Goal: Information Seeking & Learning: Learn about a topic

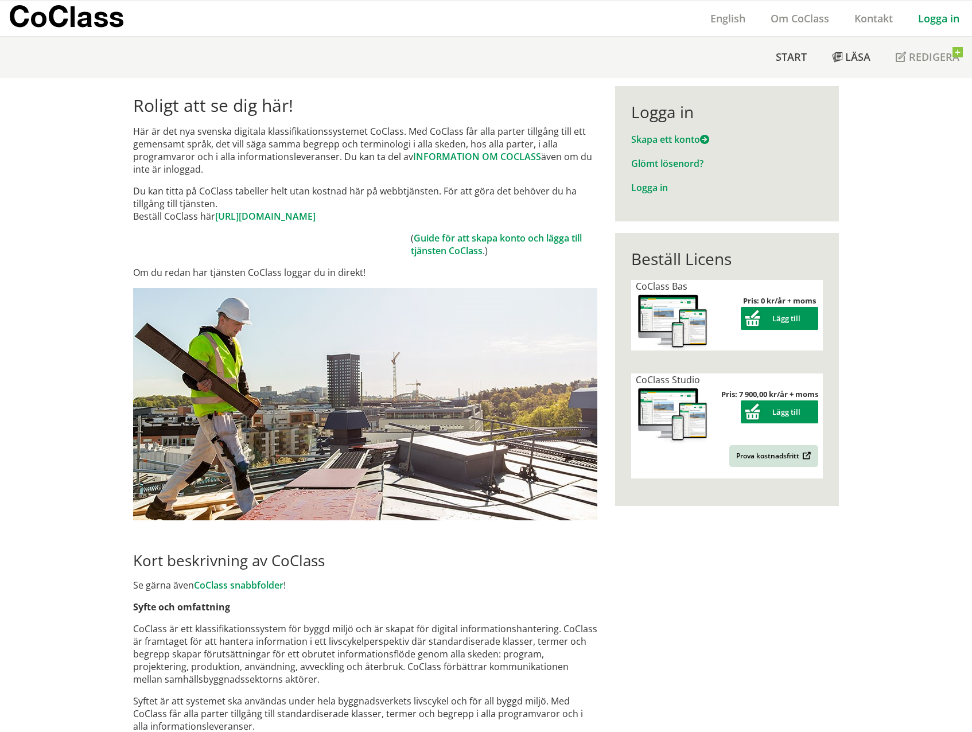
scroll to position [57, 0]
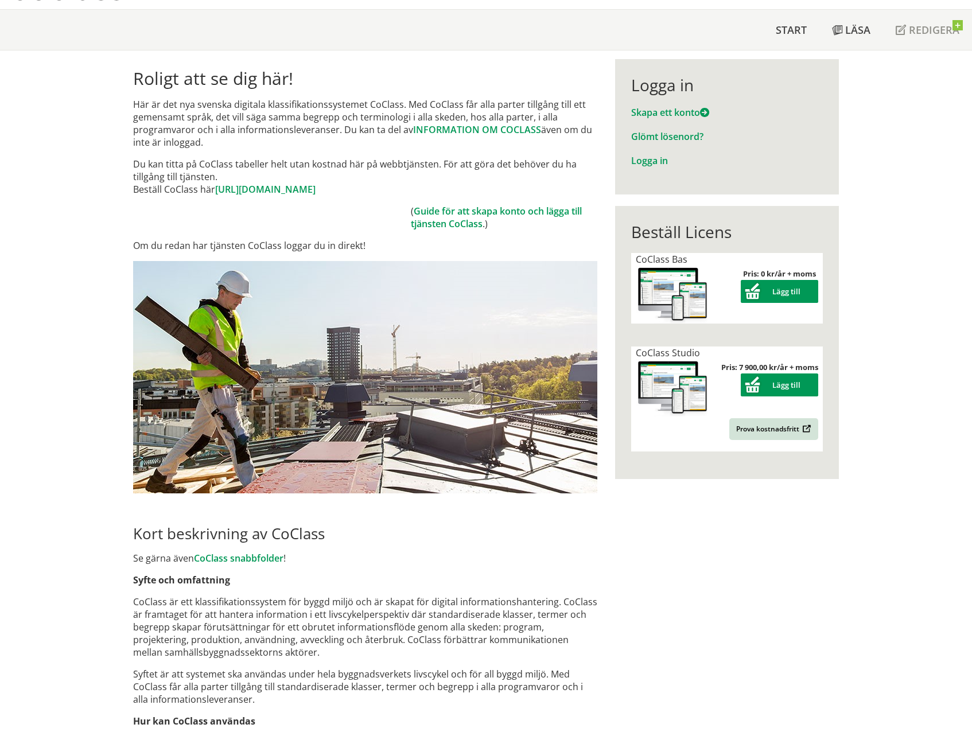
click at [648, 162] on link "Logga in" at bounding box center [649, 160] width 37 height 13
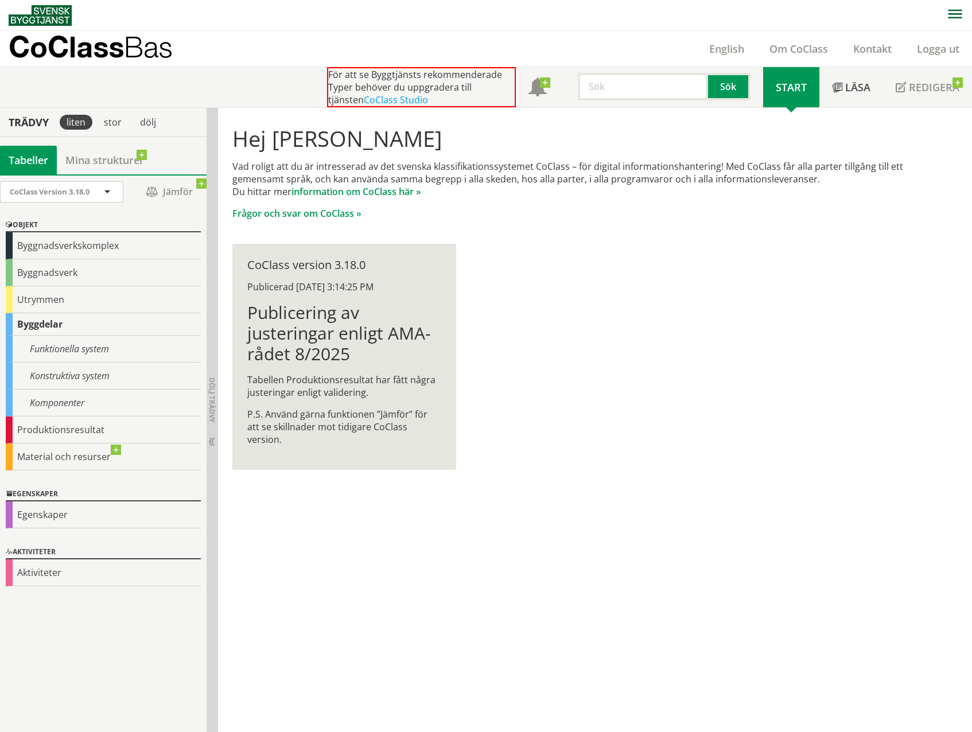
click at [371, 99] on link "CoClass Studio" at bounding box center [396, 100] width 64 height 13
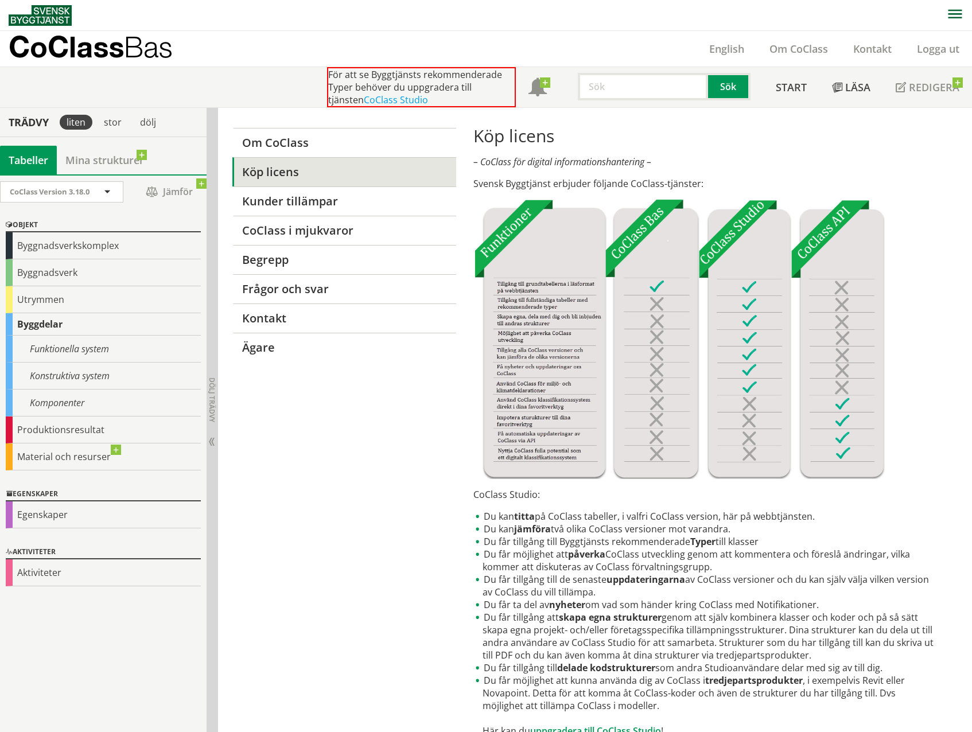
click at [69, 270] on div "Byggnadsverk" at bounding box center [103, 272] width 195 height 27
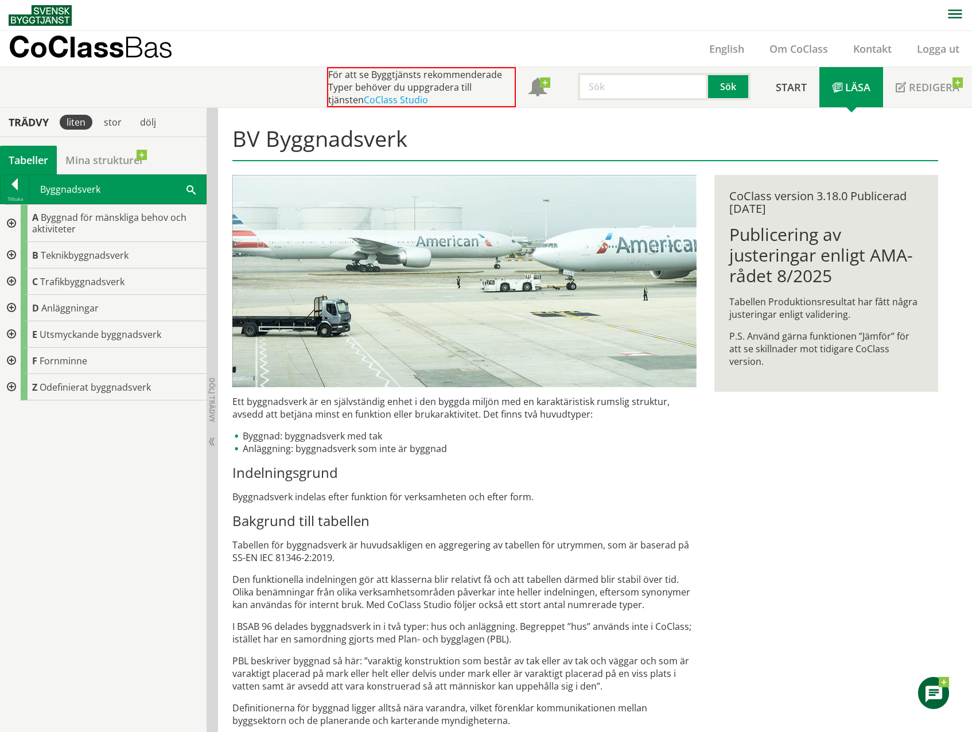
click at [66, 311] on span "Anläggningar" at bounding box center [69, 308] width 57 height 13
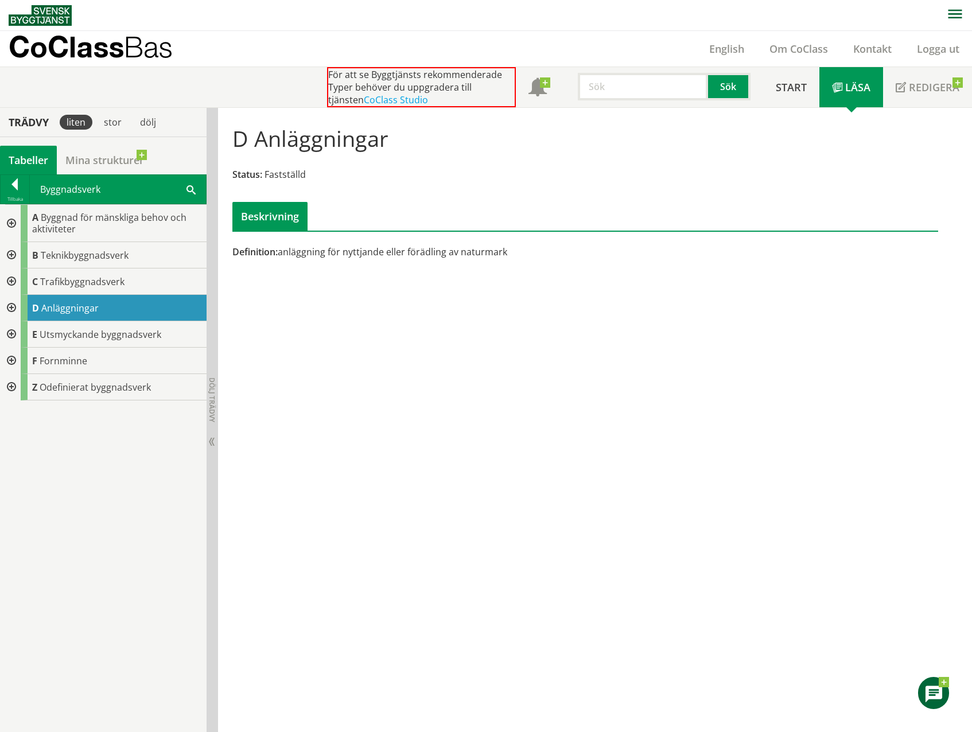
click at [10, 307] on div at bounding box center [10, 308] width 21 height 26
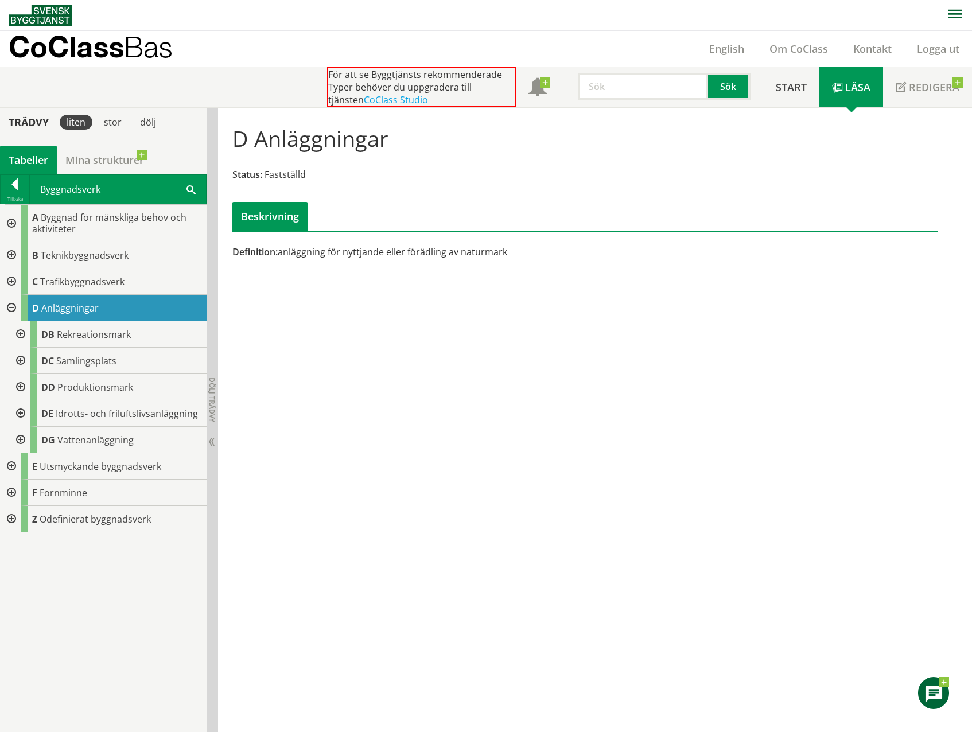
click at [11, 226] on div at bounding box center [10, 223] width 21 height 37
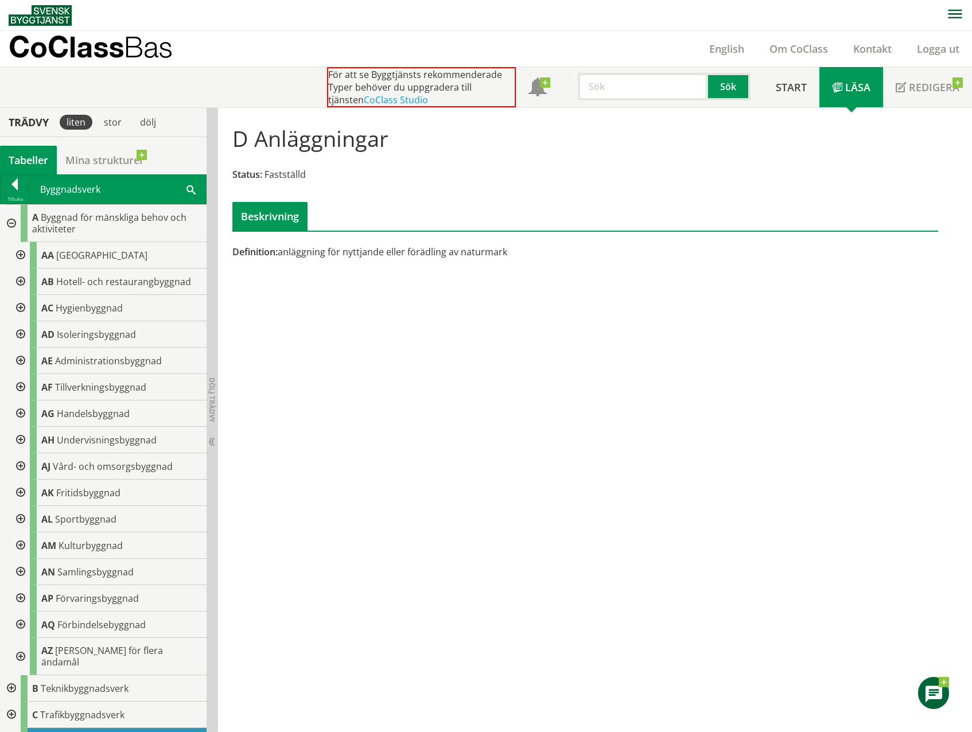
click at [9, 223] on div at bounding box center [10, 223] width 21 height 37
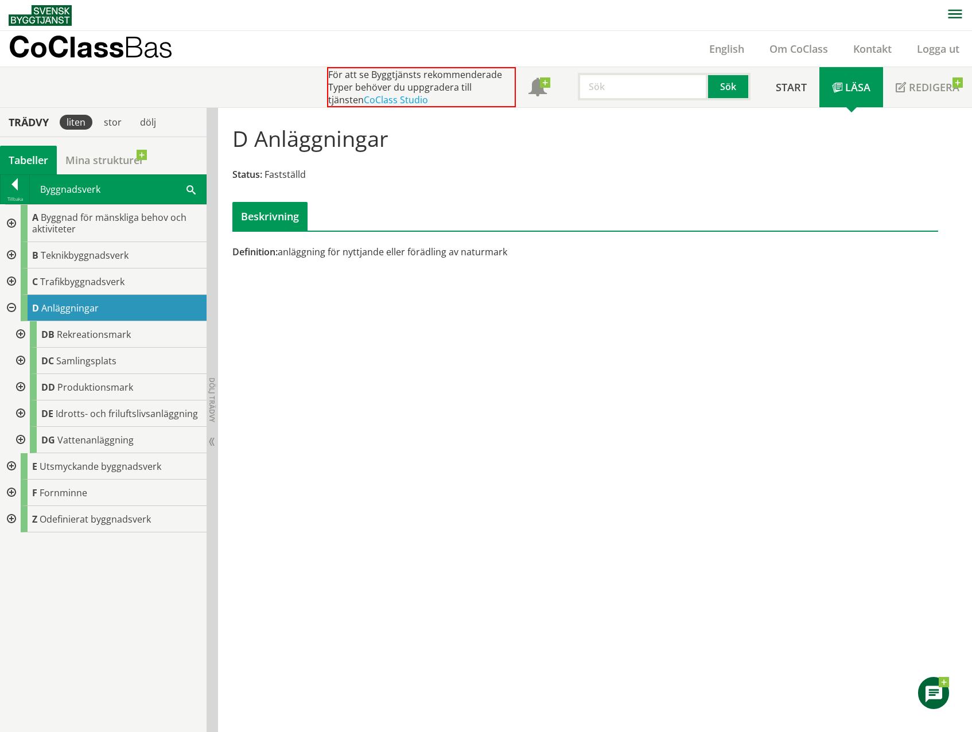
click at [13, 257] on div at bounding box center [10, 255] width 21 height 26
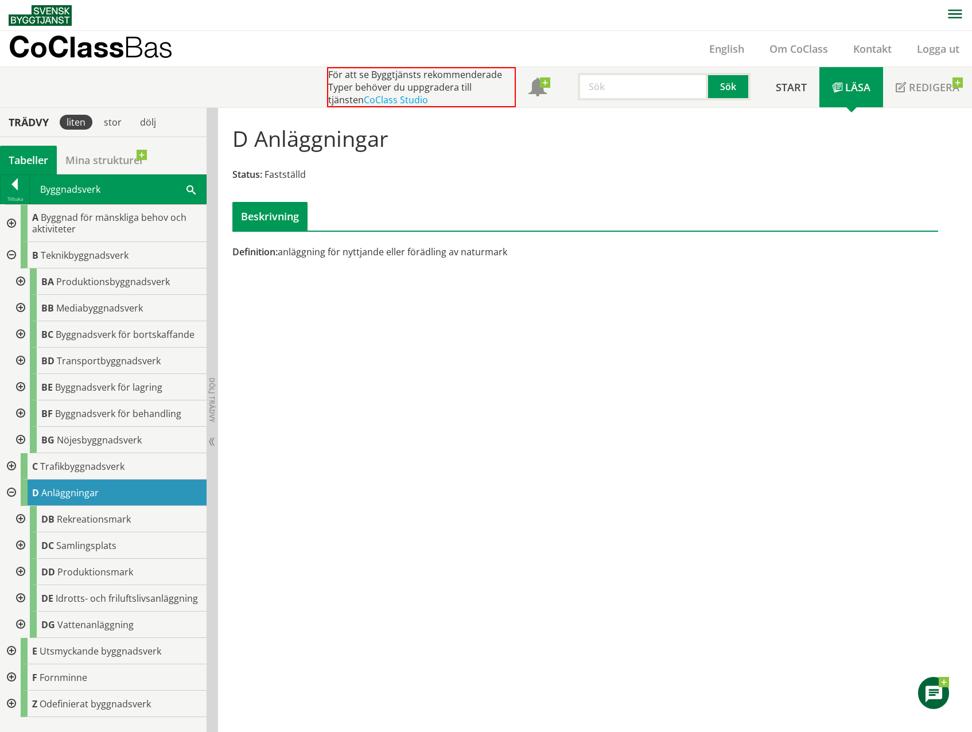
click at [23, 364] on div at bounding box center [19, 361] width 21 height 26
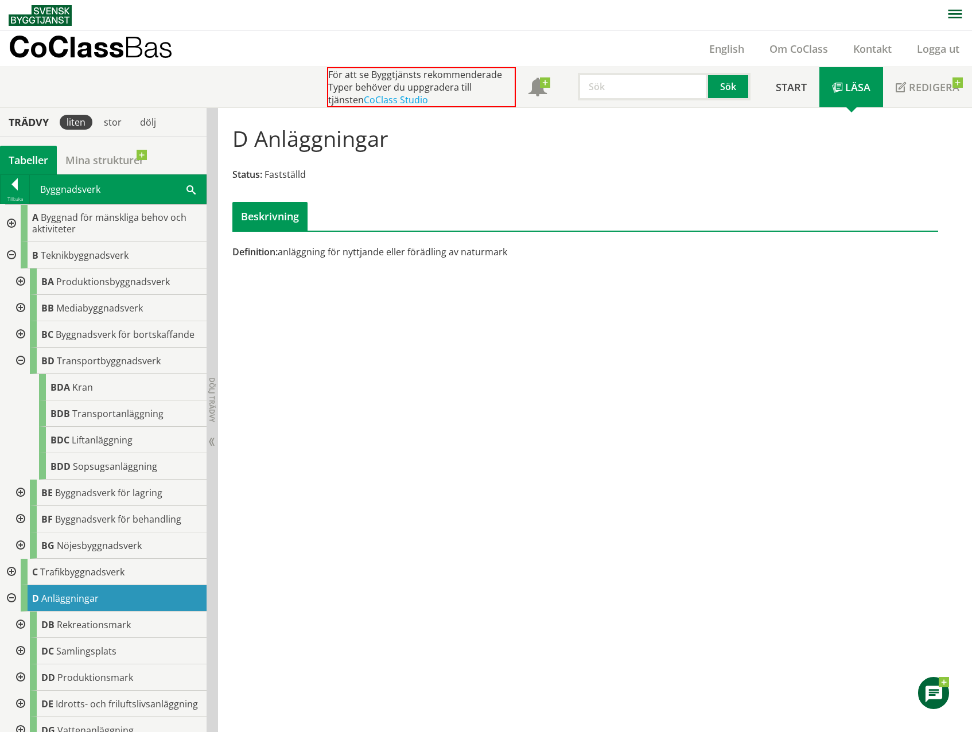
click at [23, 364] on div at bounding box center [19, 361] width 21 height 26
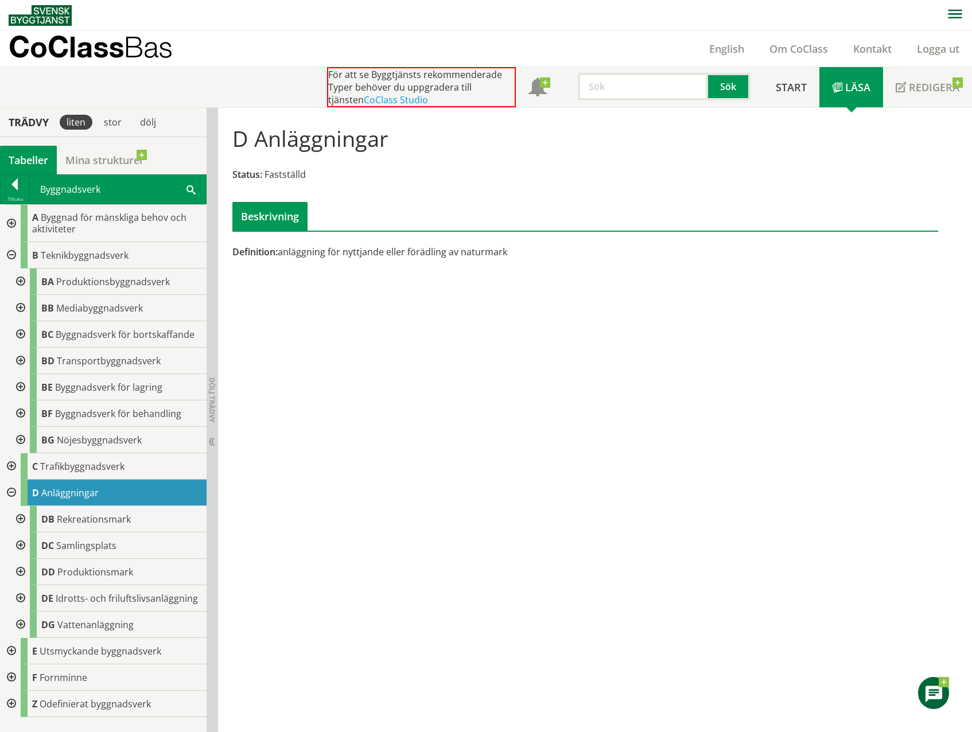
click at [14, 254] on div at bounding box center [10, 255] width 21 height 26
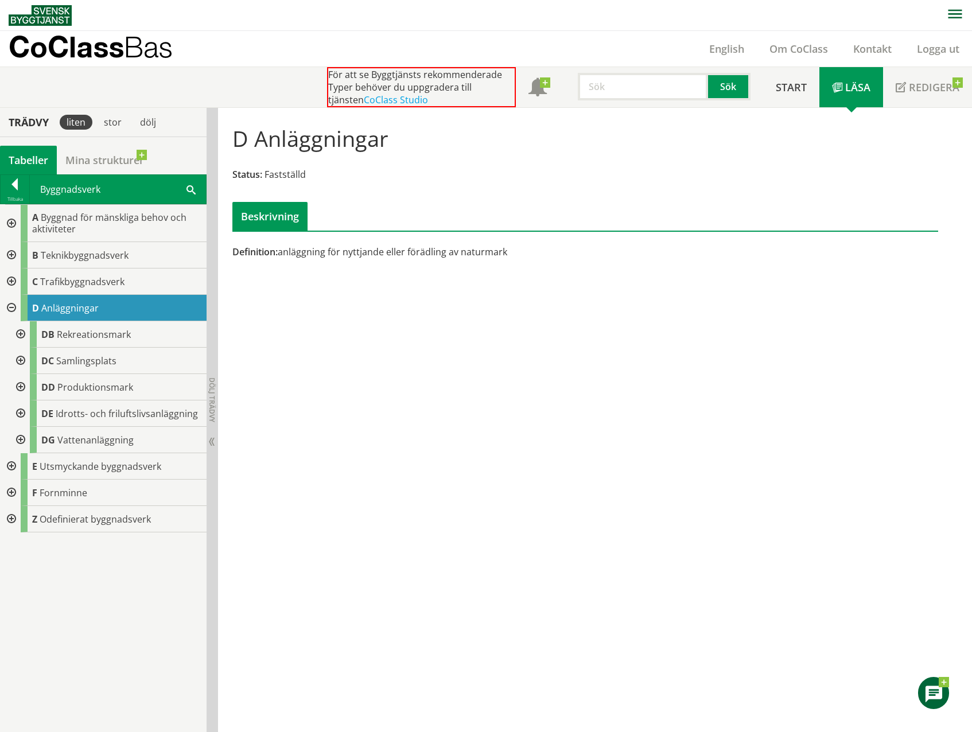
click at [13, 282] on div at bounding box center [10, 282] width 21 height 26
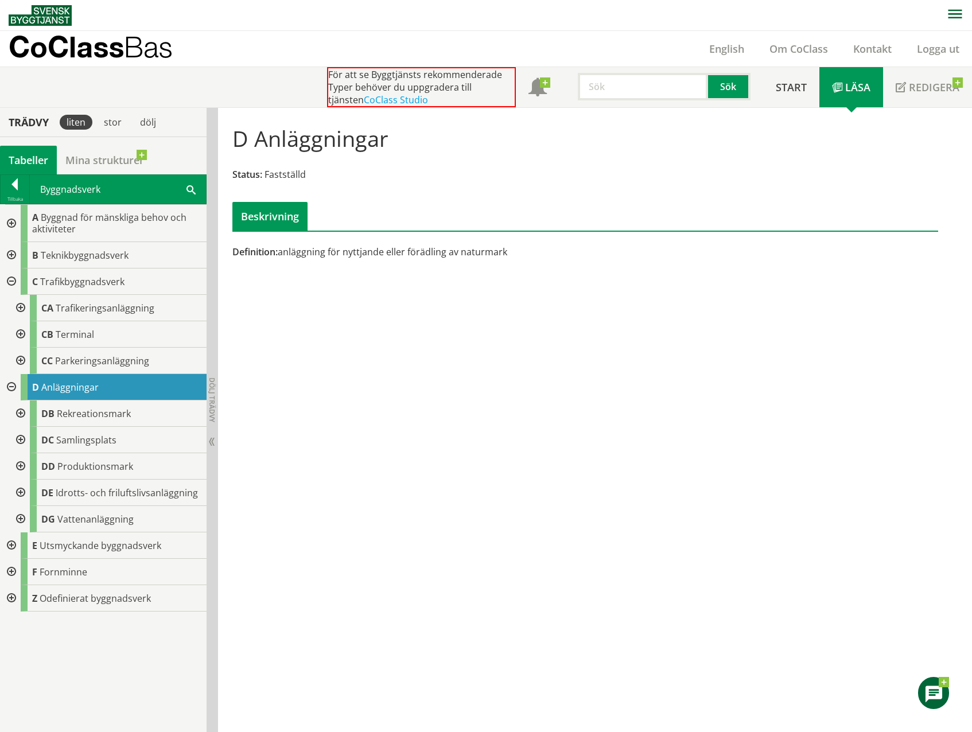
click at [20, 307] on div at bounding box center [19, 308] width 21 height 26
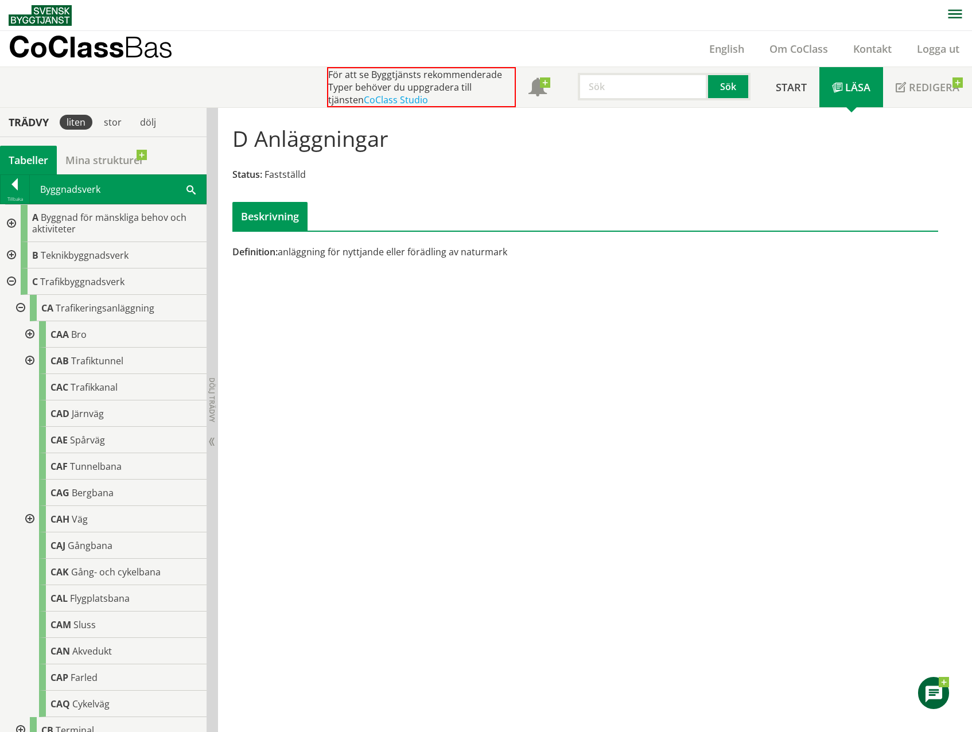
click at [28, 336] on div at bounding box center [28, 334] width 21 height 26
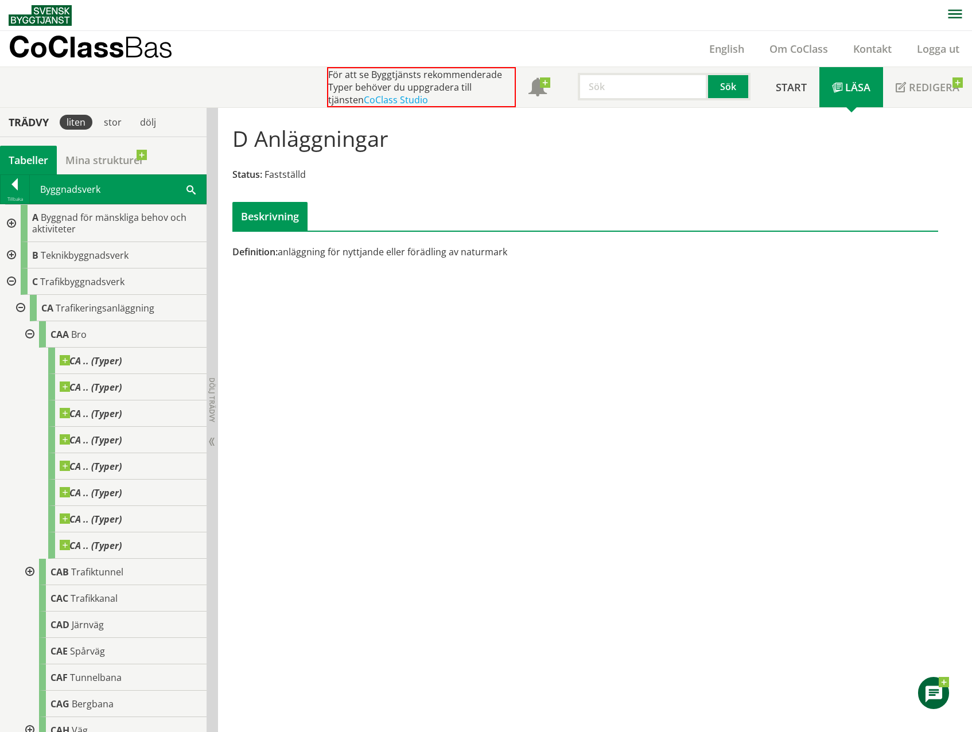
click at [122, 355] on span at bounding box center [122, 355] width 0 height 0
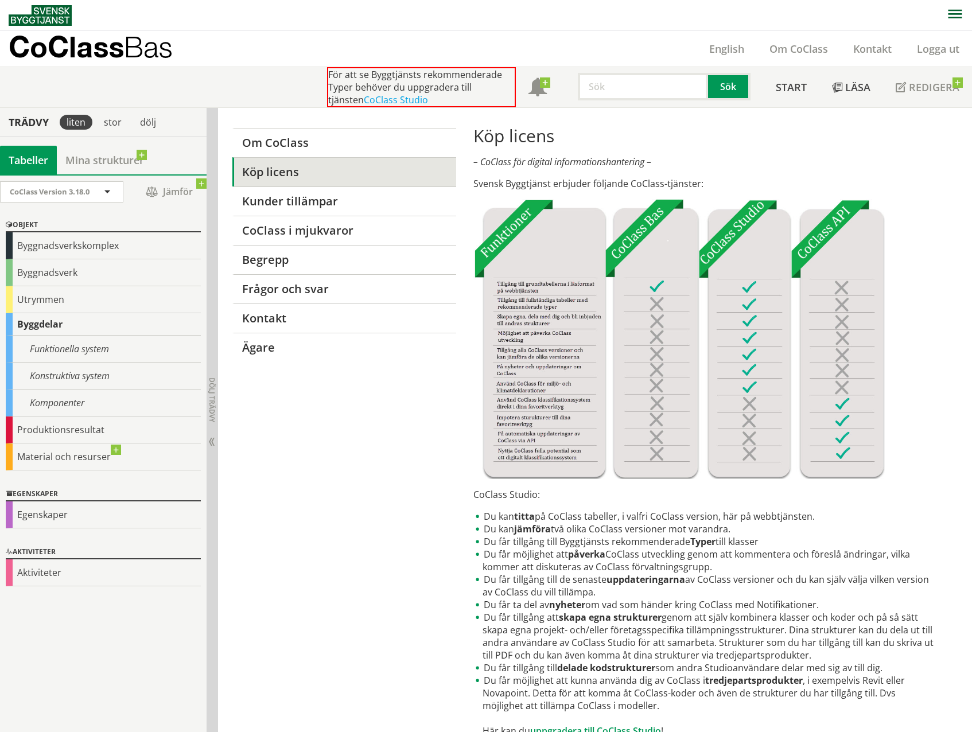
click at [26, 274] on div "Byggnadsverk" at bounding box center [103, 272] width 195 height 27
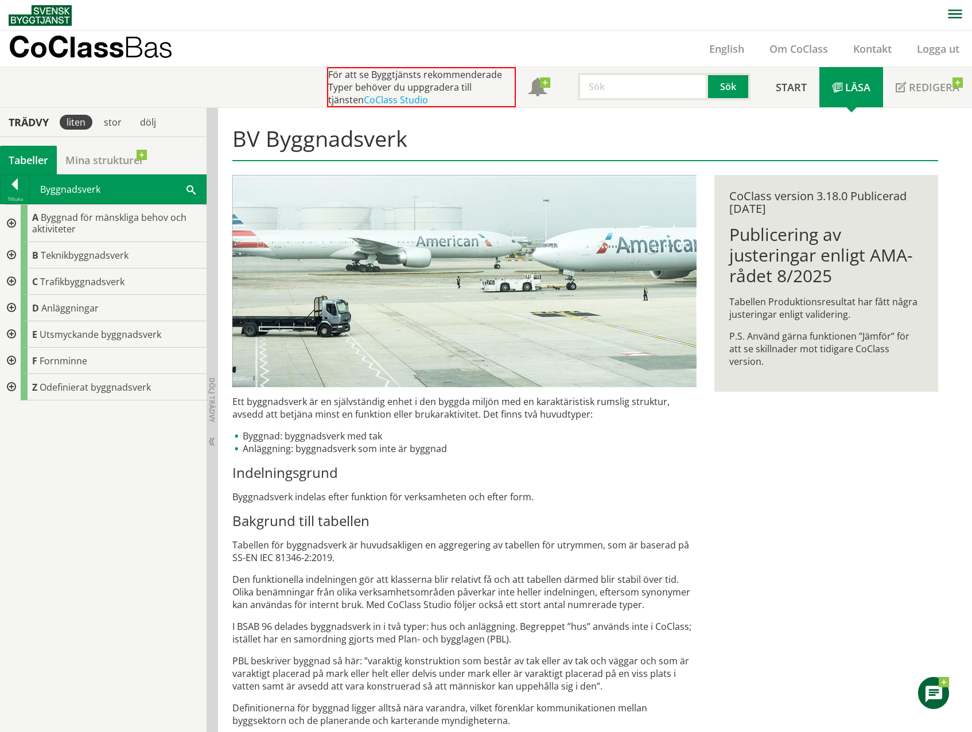
click at [12, 281] on div at bounding box center [10, 282] width 21 height 26
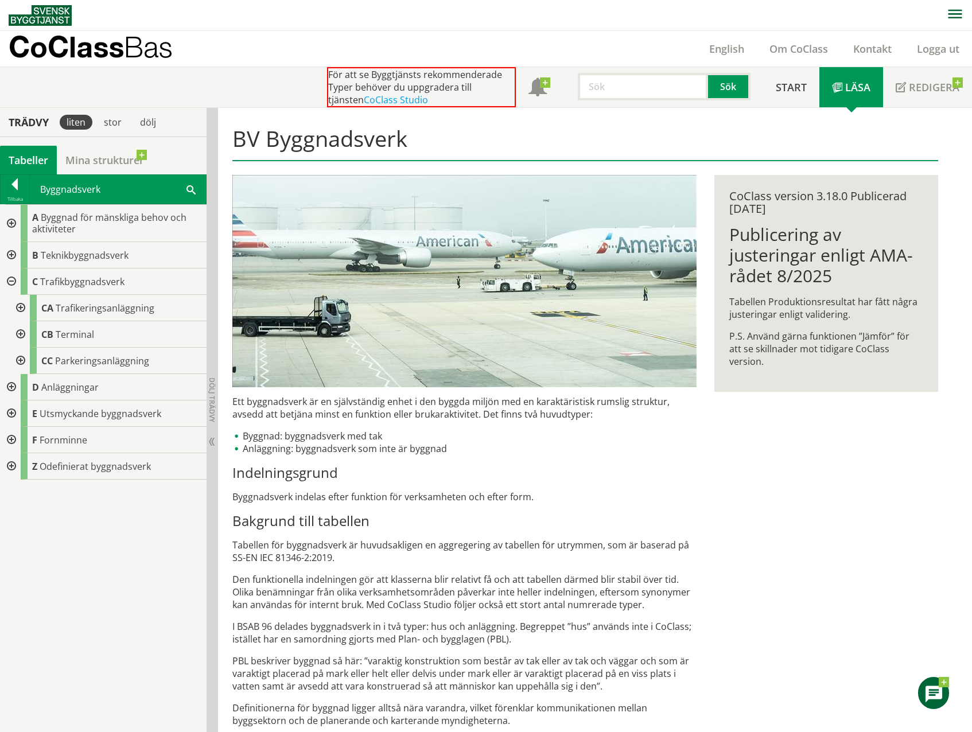
click at [24, 309] on div at bounding box center [19, 308] width 21 height 26
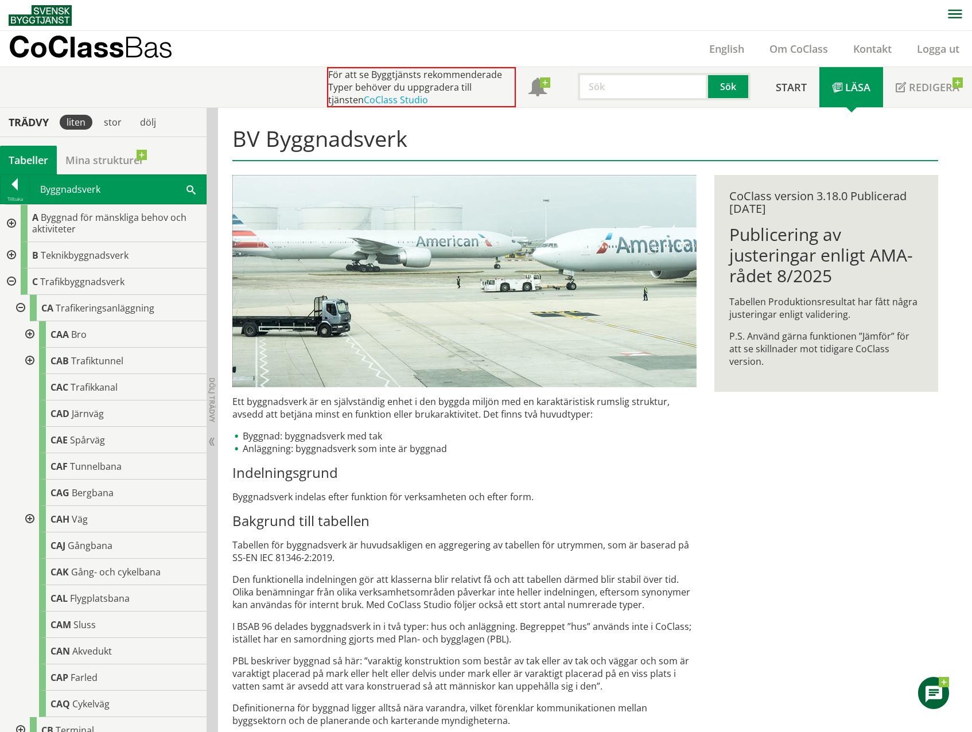
click at [32, 331] on div at bounding box center [28, 334] width 21 height 26
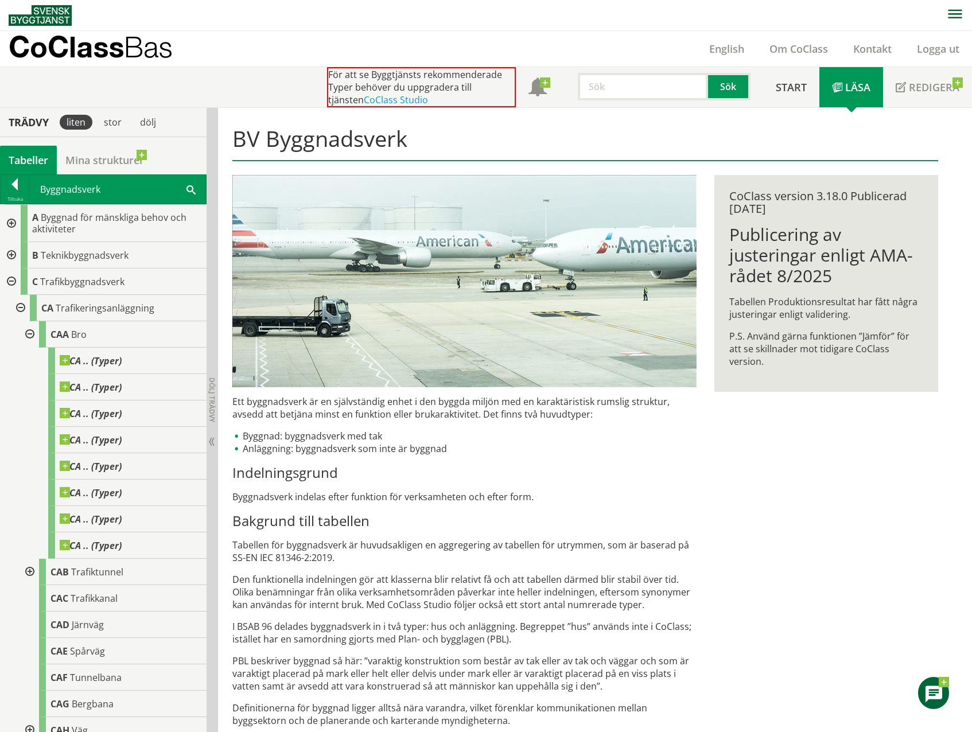
click at [84, 339] on span "Bro" at bounding box center [78, 334] width 15 height 13
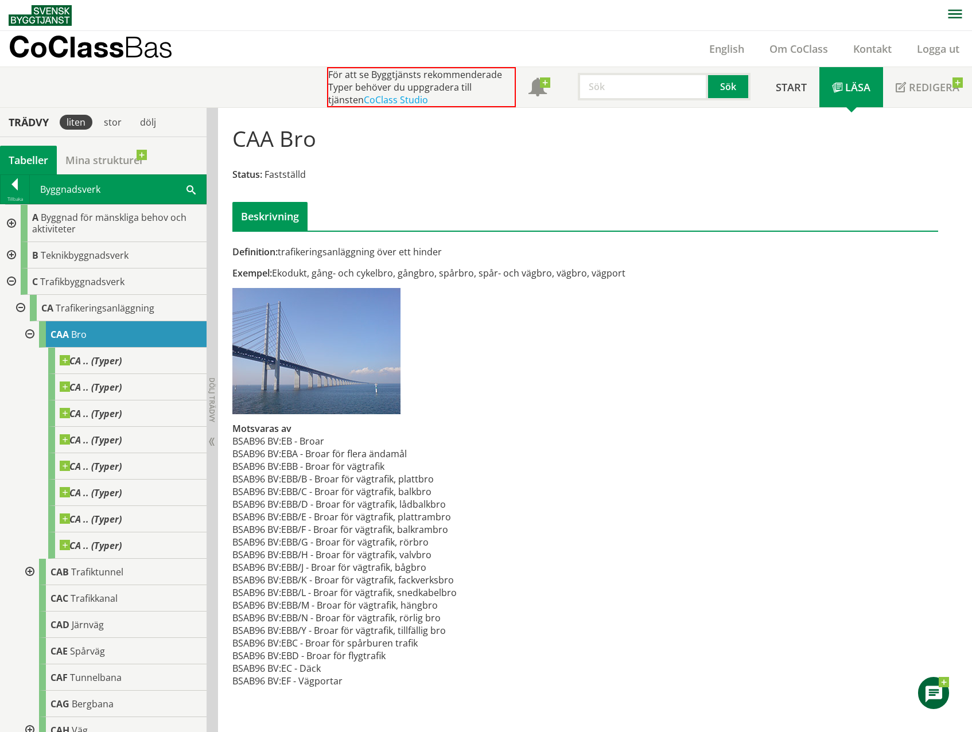
click at [15, 188] on div at bounding box center [15, 186] width 29 height 16
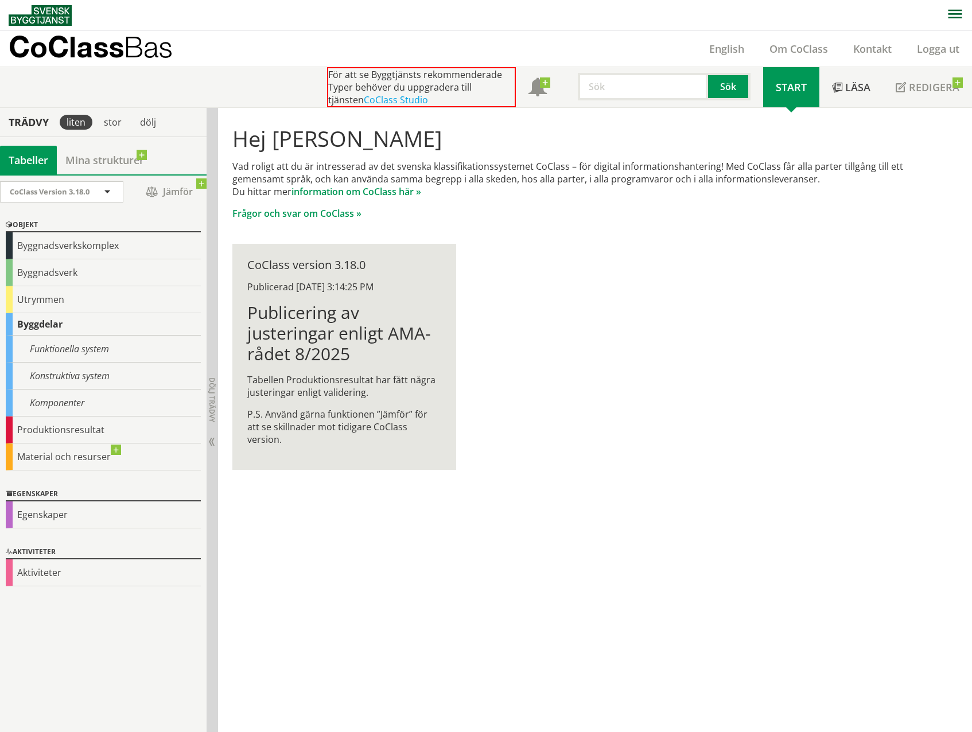
click at [102, 372] on div "Konstruktiva system" at bounding box center [103, 376] width 195 height 27
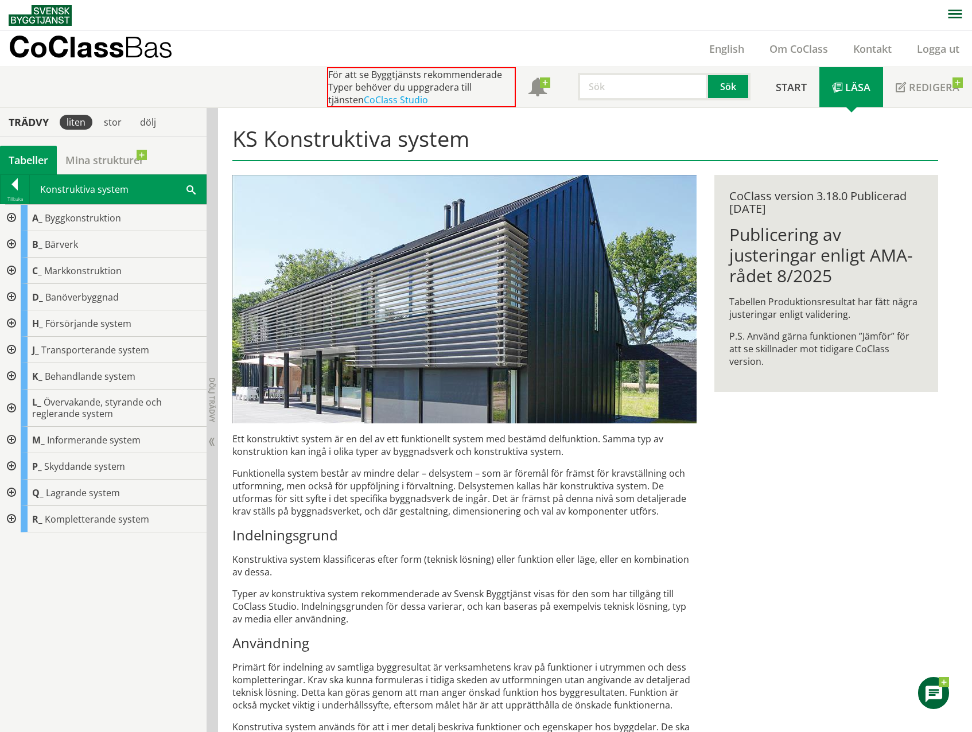
click at [10, 272] on div at bounding box center [10, 271] width 21 height 26
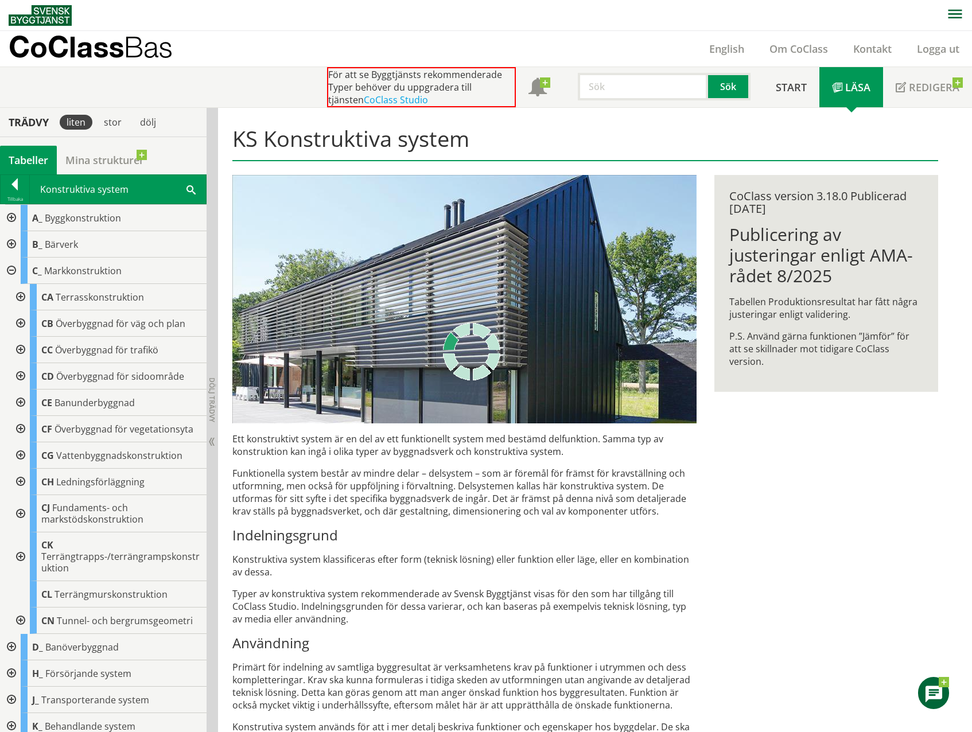
click at [11, 243] on div at bounding box center [10, 244] width 21 height 26
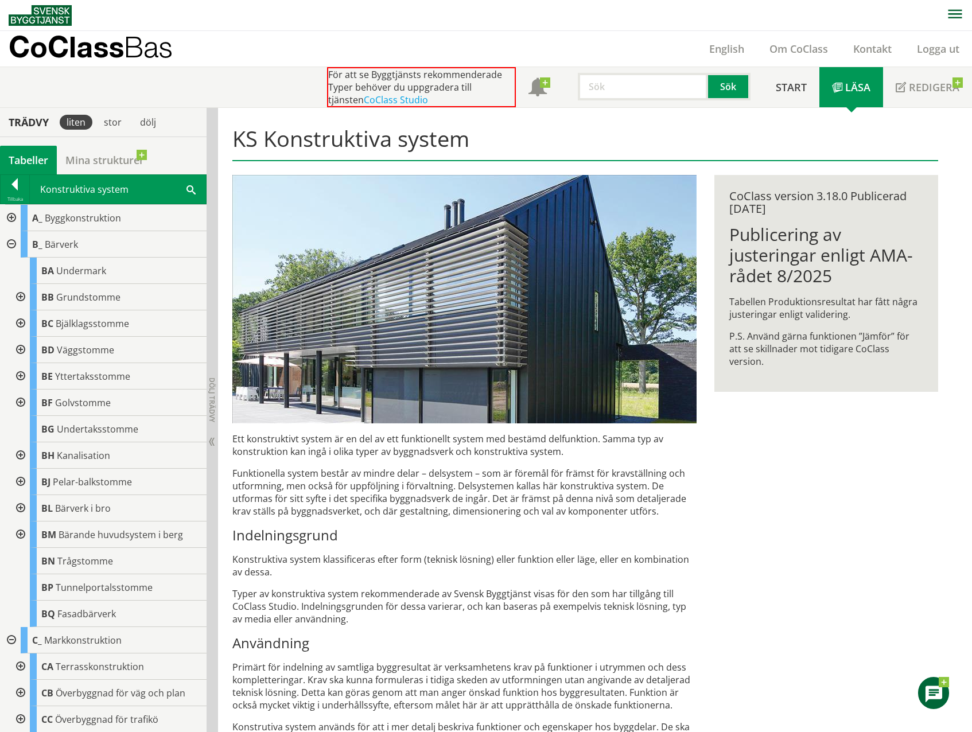
click at [13, 217] on div at bounding box center [10, 218] width 21 height 26
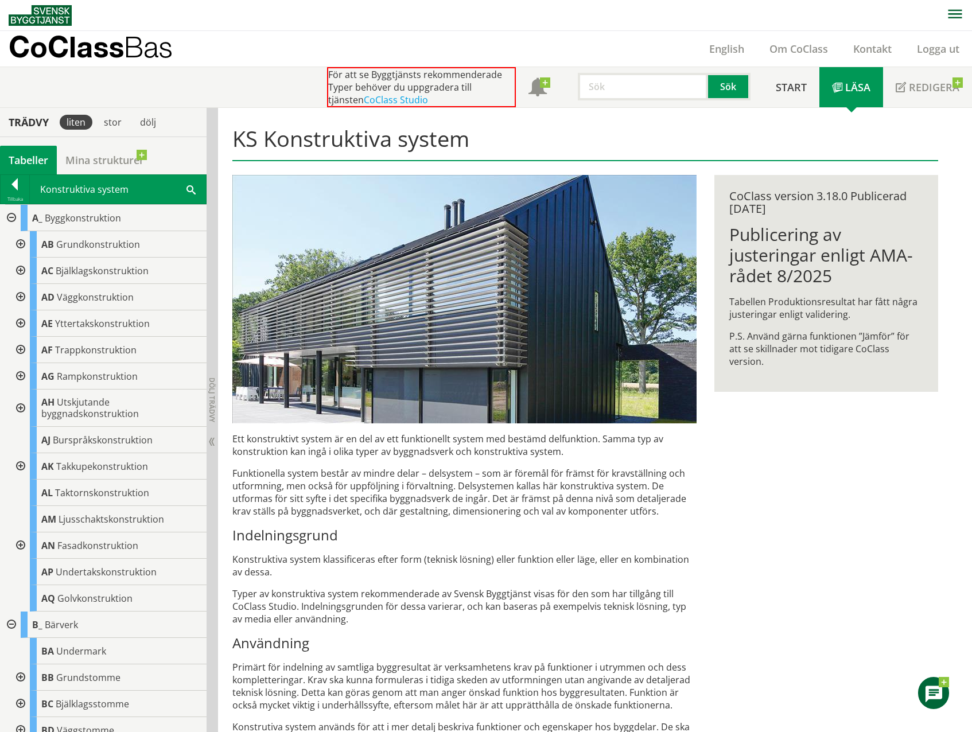
click at [17, 246] on div at bounding box center [19, 244] width 21 height 26
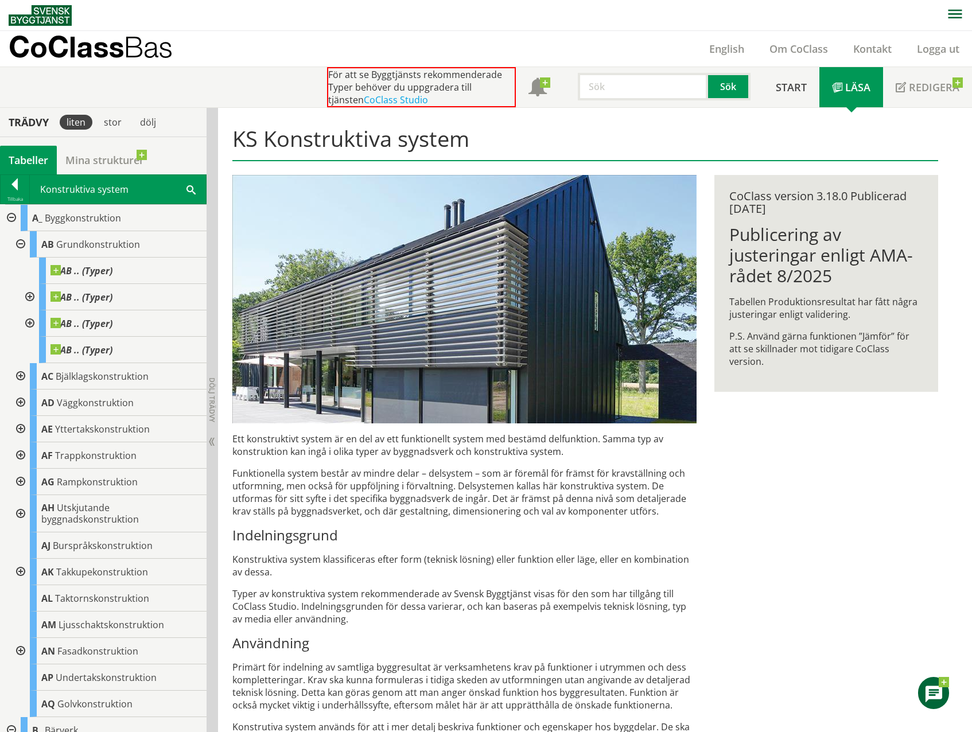
click at [17, 243] on div at bounding box center [19, 244] width 21 height 26
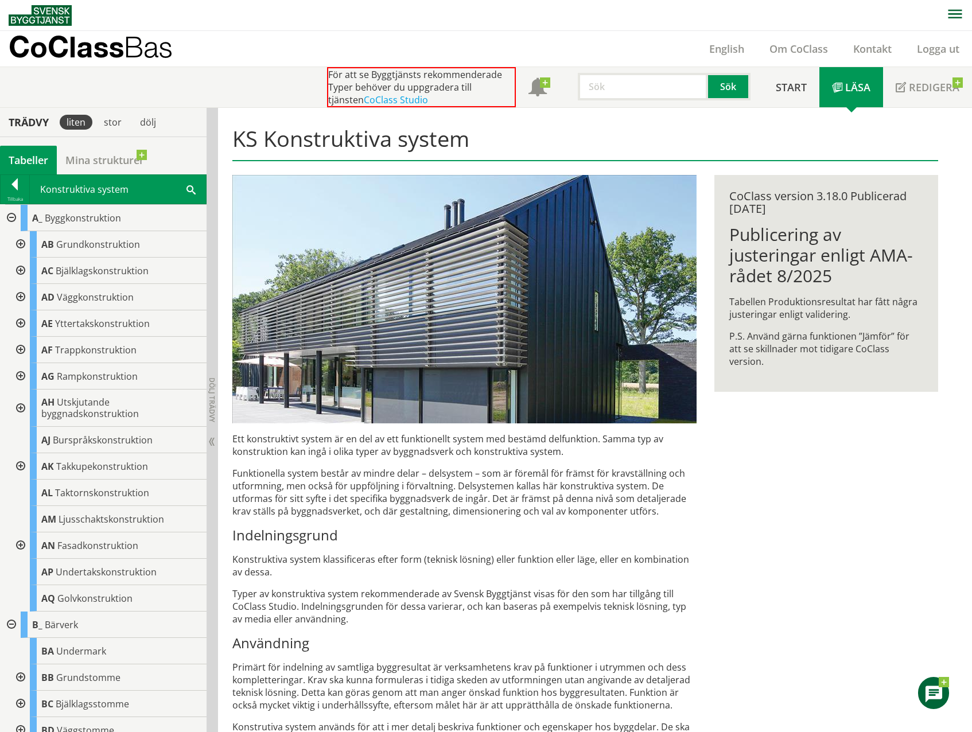
click at [379, 101] on link "CoClass Studio" at bounding box center [396, 100] width 64 height 13
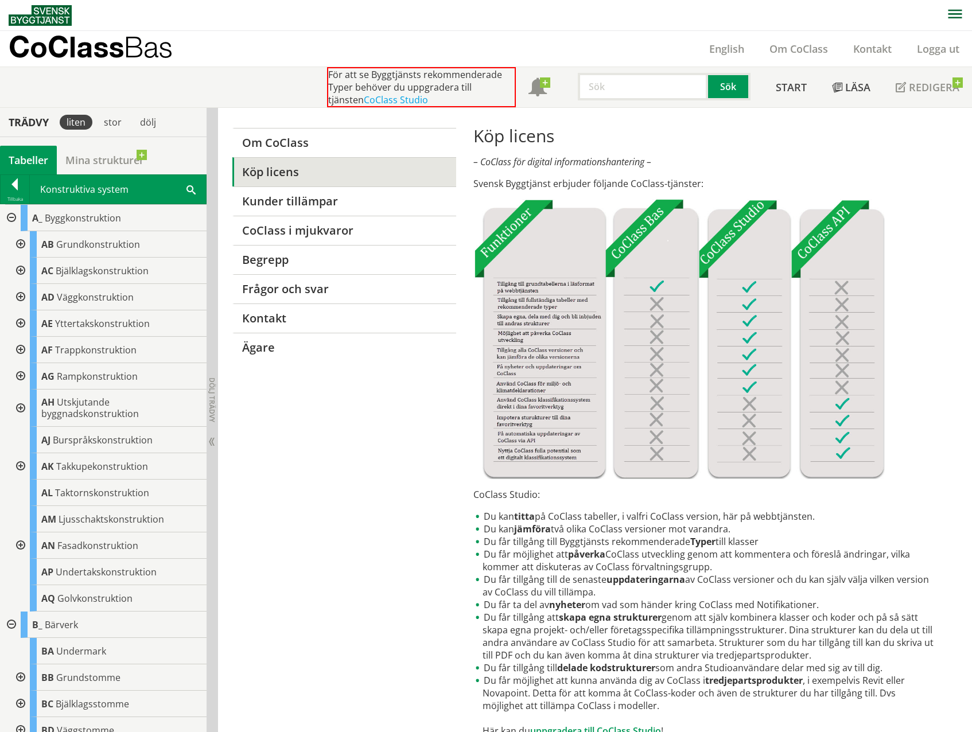
click at [312, 235] on link "CoClass i mjukvaror" at bounding box center [343, 230] width 223 height 29
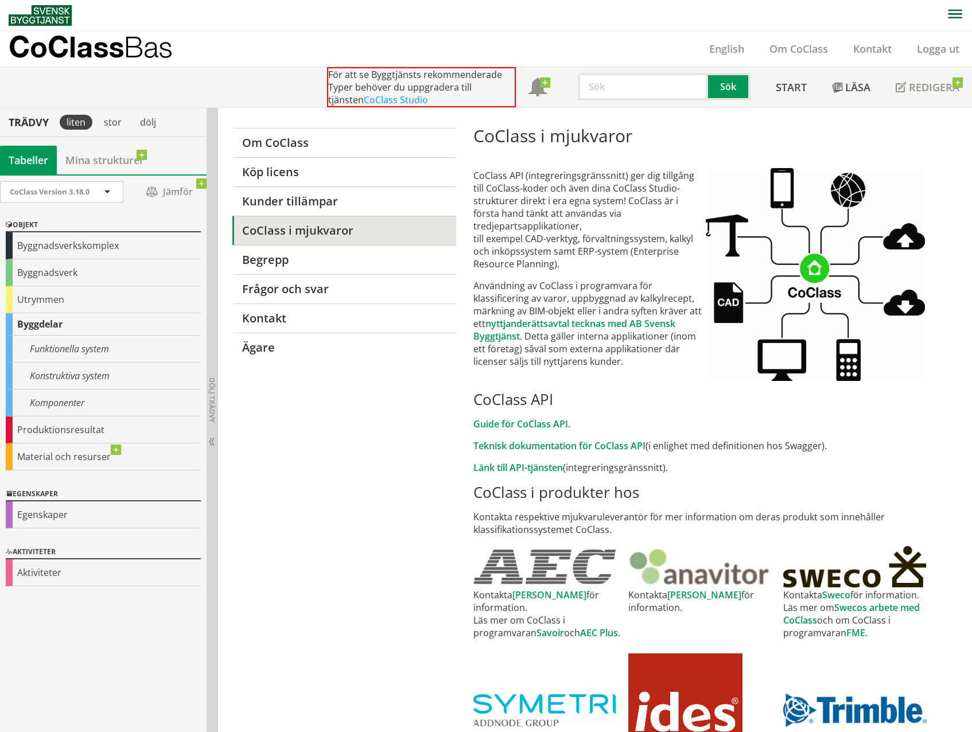
click at [56, 430] on div "Produktionsresultat" at bounding box center [103, 430] width 195 height 27
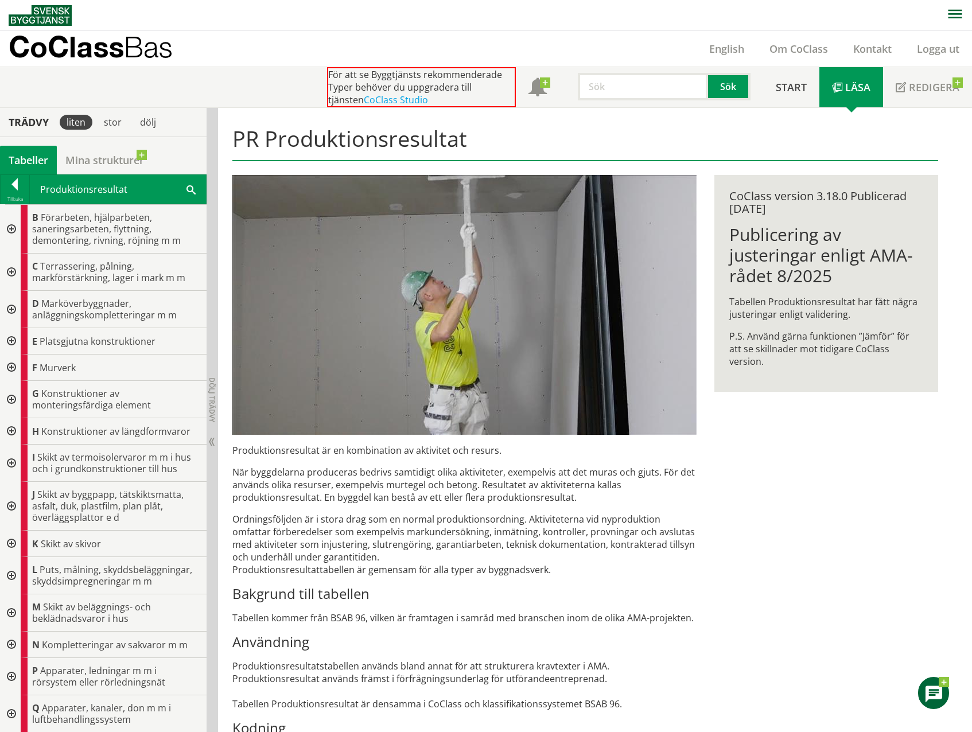
click at [15, 184] on div at bounding box center [15, 186] width 29 height 16
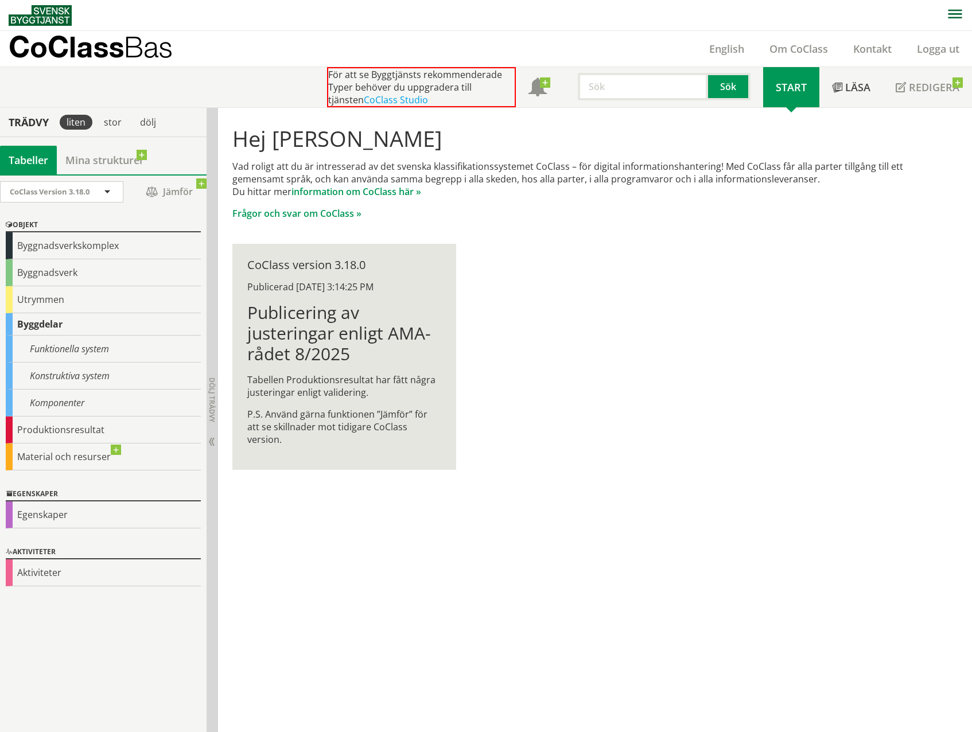
click at [94, 379] on div "Konstruktiva system" at bounding box center [103, 376] width 195 height 27
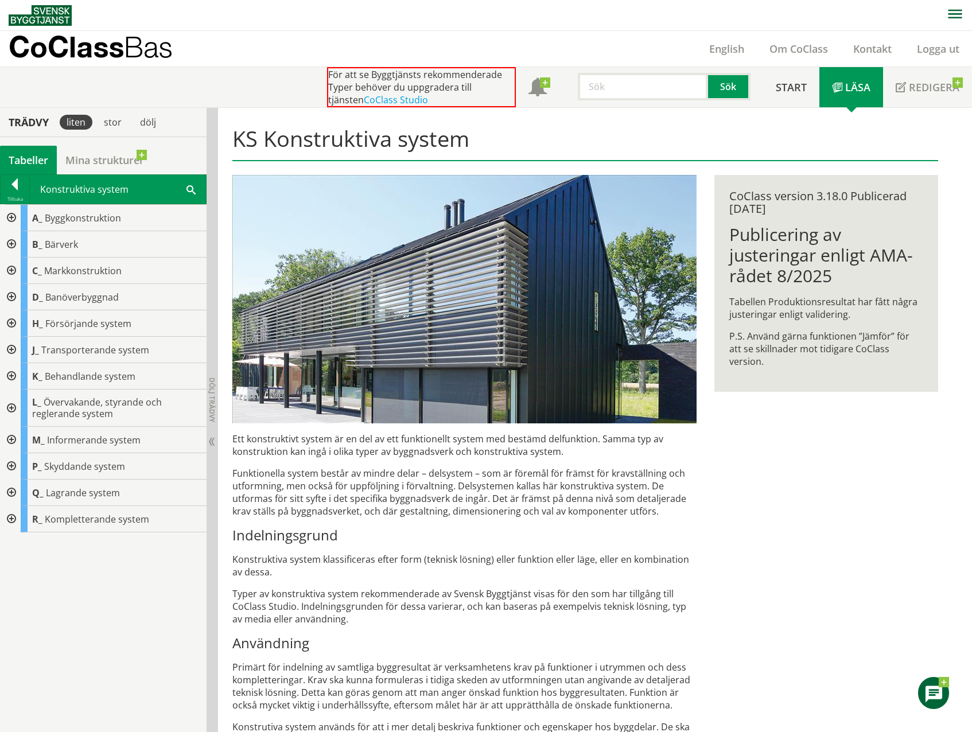
click at [14, 180] on div at bounding box center [15, 186] width 29 height 16
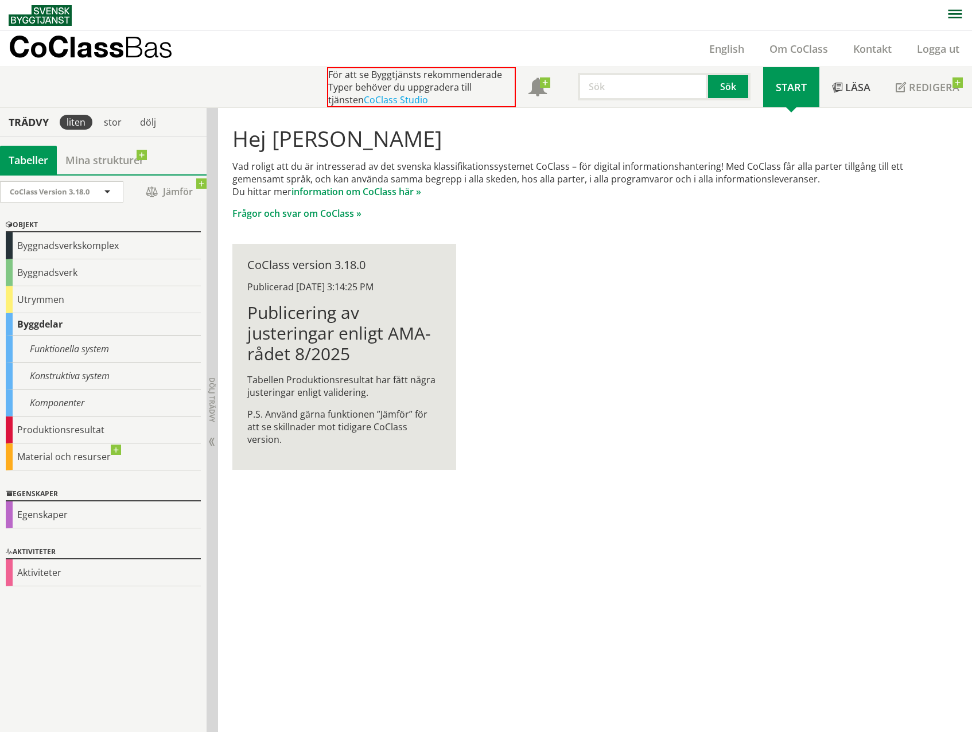
click at [30, 300] on div "Utrymmen" at bounding box center [103, 299] width 195 height 27
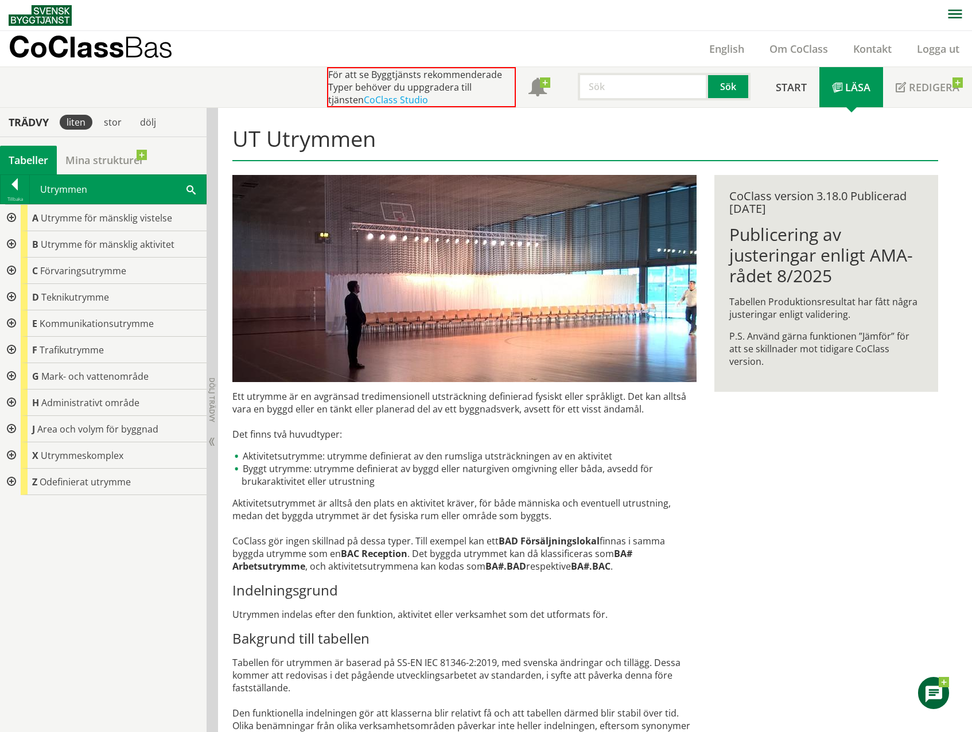
click at [9, 219] on div at bounding box center [10, 218] width 21 height 26
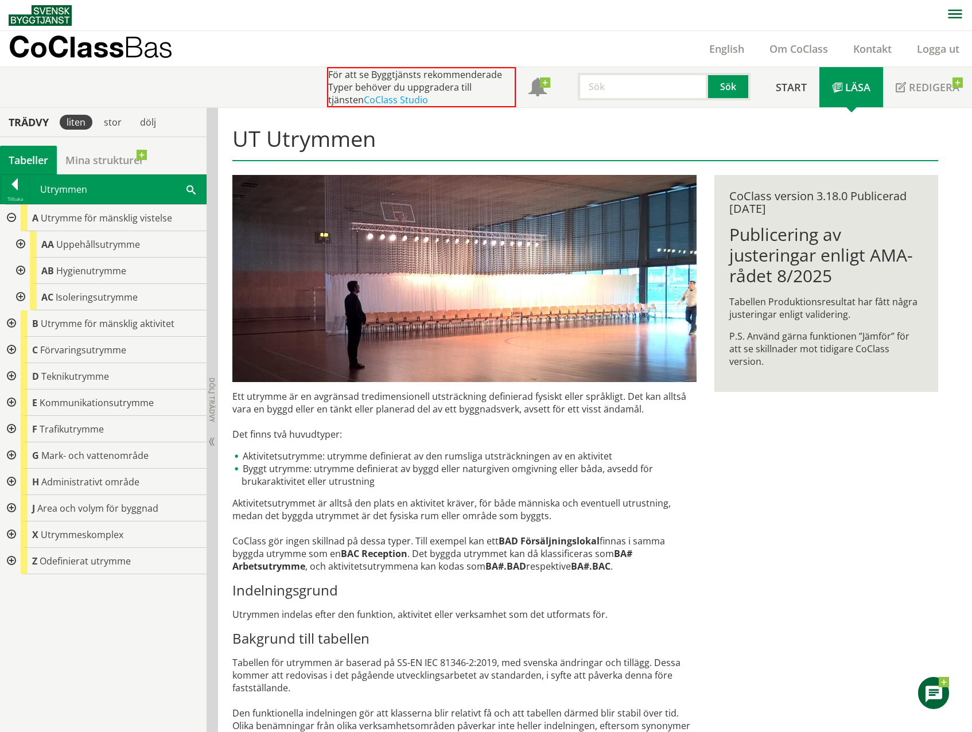
click at [11, 221] on div at bounding box center [10, 218] width 21 height 26
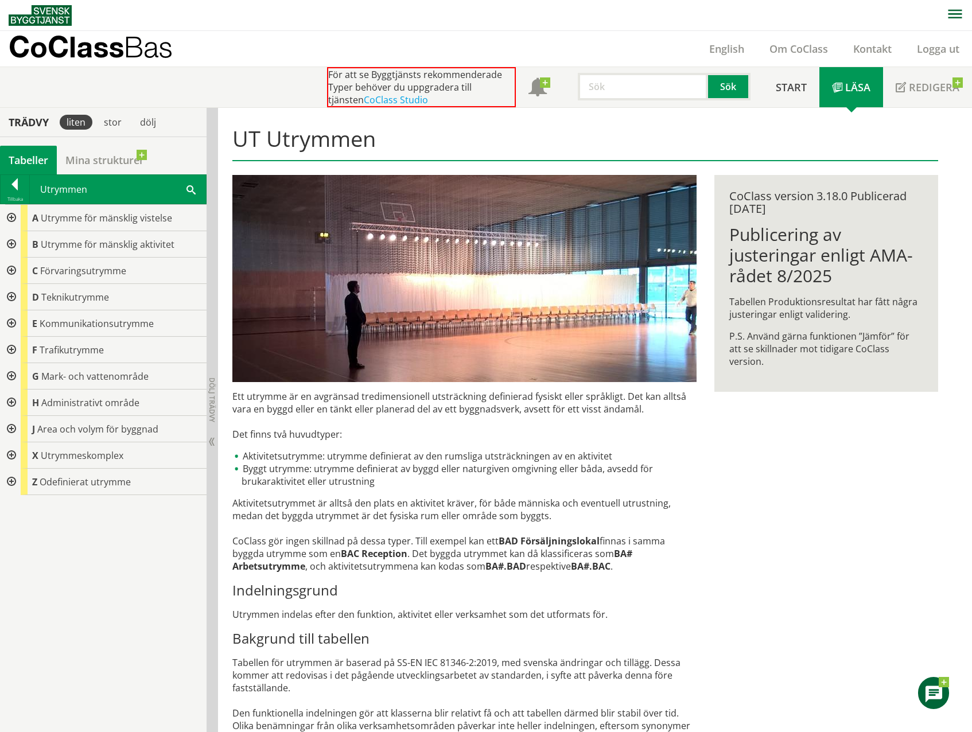
click at [18, 188] on div at bounding box center [15, 186] width 29 height 16
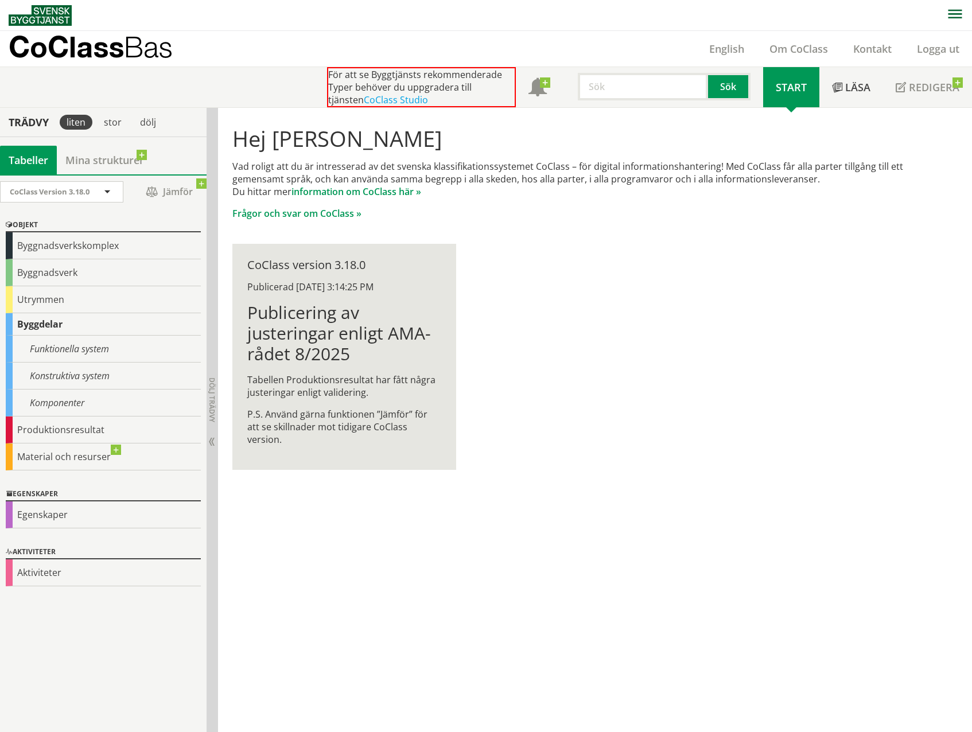
click at [64, 252] on div "Byggnadsverkskomplex" at bounding box center [103, 245] width 195 height 27
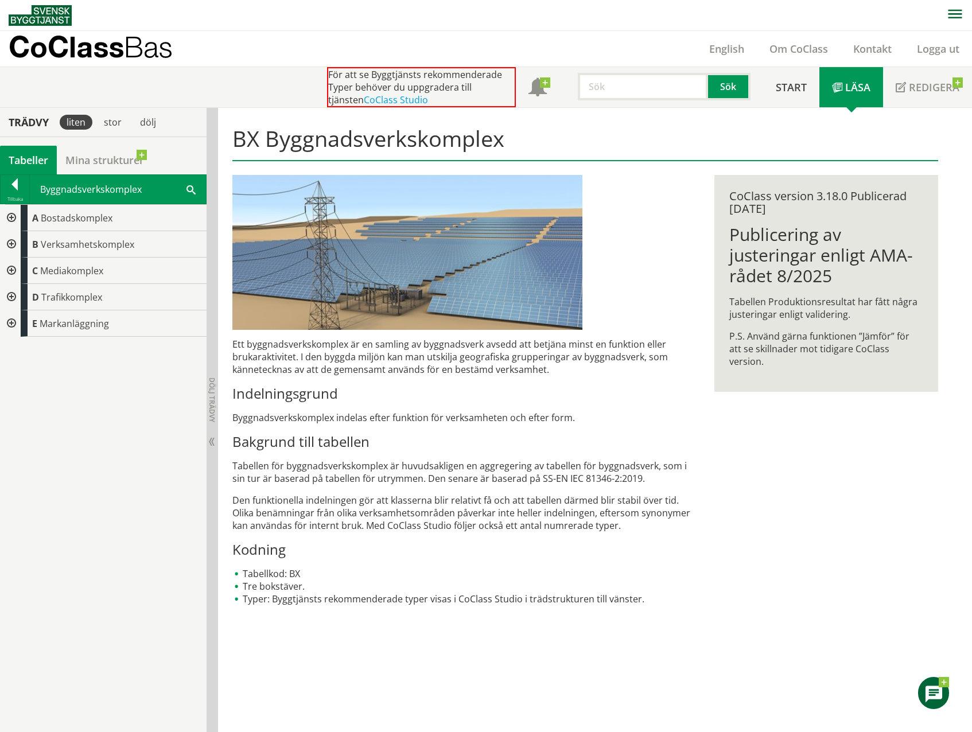
click at [84, 298] on span "Trafikkomplex" at bounding box center [71, 297] width 61 height 13
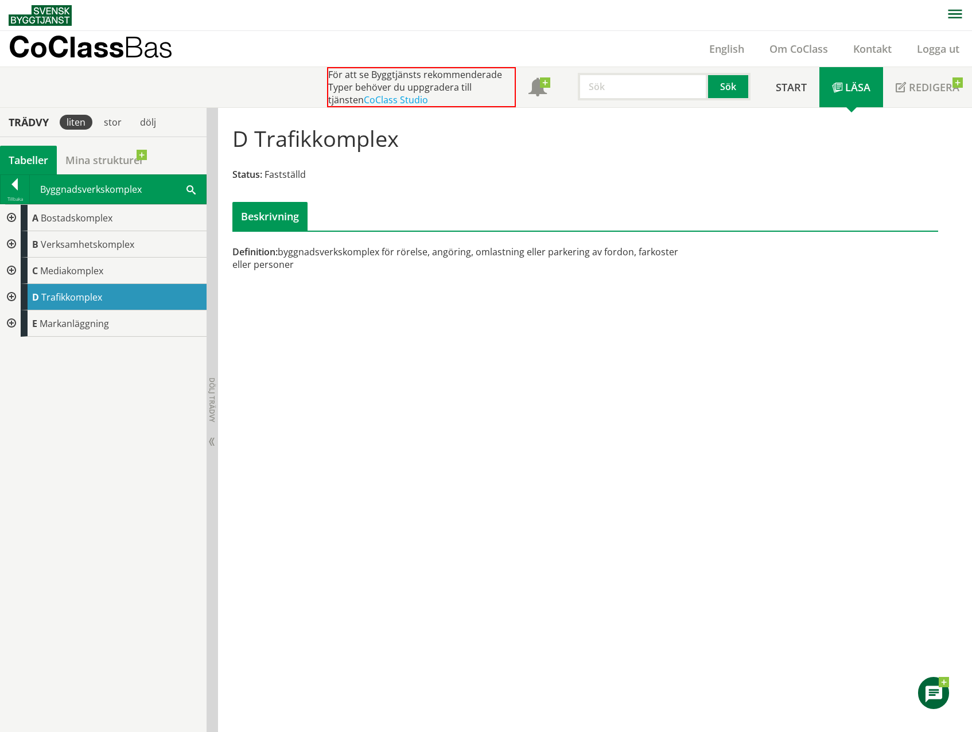
click at [11, 296] on div at bounding box center [10, 297] width 21 height 26
click at [20, 322] on div at bounding box center [19, 323] width 21 height 26
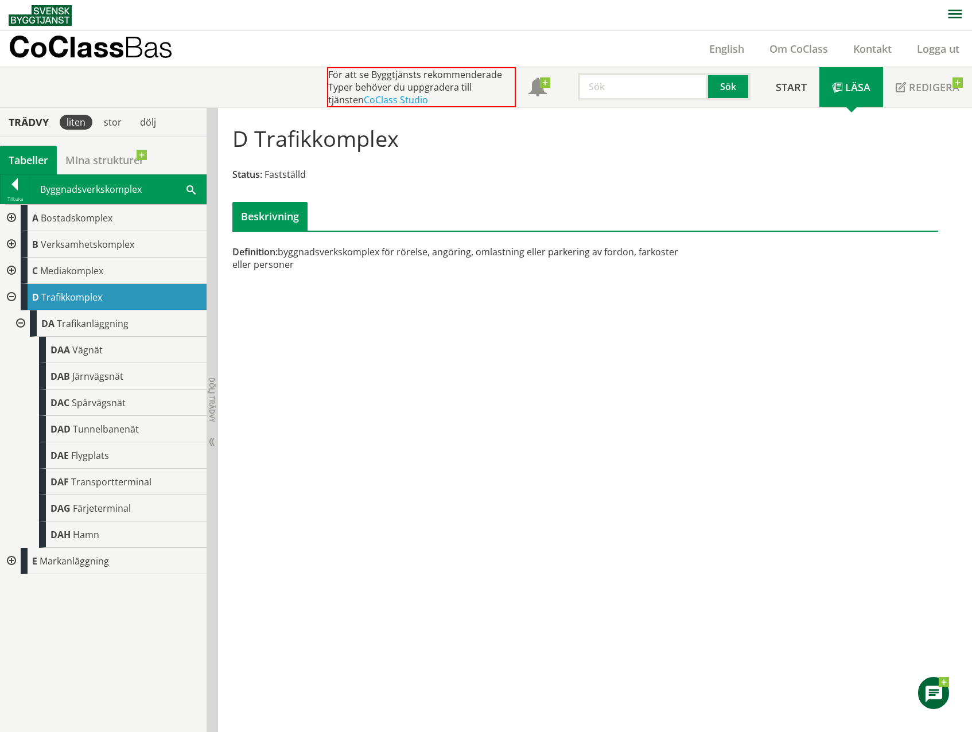
click at [104, 382] on span "Järnvägsnät" at bounding box center [97, 376] width 51 height 13
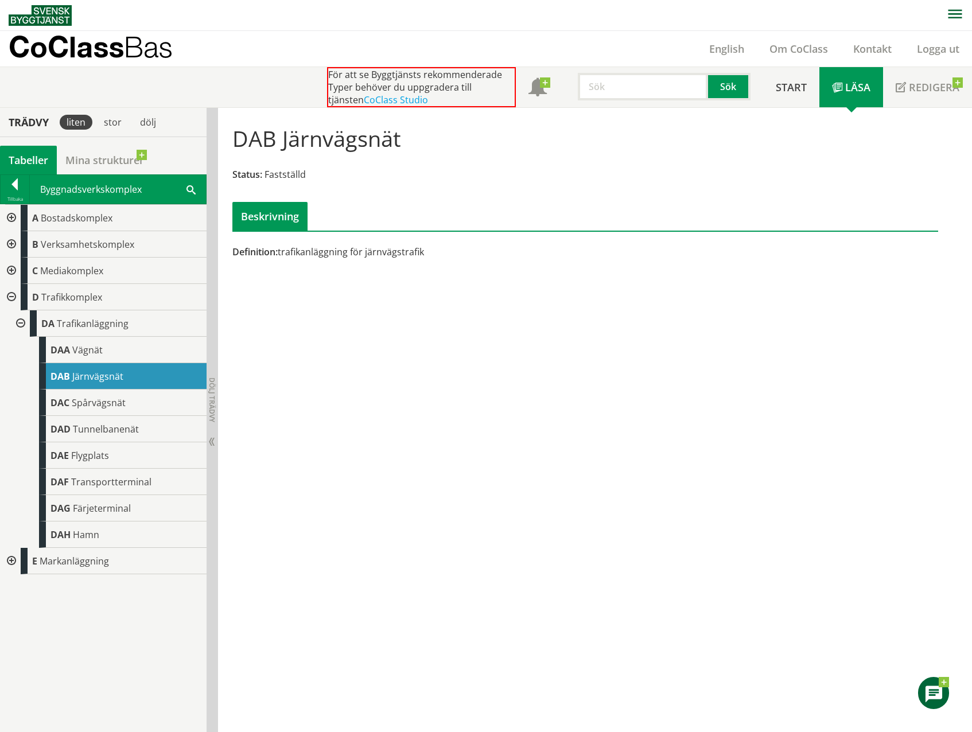
click at [14, 188] on div at bounding box center [15, 186] width 29 height 16
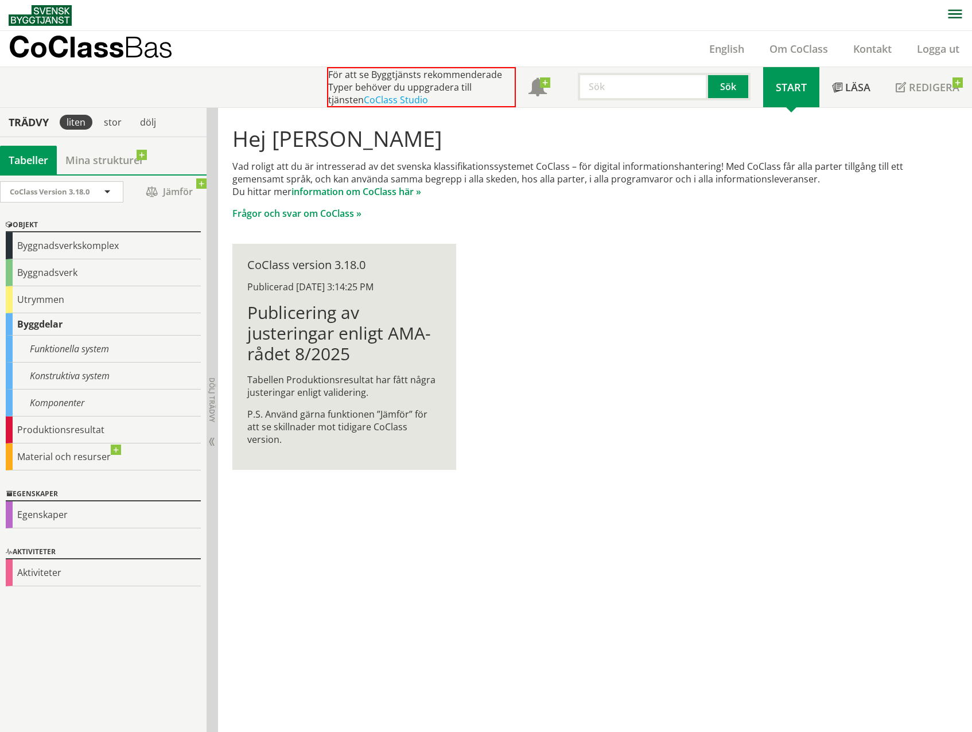
click at [41, 270] on div "Byggnadsverk" at bounding box center [103, 272] width 195 height 27
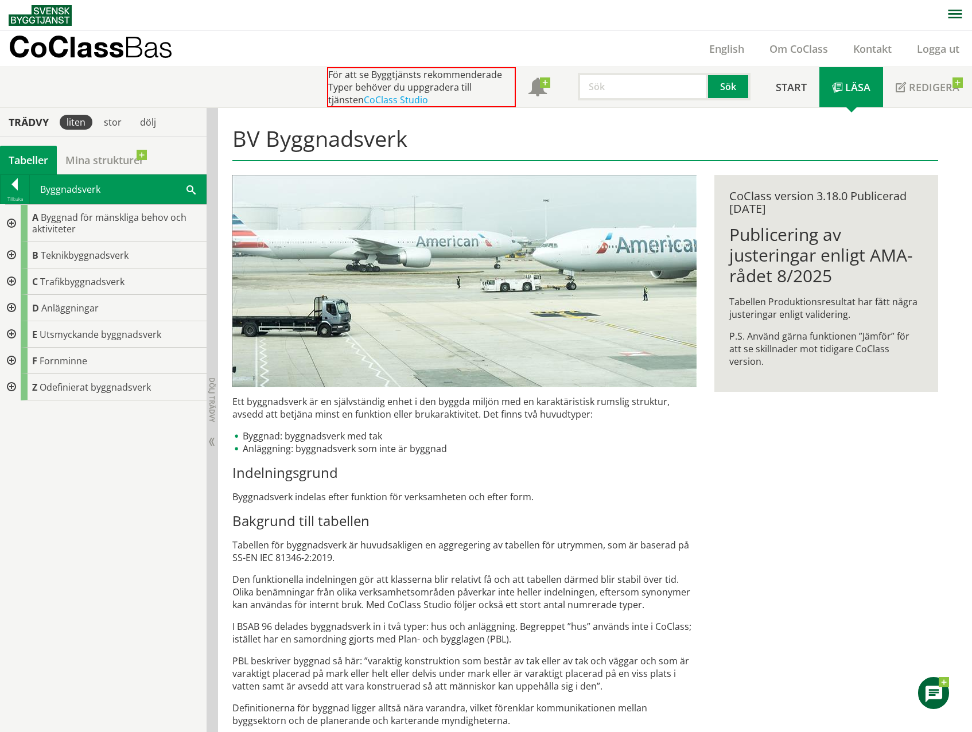
click at [14, 307] on div at bounding box center [10, 308] width 21 height 26
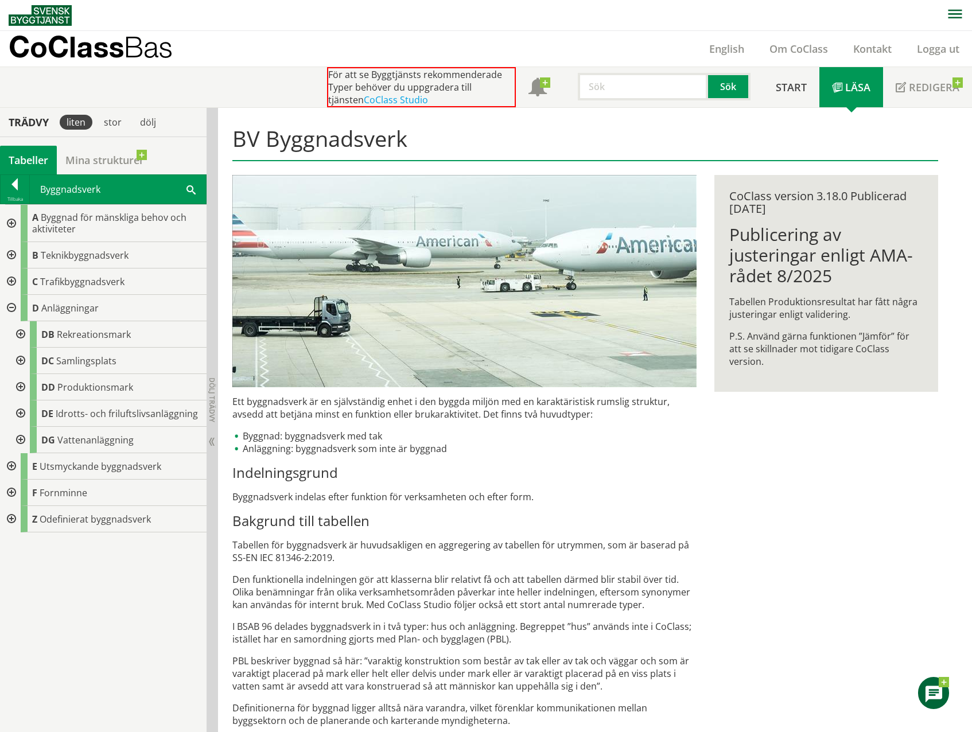
click at [14, 307] on div at bounding box center [10, 308] width 21 height 26
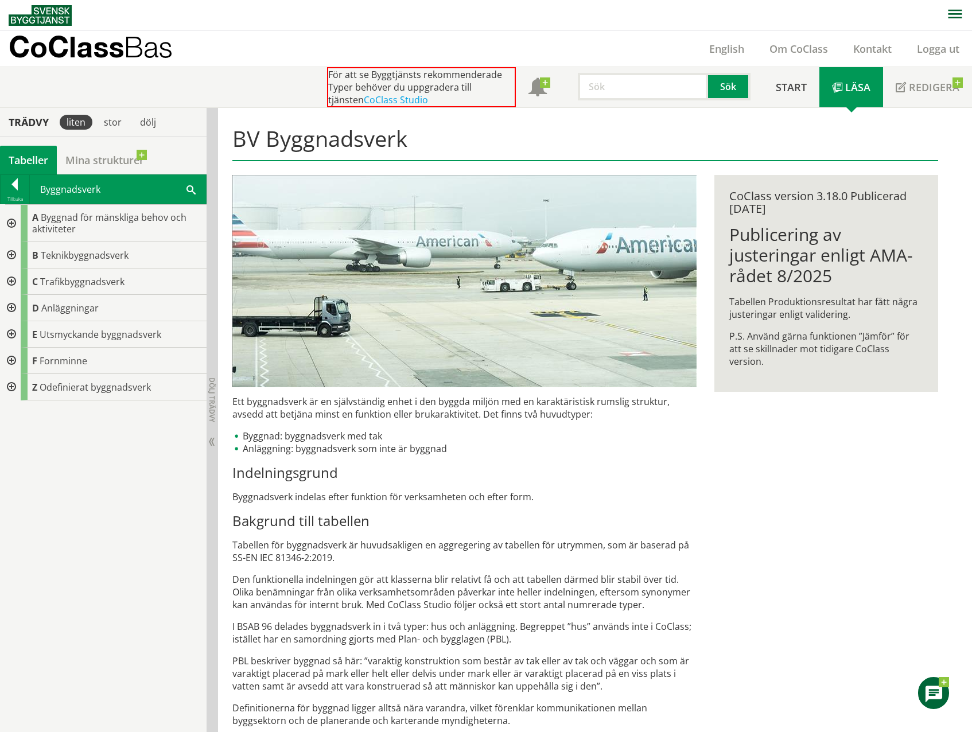
click at [11, 387] on div at bounding box center [10, 387] width 21 height 26
click at [10, 390] on div at bounding box center [10, 387] width 21 height 26
click at [10, 224] on div at bounding box center [10, 223] width 21 height 37
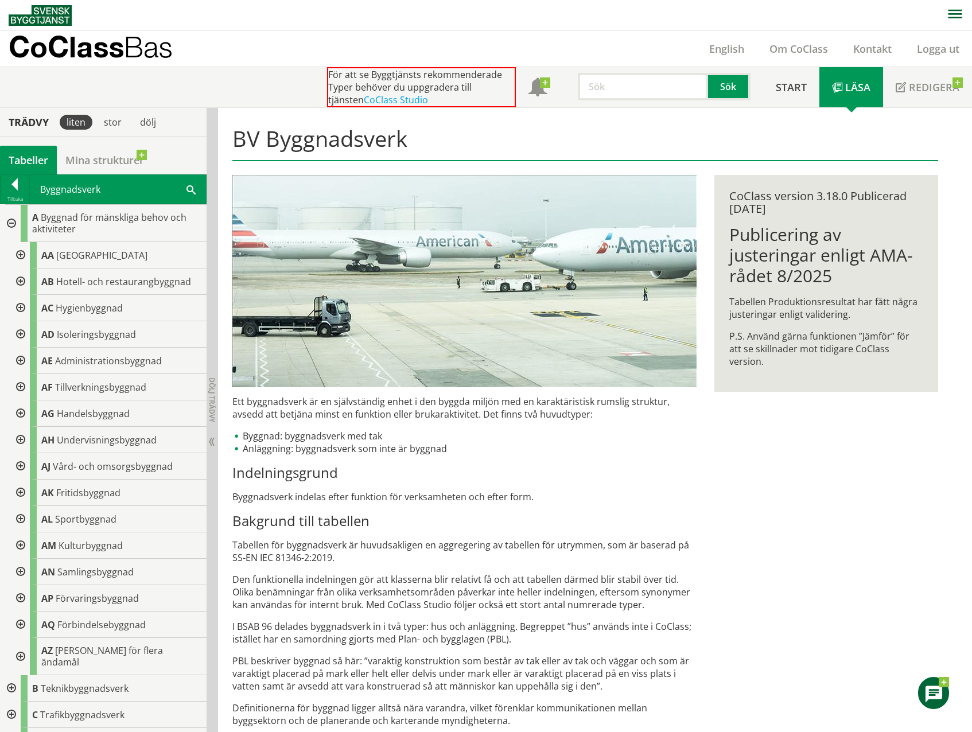
click at [13, 226] on div at bounding box center [10, 223] width 21 height 37
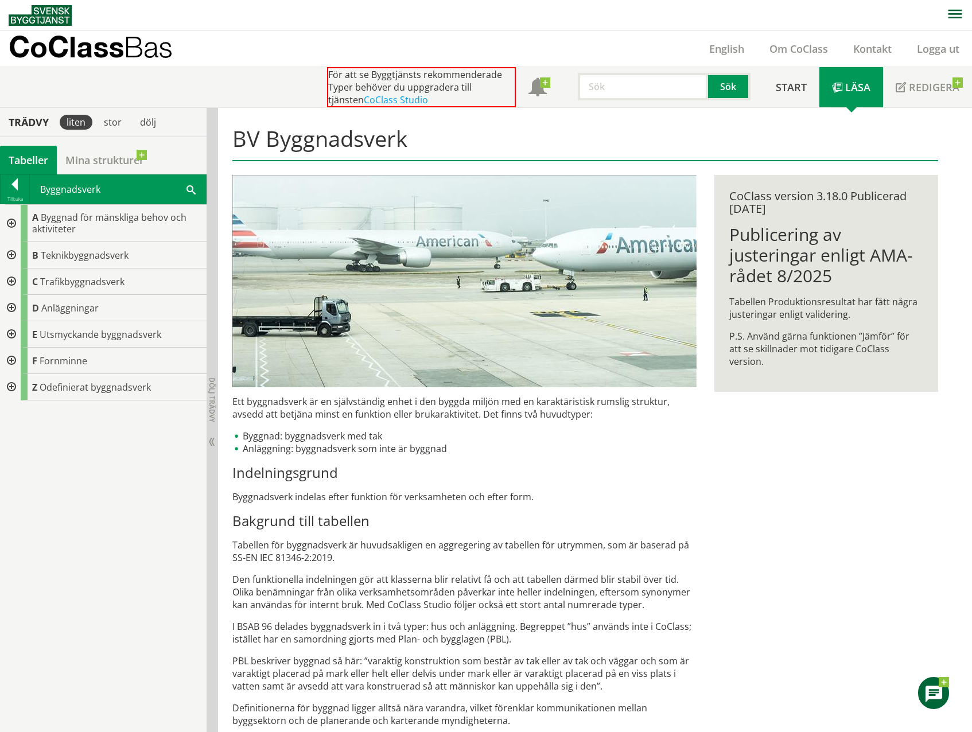
click at [13, 255] on div at bounding box center [10, 255] width 21 height 26
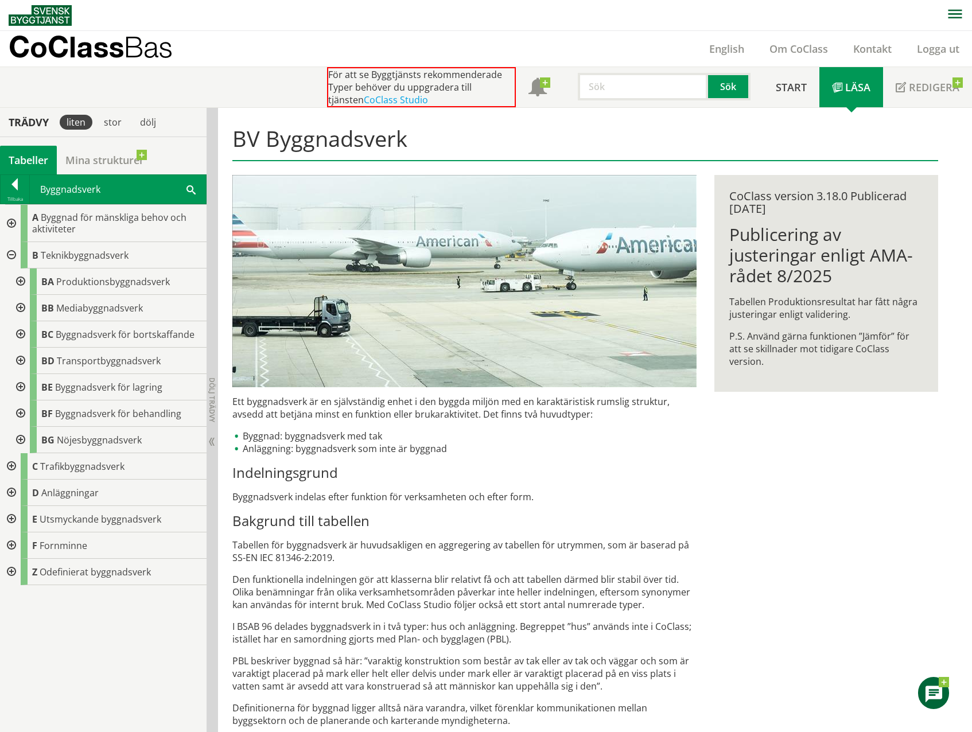
click at [22, 361] on div at bounding box center [19, 361] width 21 height 26
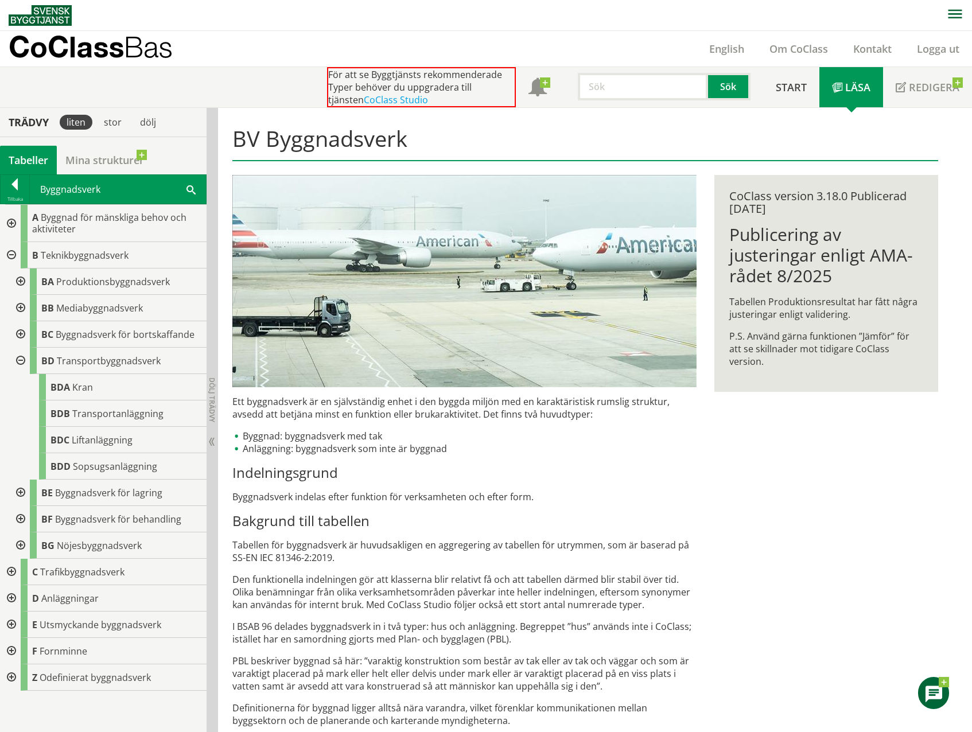
click at [22, 361] on div at bounding box center [19, 361] width 21 height 26
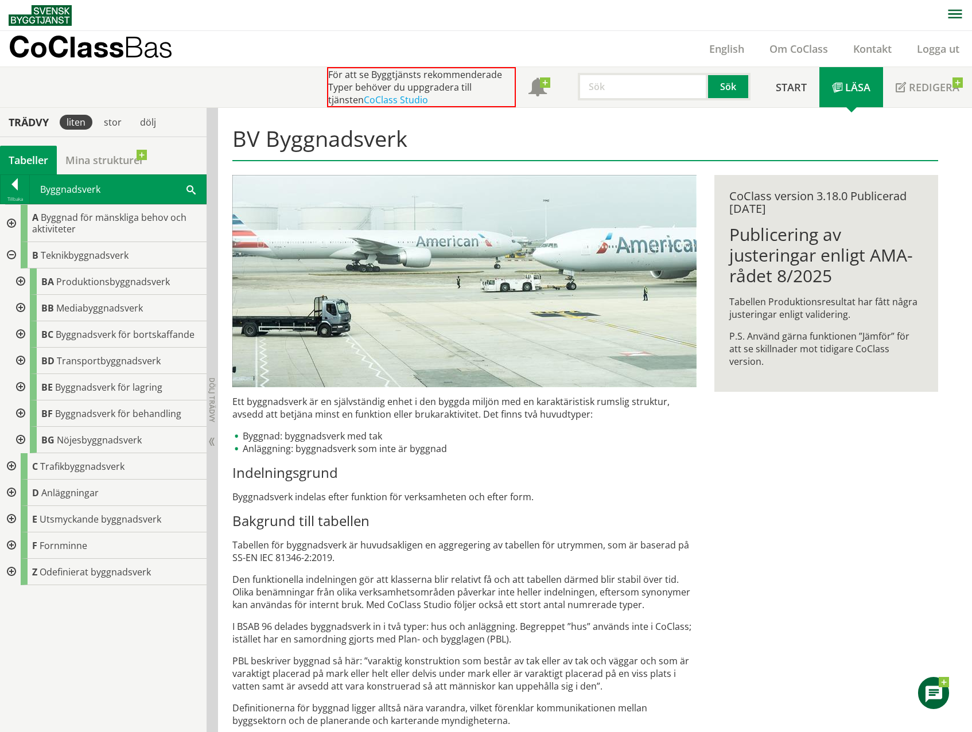
click at [21, 364] on div at bounding box center [19, 361] width 21 height 26
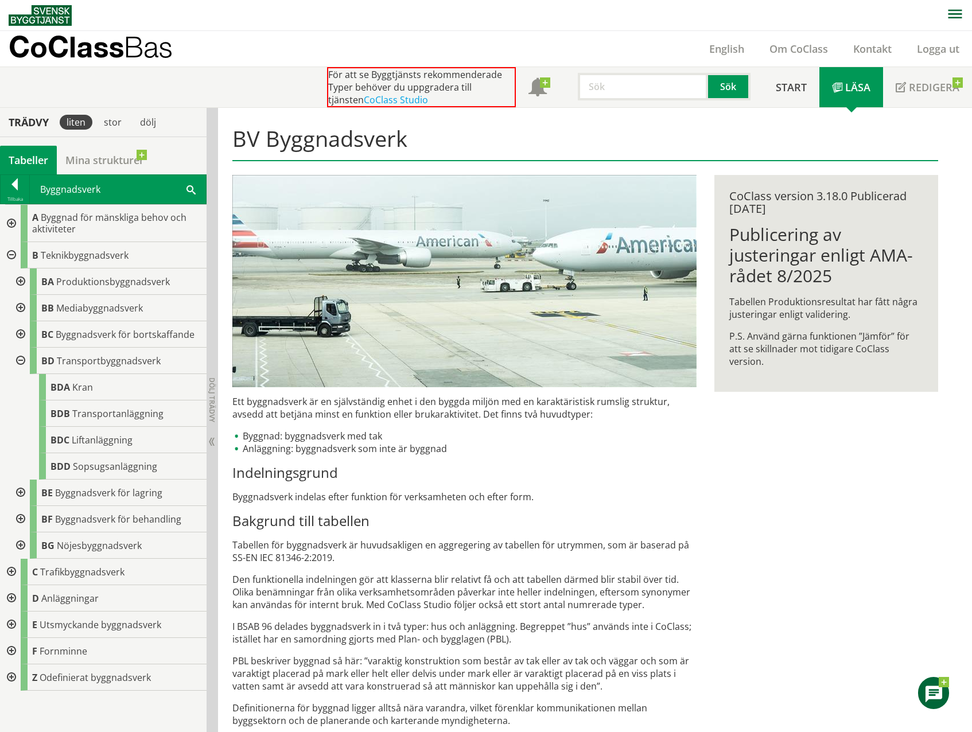
click at [19, 357] on div at bounding box center [19, 361] width 21 height 26
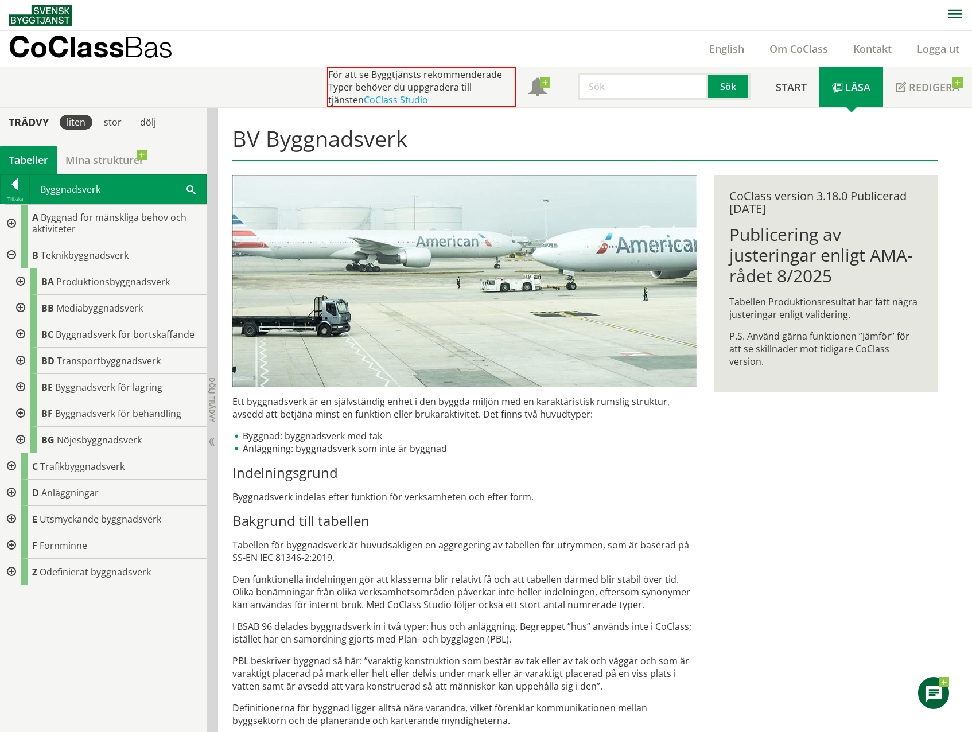
click at [10, 250] on div at bounding box center [10, 255] width 21 height 26
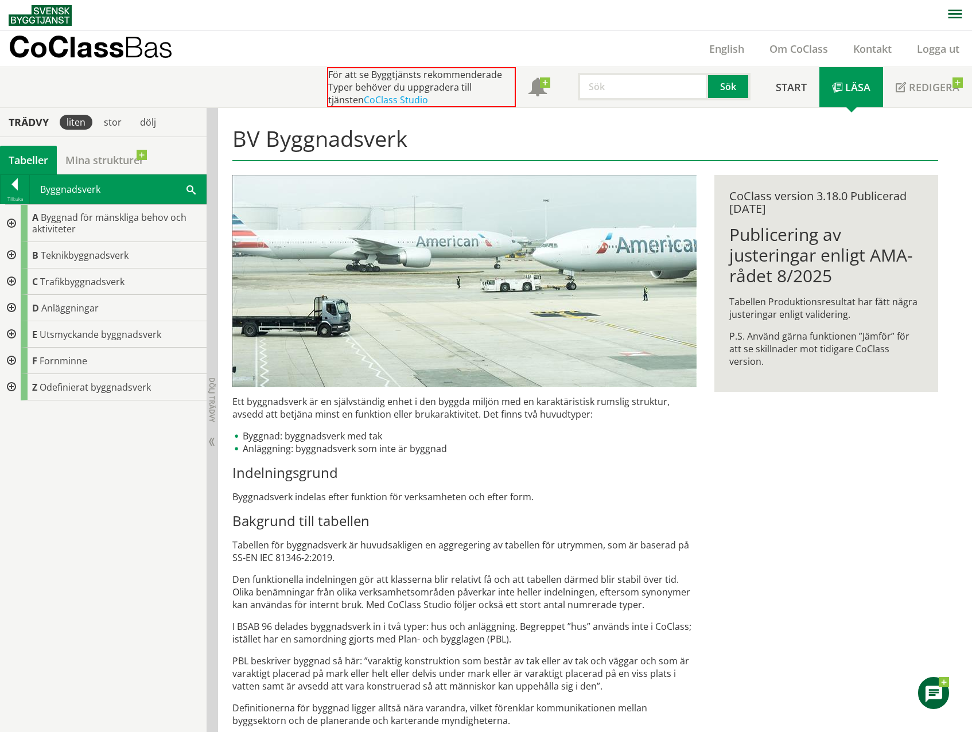
click at [14, 282] on div at bounding box center [10, 282] width 21 height 26
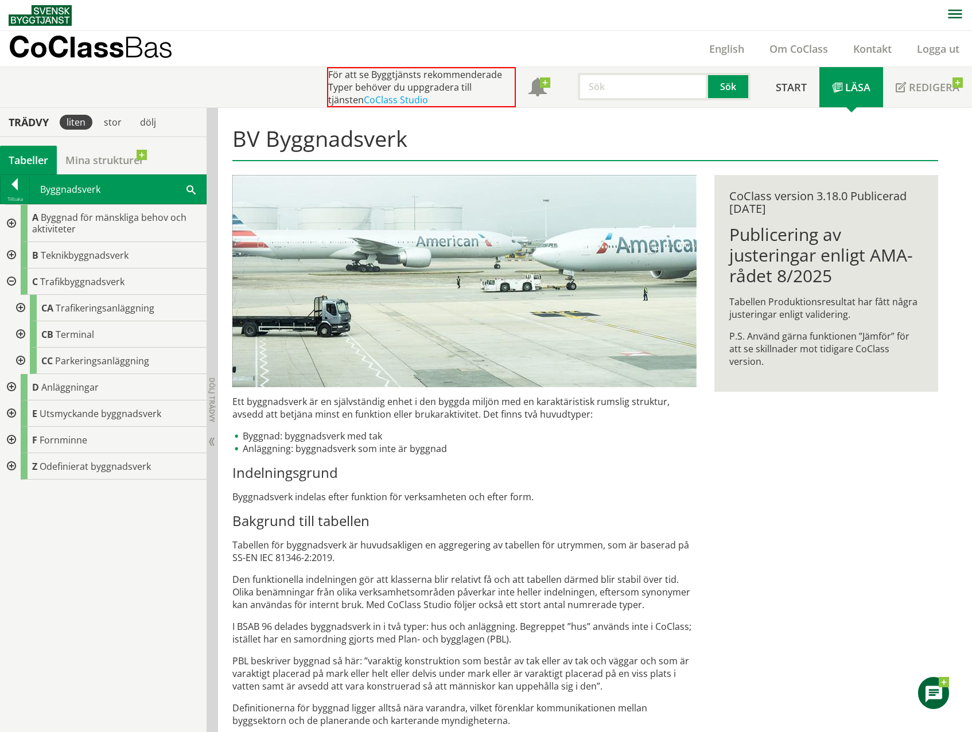
click at [24, 308] on div at bounding box center [19, 308] width 21 height 26
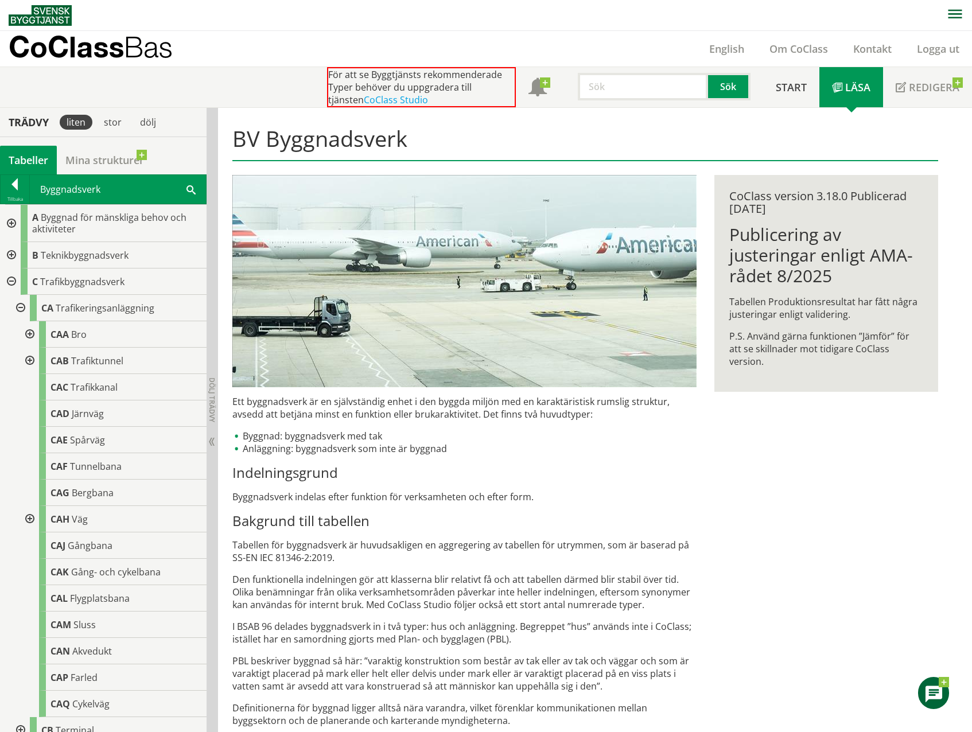
click at [30, 335] on div at bounding box center [28, 334] width 21 height 26
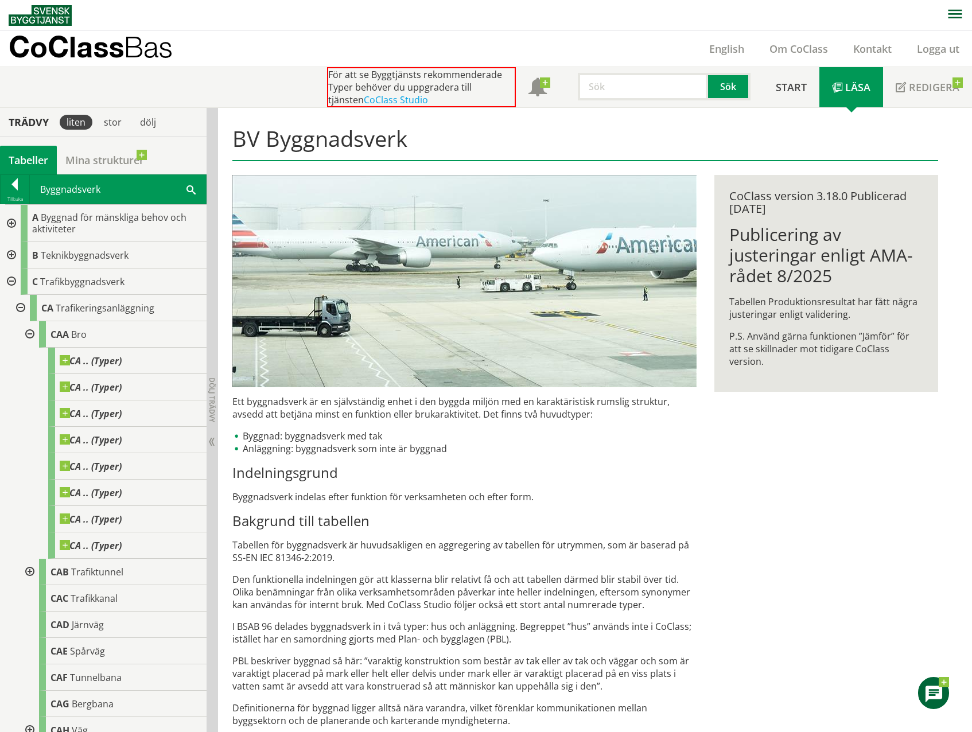
click at [122, 355] on span at bounding box center [122, 355] width 0 height 0
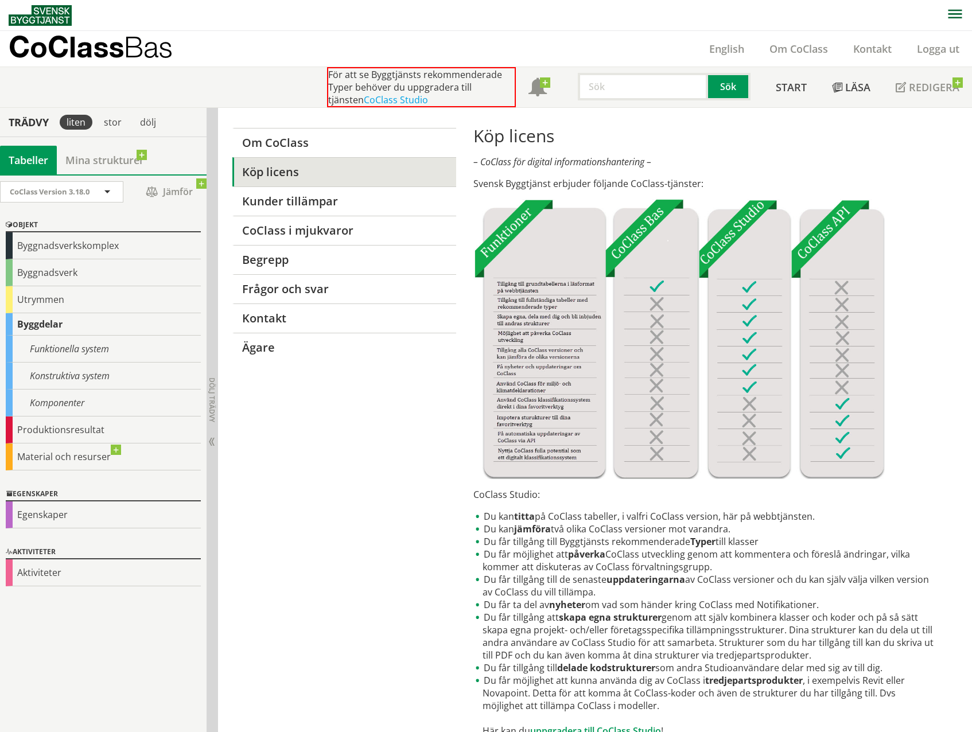
click at [107, 383] on div "Konstruktiva system" at bounding box center [103, 376] width 195 height 27
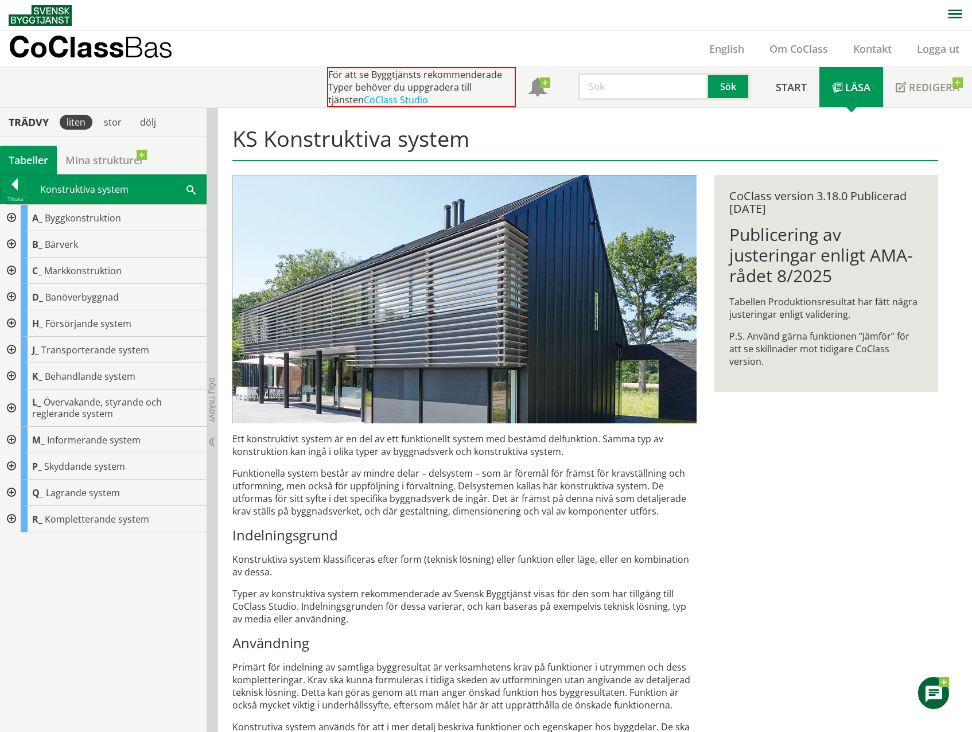
click at [9, 244] on div at bounding box center [10, 244] width 21 height 26
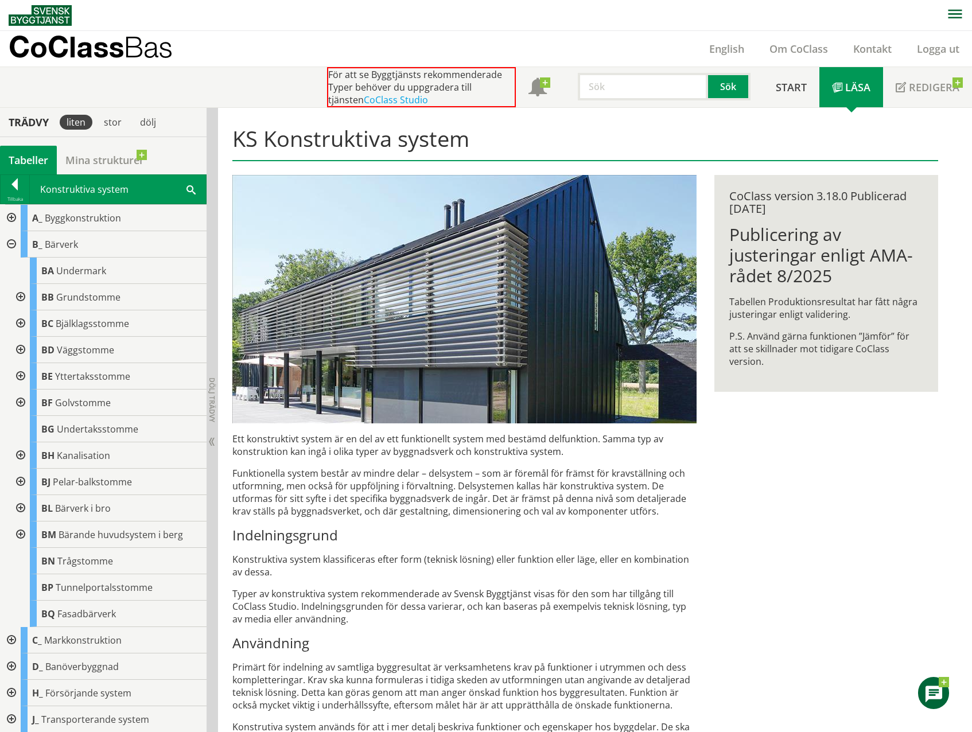
click at [14, 219] on div at bounding box center [10, 218] width 21 height 26
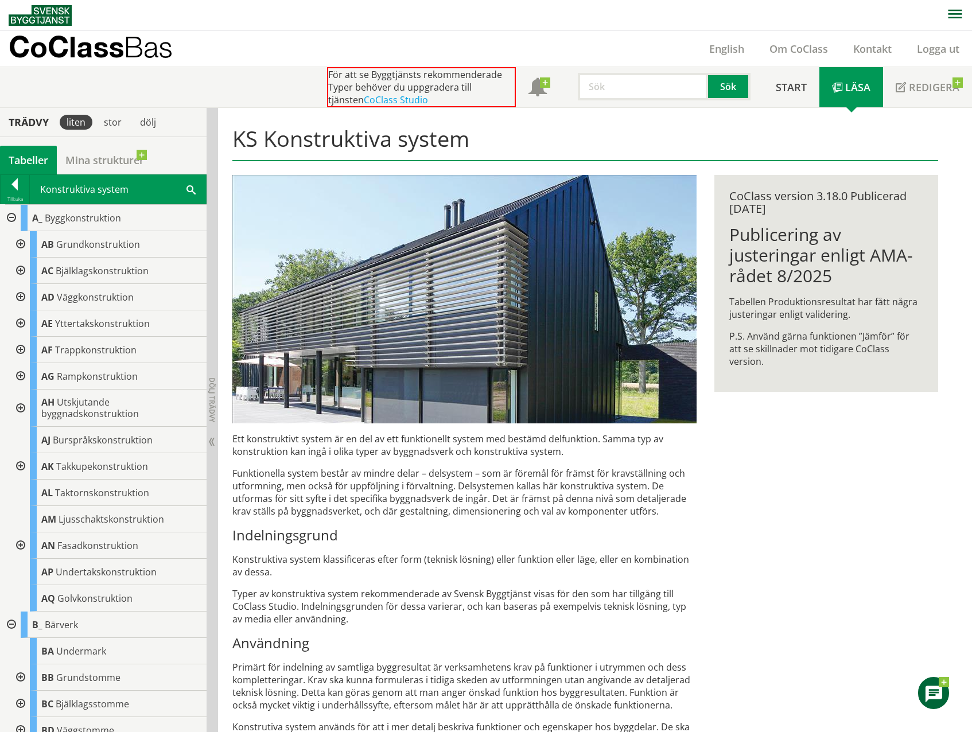
click at [20, 244] on div at bounding box center [19, 244] width 21 height 26
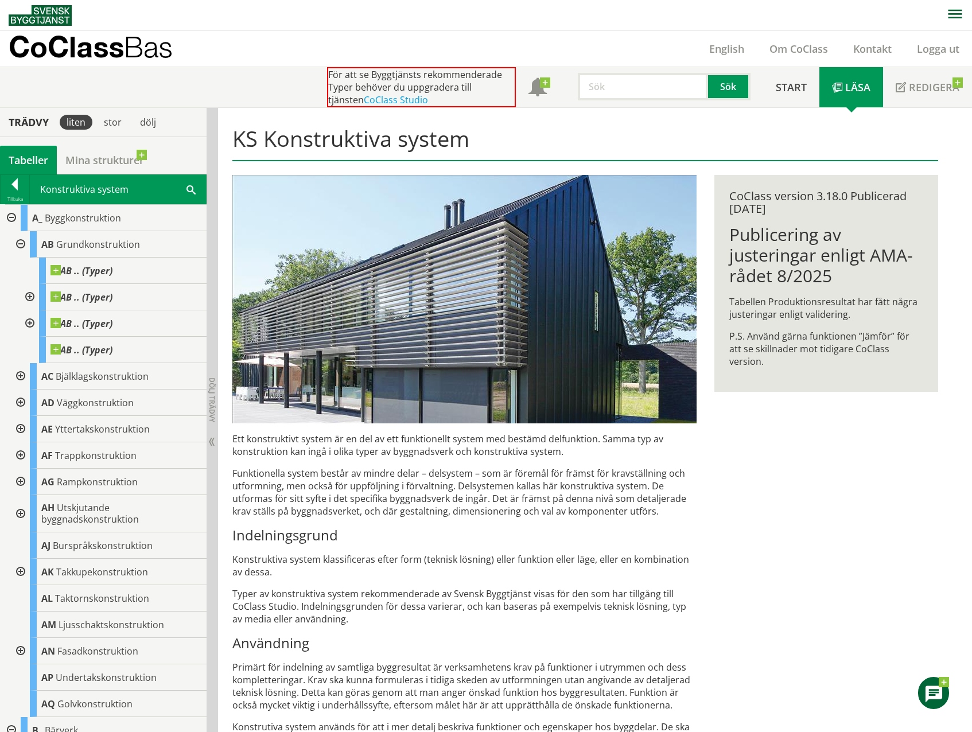
click at [29, 296] on div at bounding box center [28, 297] width 21 height 26
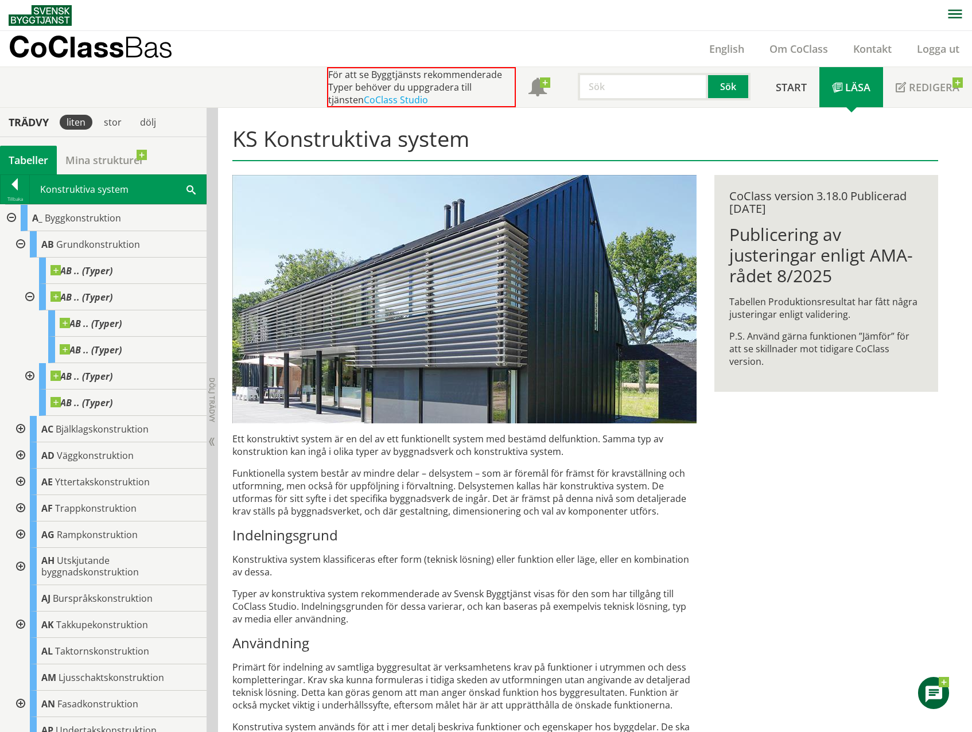
click at [9, 218] on div at bounding box center [10, 218] width 21 height 26
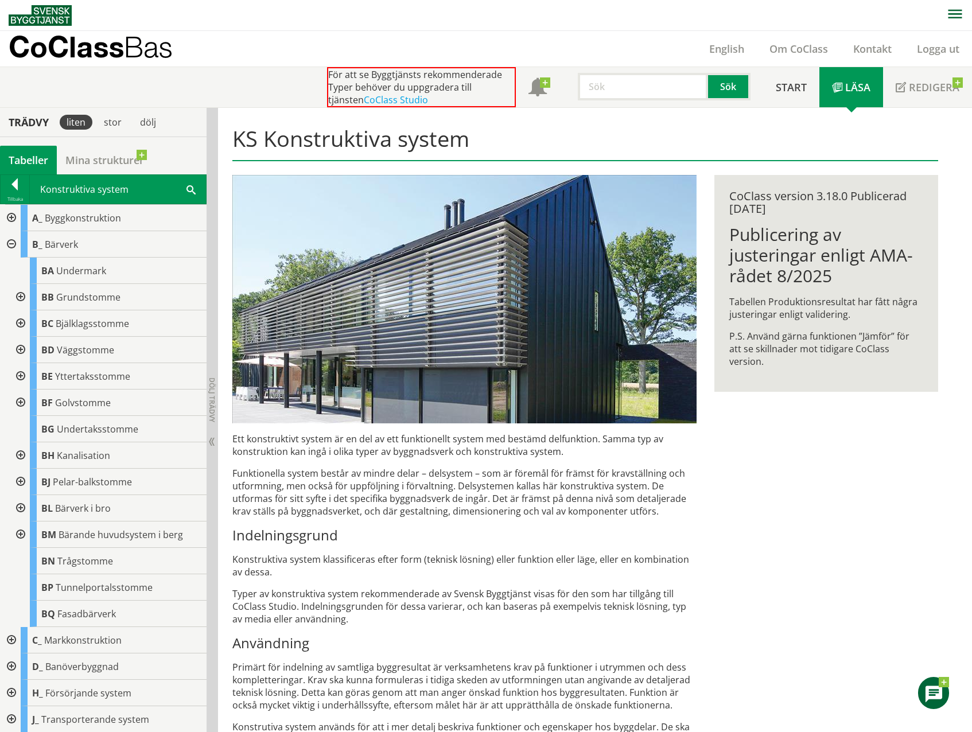
click at [12, 247] on div at bounding box center [10, 244] width 21 height 26
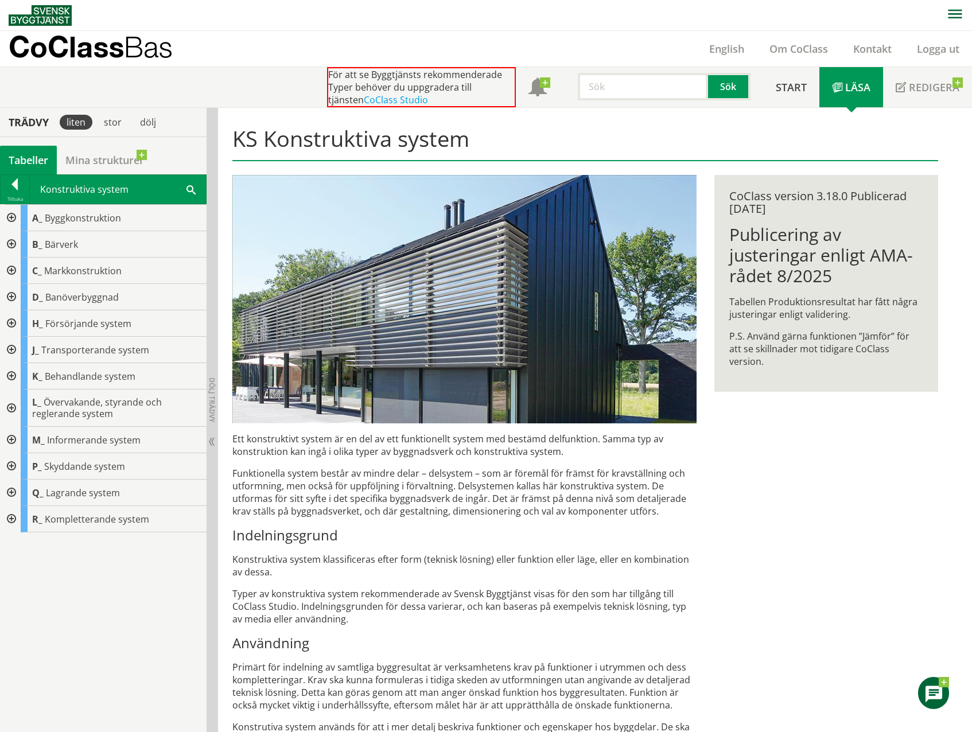
click at [14, 186] on div at bounding box center [15, 186] width 29 height 16
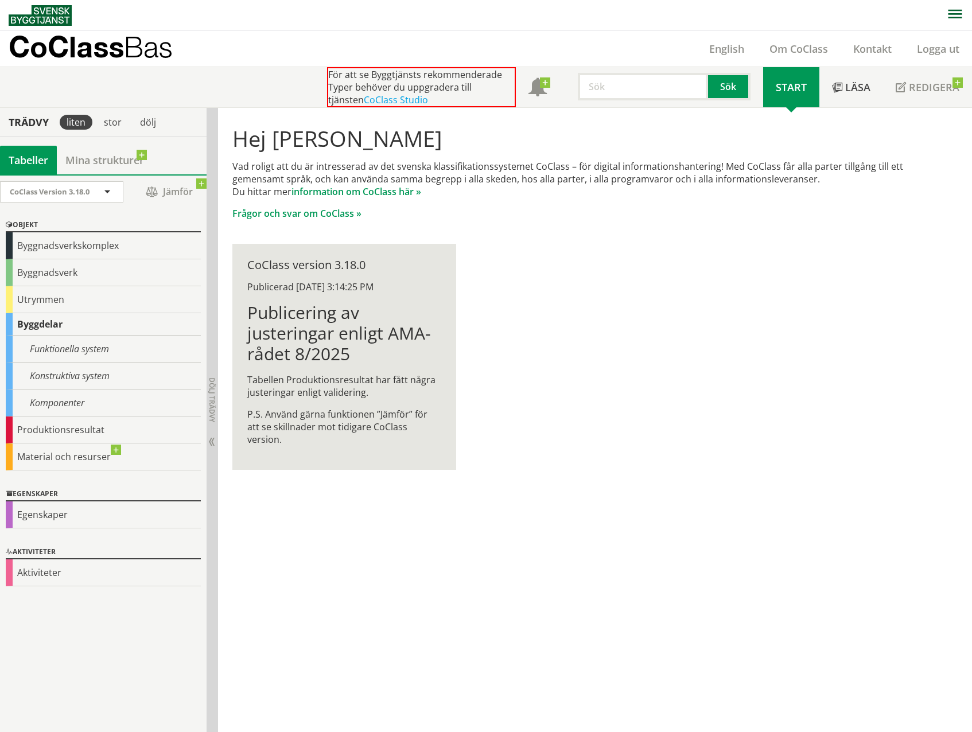
click at [26, 423] on div "Produktionsresultat" at bounding box center [103, 430] width 195 height 27
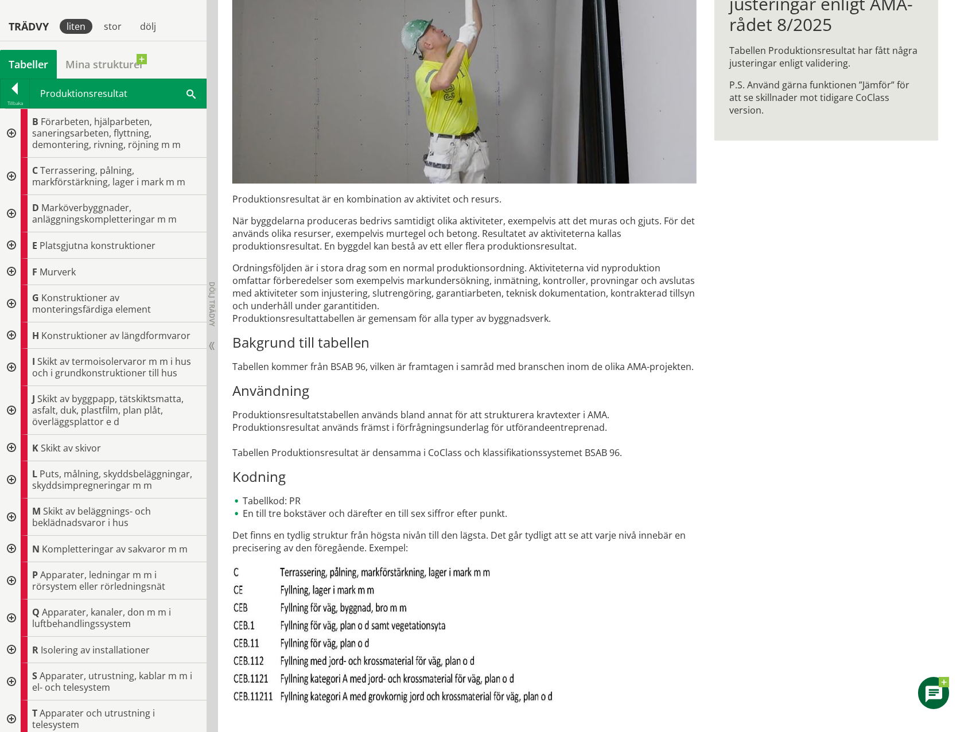
scroll to position [263, 0]
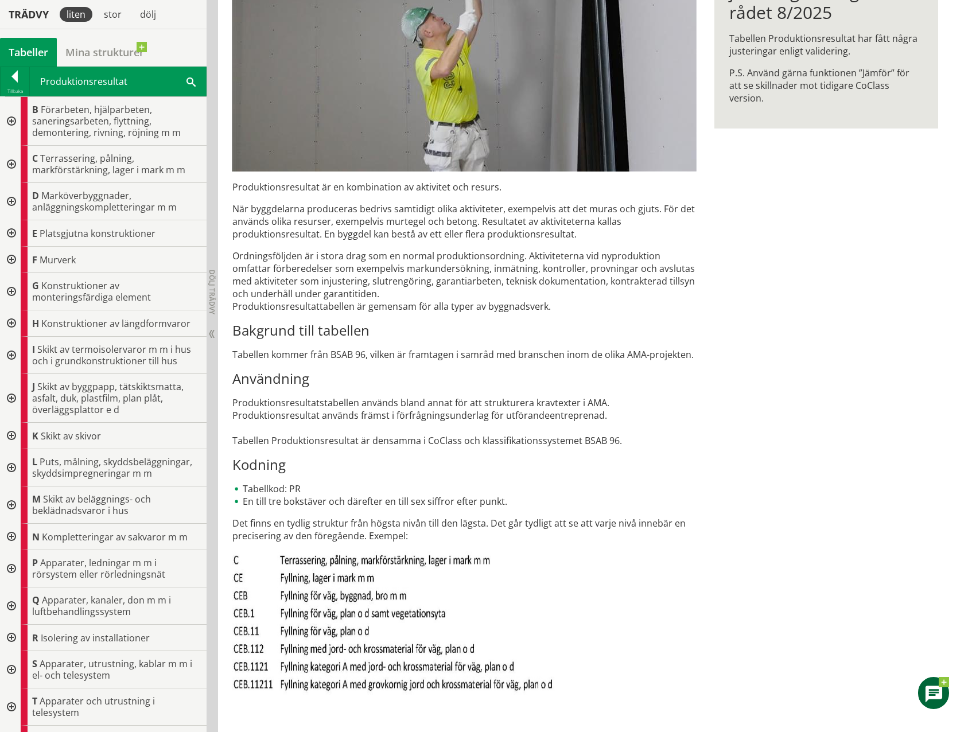
click at [10, 232] on div at bounding box center [10, 233] width 21 height 26
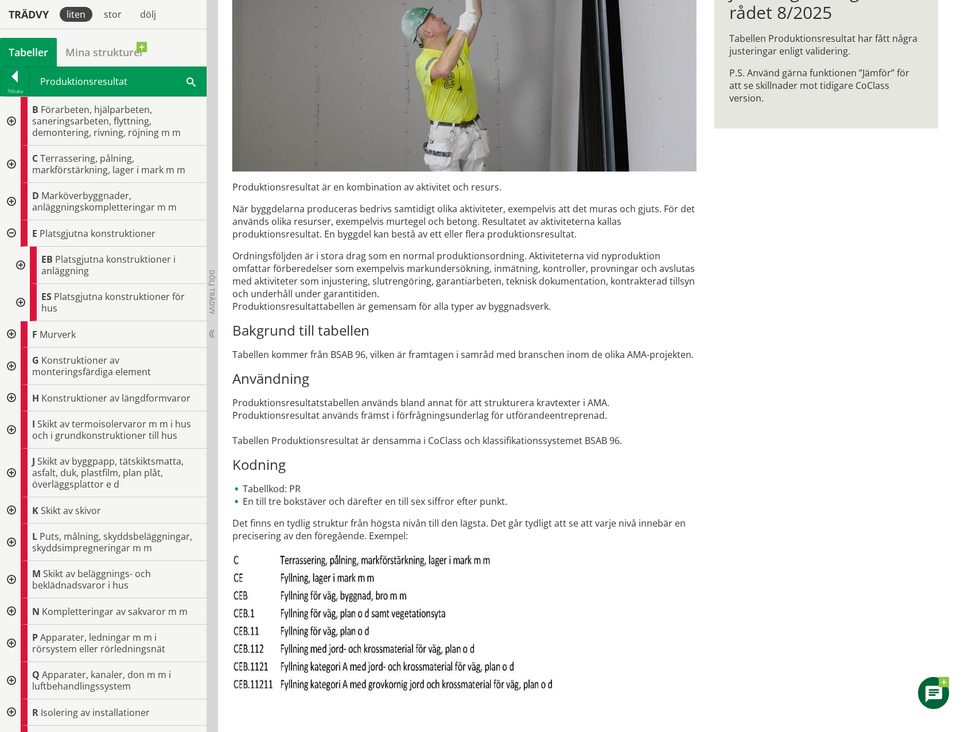
click at [21, 269] on div at bounding box center [19, 265] width 21 height 37
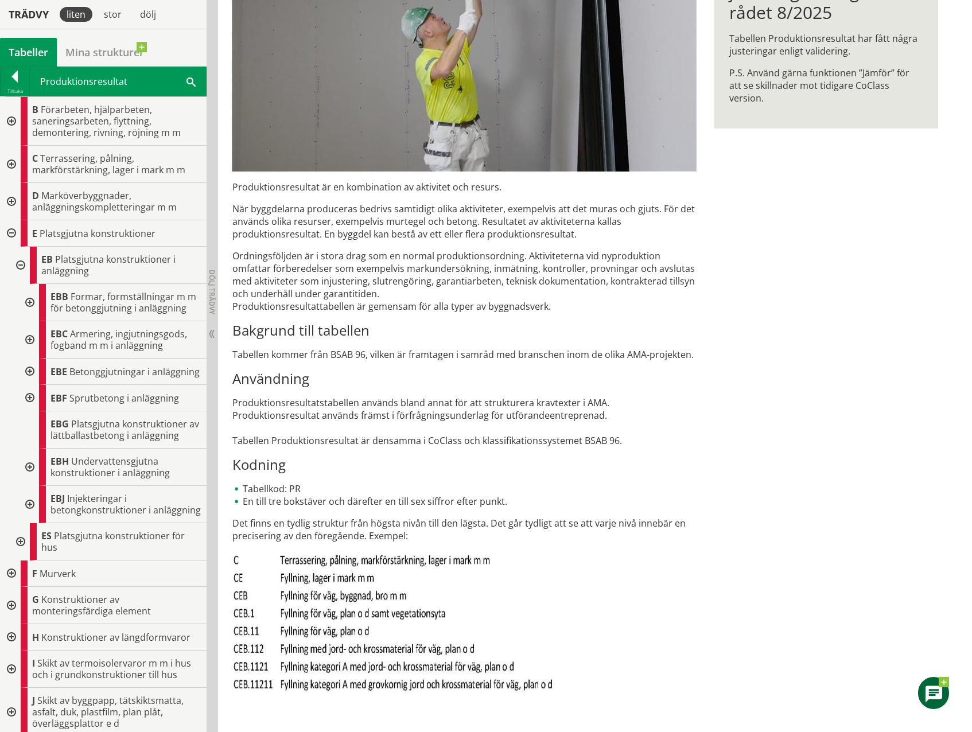
click at [31, 310] on div at bounding box center [28, 302] width 21 height 37
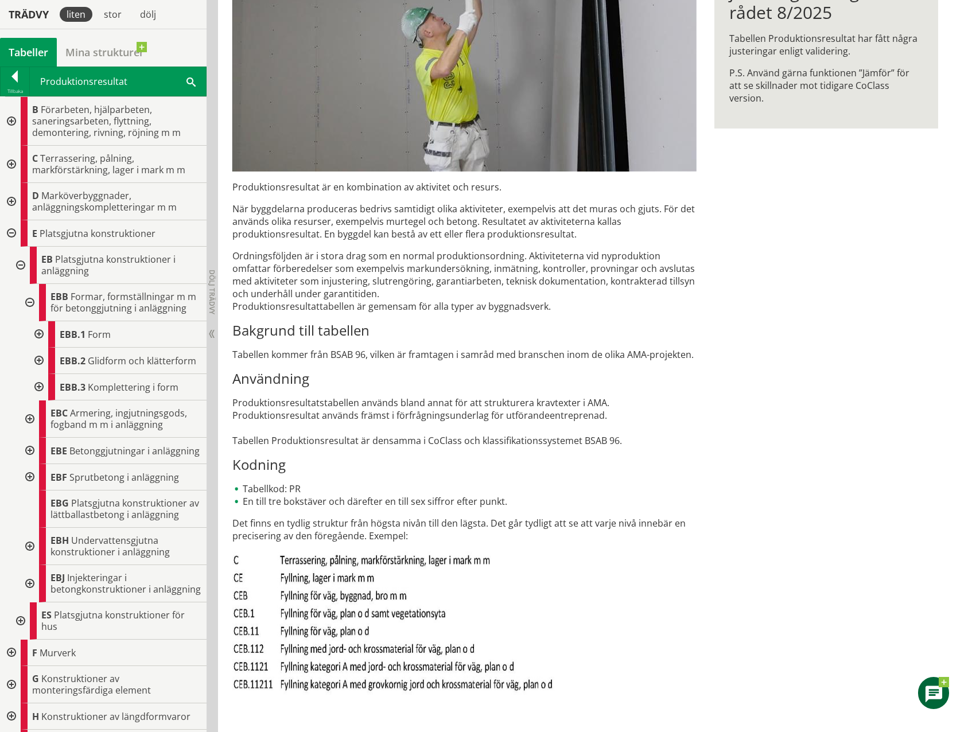
click at [39, 346] on div at bounding box center [38, 334] width 21 height 26
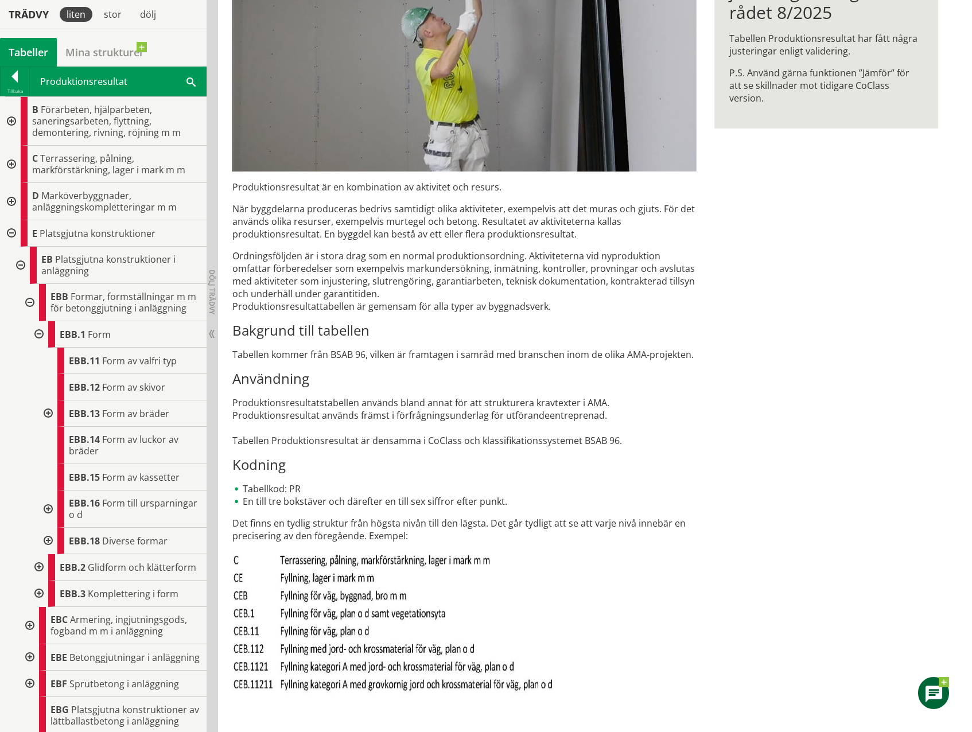
click at [50, 425] on div at bounding box center [47, 414] width 21 height 26
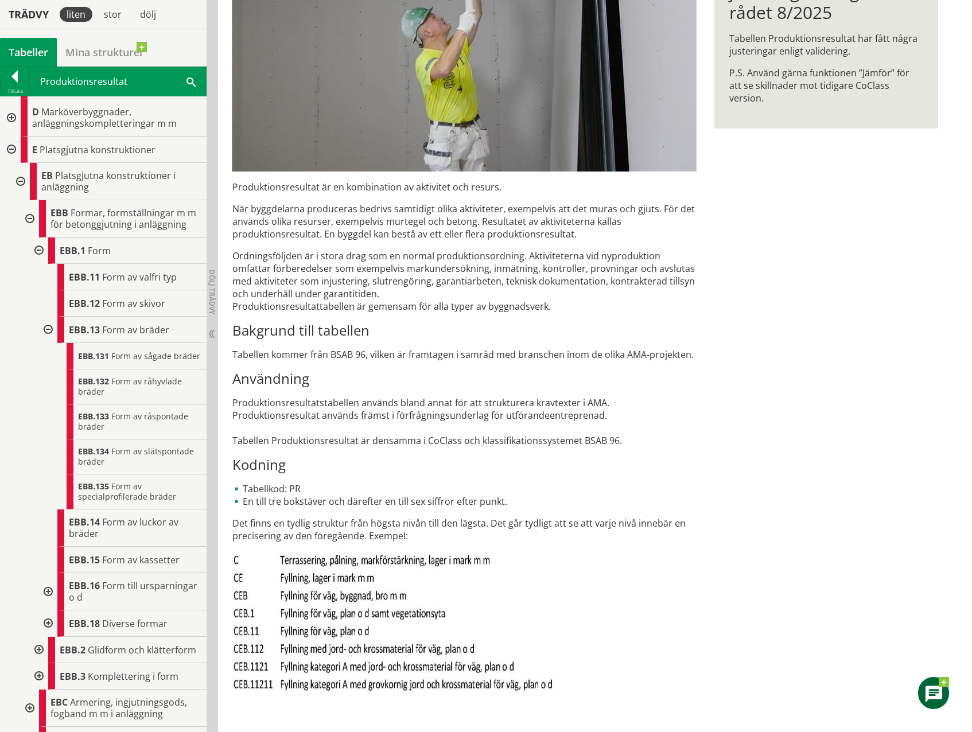
scroll to position [172, 0]
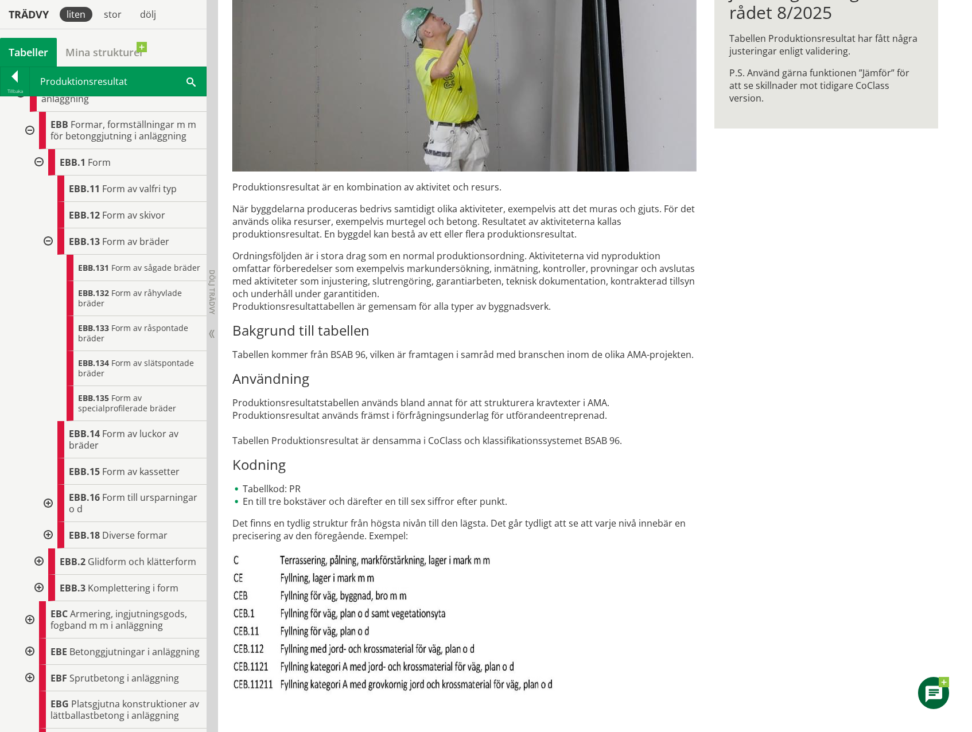
click at [37, 575] on div at bounding box center [38, 562] width 21 height 26
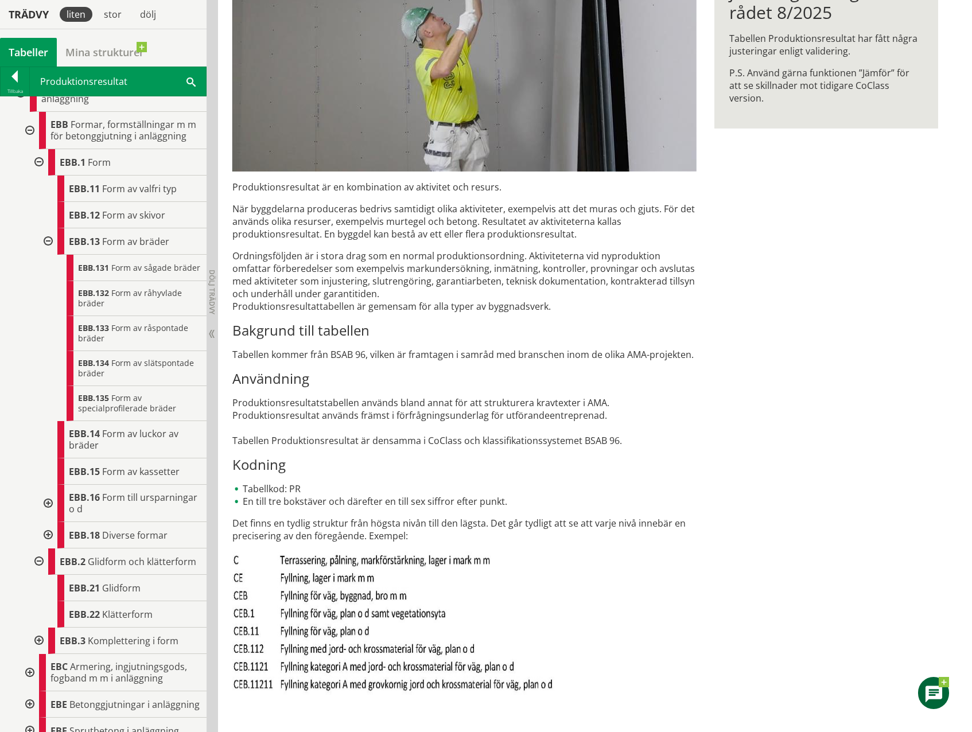
click at [37, 575] on div at bounding box center [38, 562] width 21 height 26
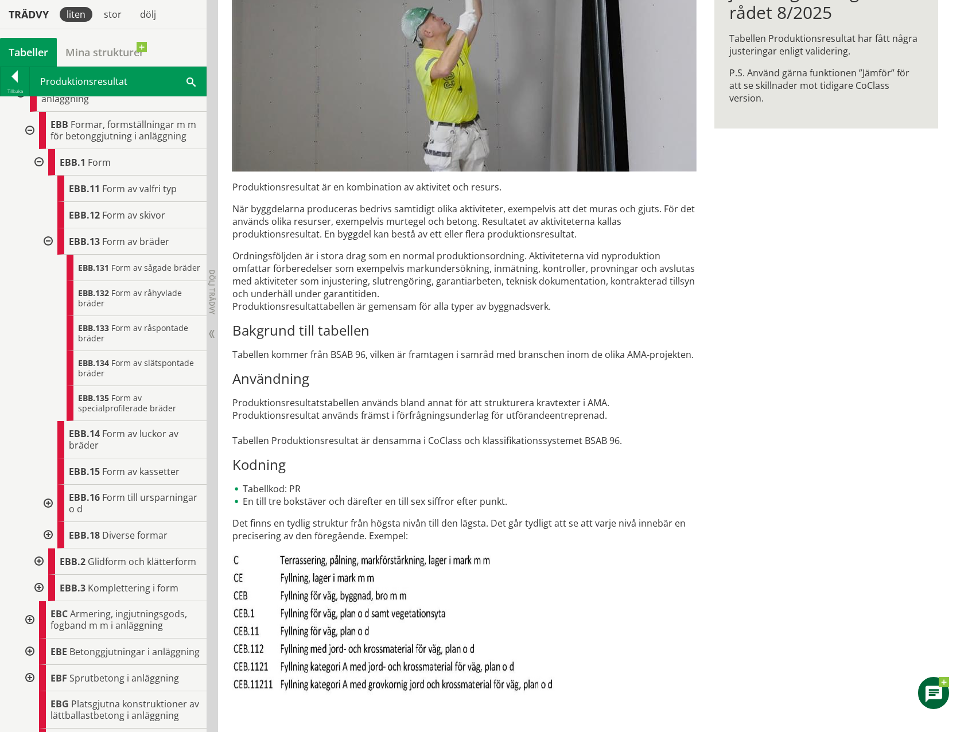
click at [48, 254] on div at bounding box center [47, 241] width 21 height 26
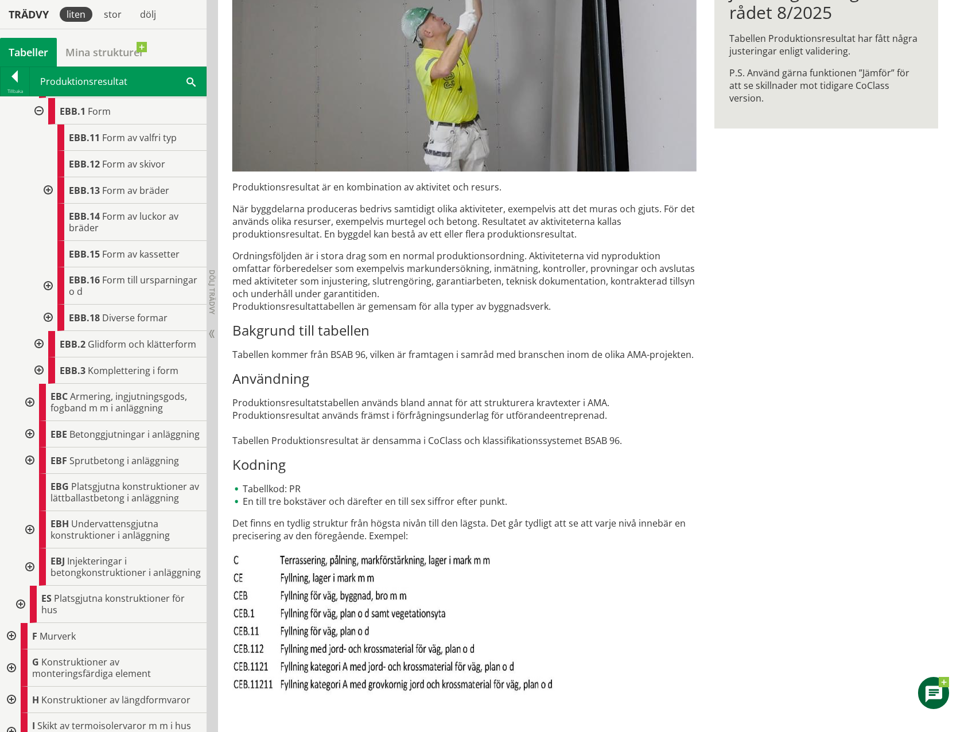
scroll to position [230, 0]
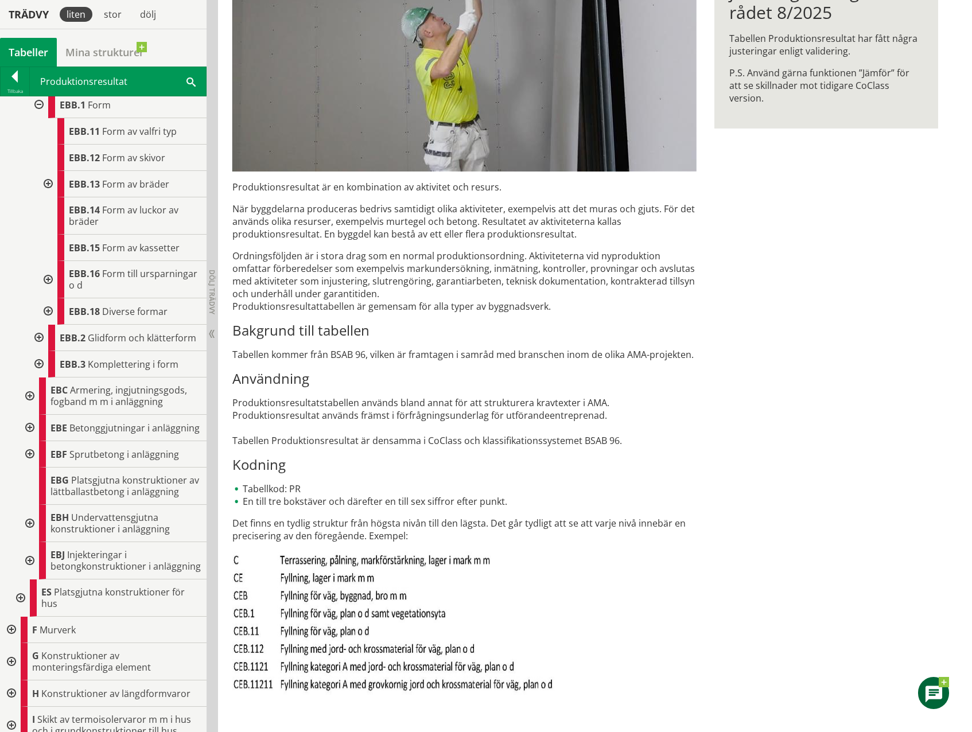
click at [28, 415] on div at bounding box center [28, 396] width 21 height 37
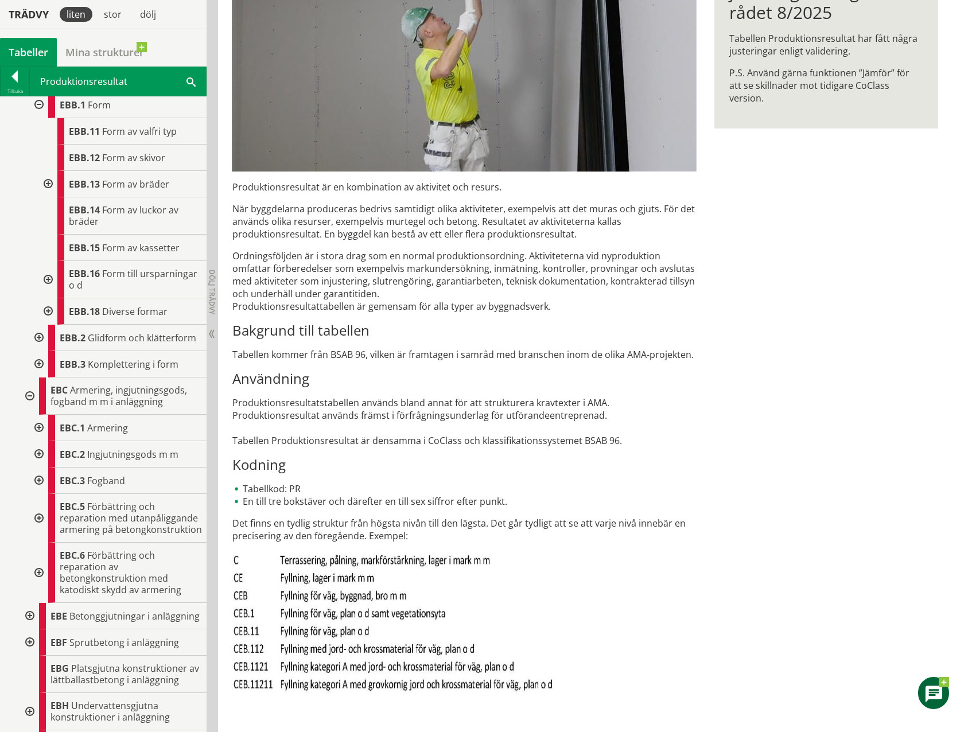
click at [38, 441] on div at bounding box center [38, 428] width 21 height 26
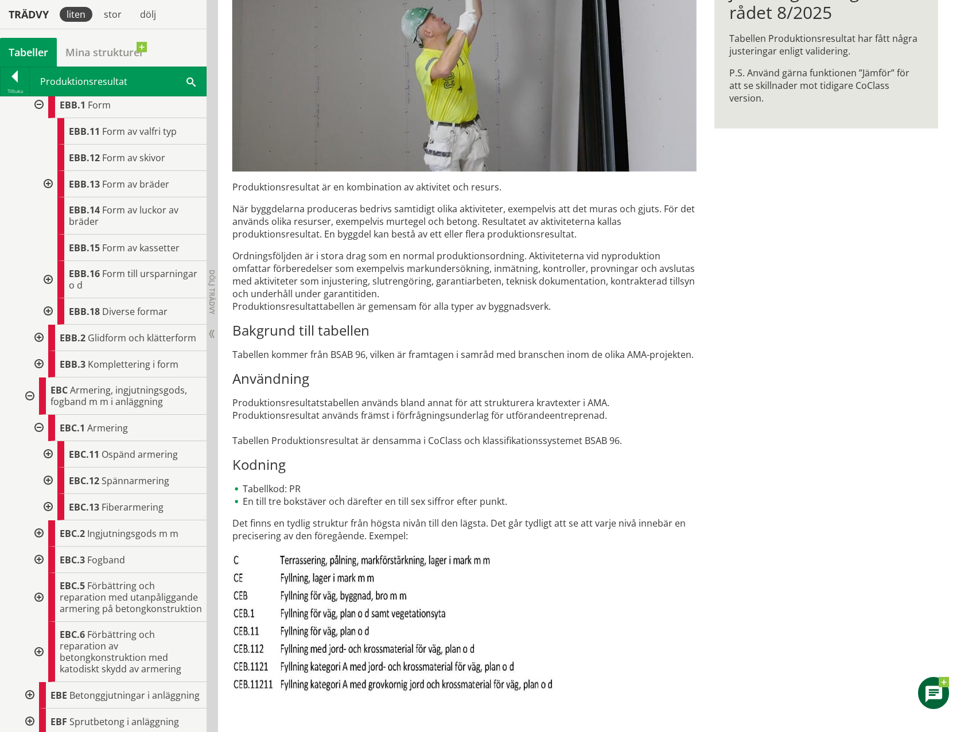
click at [52, 494] on div at bounding box center [47, 481] width 21 height 26
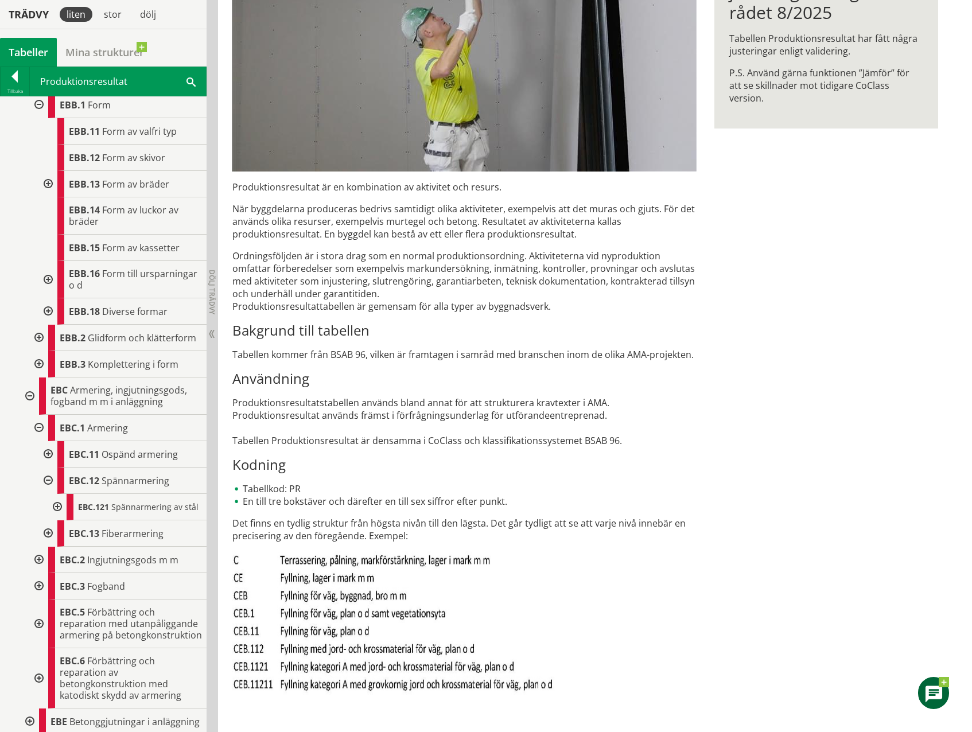
click at [58, 520] on div at bounding box center [56, 507] width 21 height 26
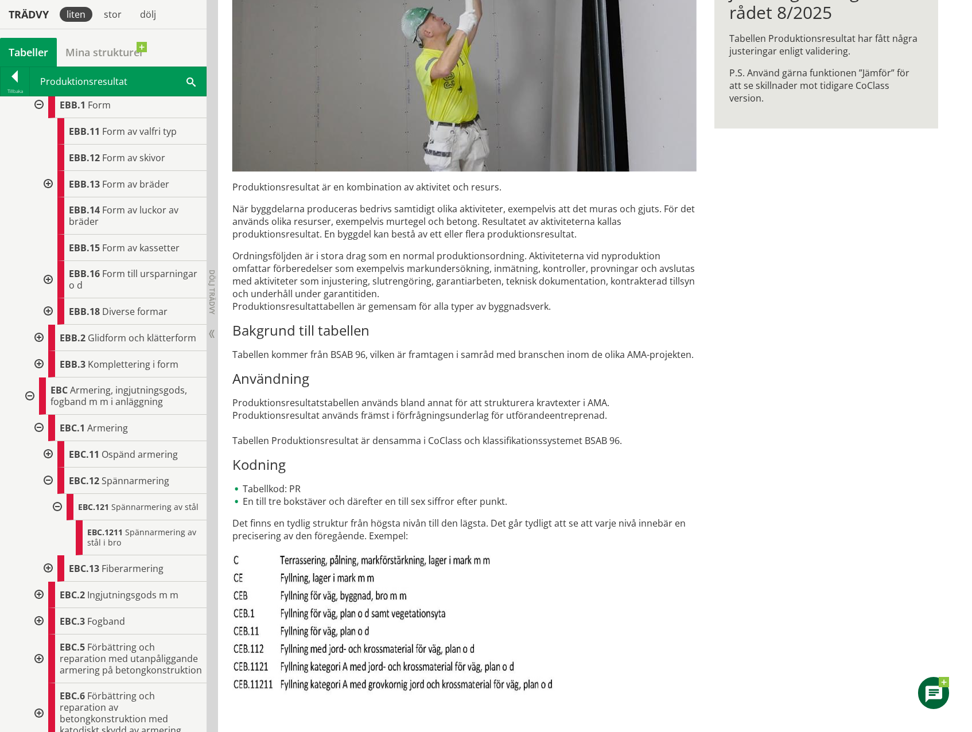
click at [38, 608] on div at bounding box center [38, 595] width 21 height 26
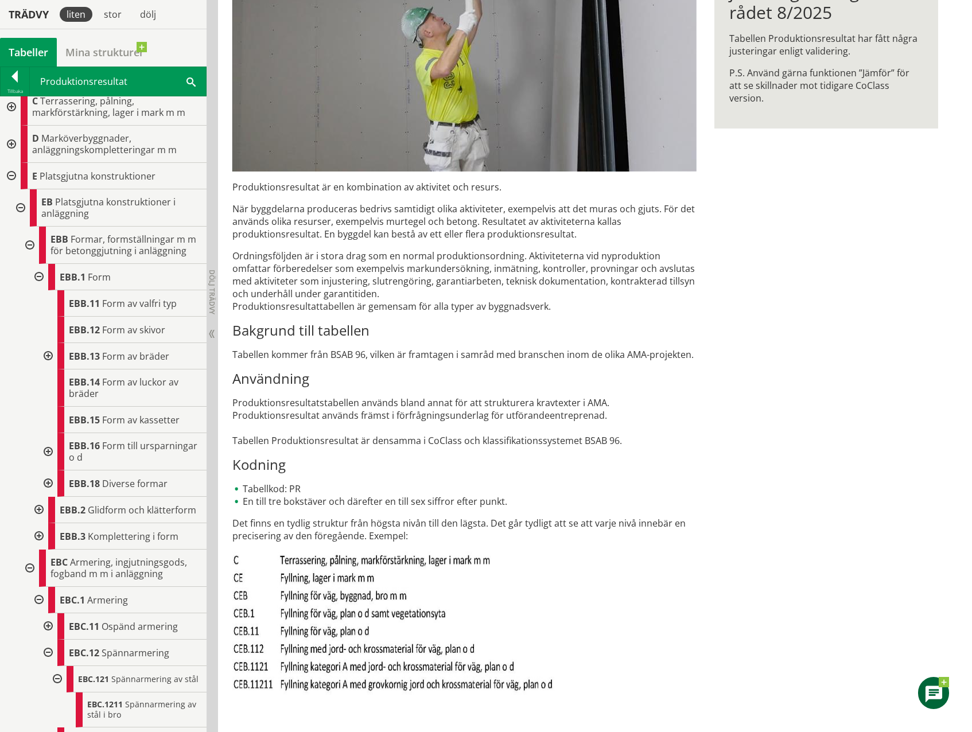
scroll to position [0, 0]
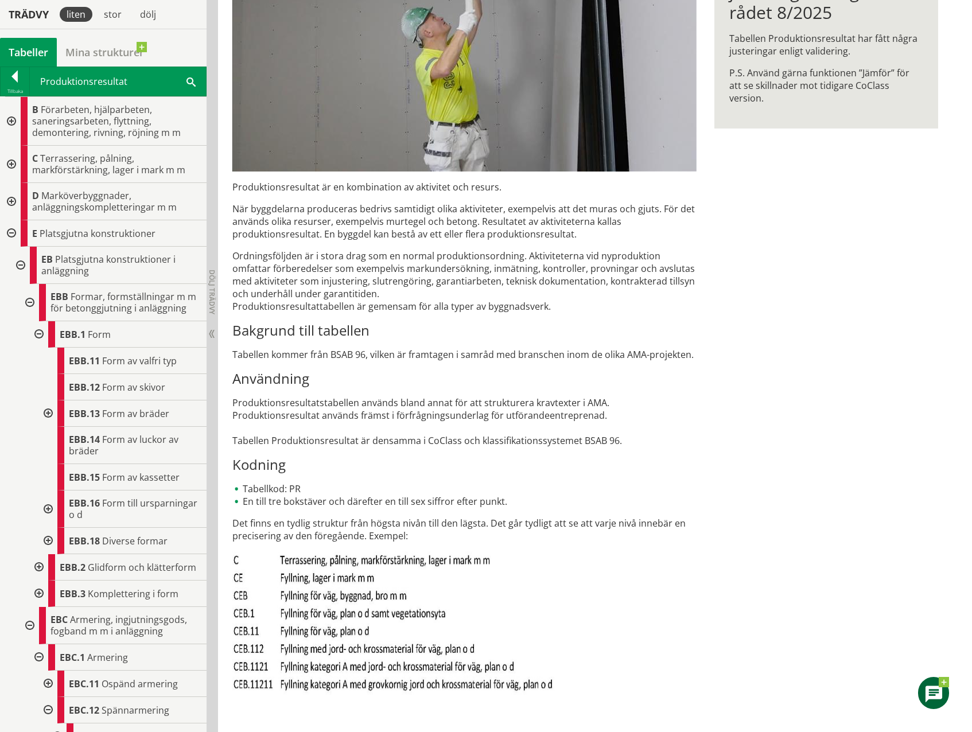
click at [14, 74] on div at bounding box center [15, 79] width 29 height 16
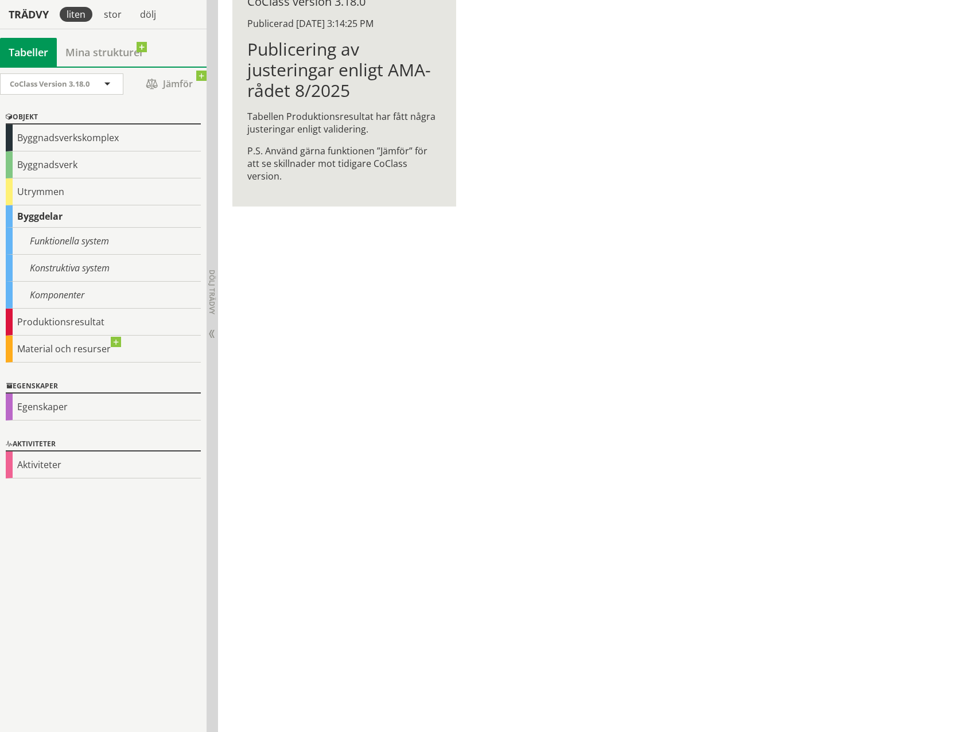
click at [79, 290] on div "Komponenter" at bounding box center [103, 295] width 195 height 27
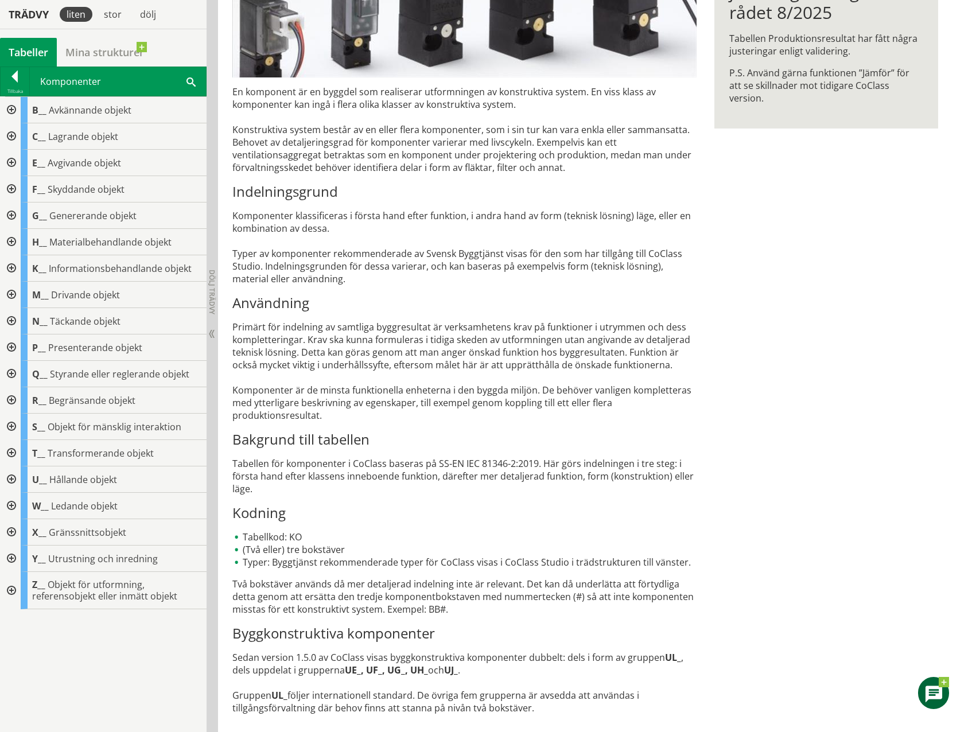
click at [11, 292] on div at bounding box center [10, 295] width 21 height 26
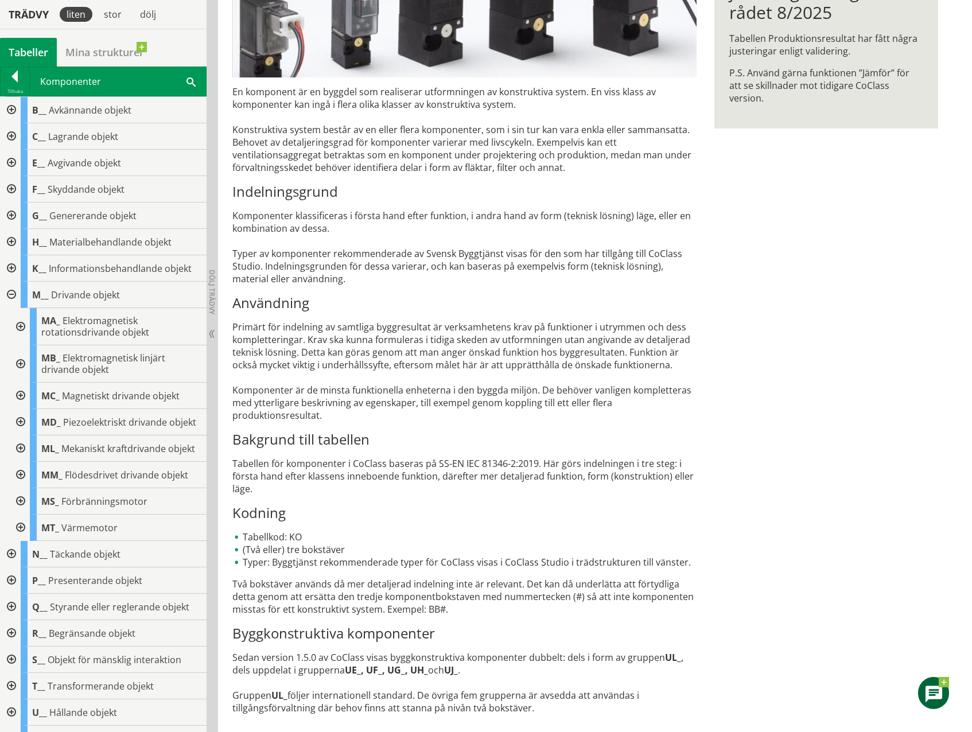
click at [16, 397] on div at bounding box center [19, 396] width 21 height 26
click at [11, 594] on div at bounding box center [10, 581] width 21 height 26
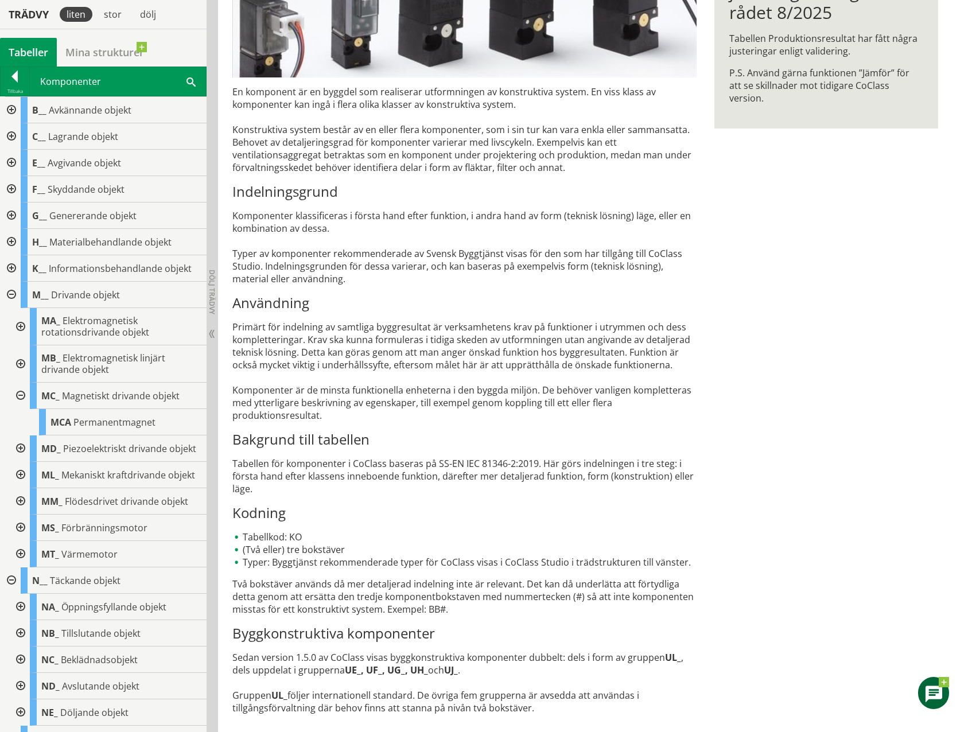
click at [24, 673] on div at bounding box center [19, 660] width 21 height 26
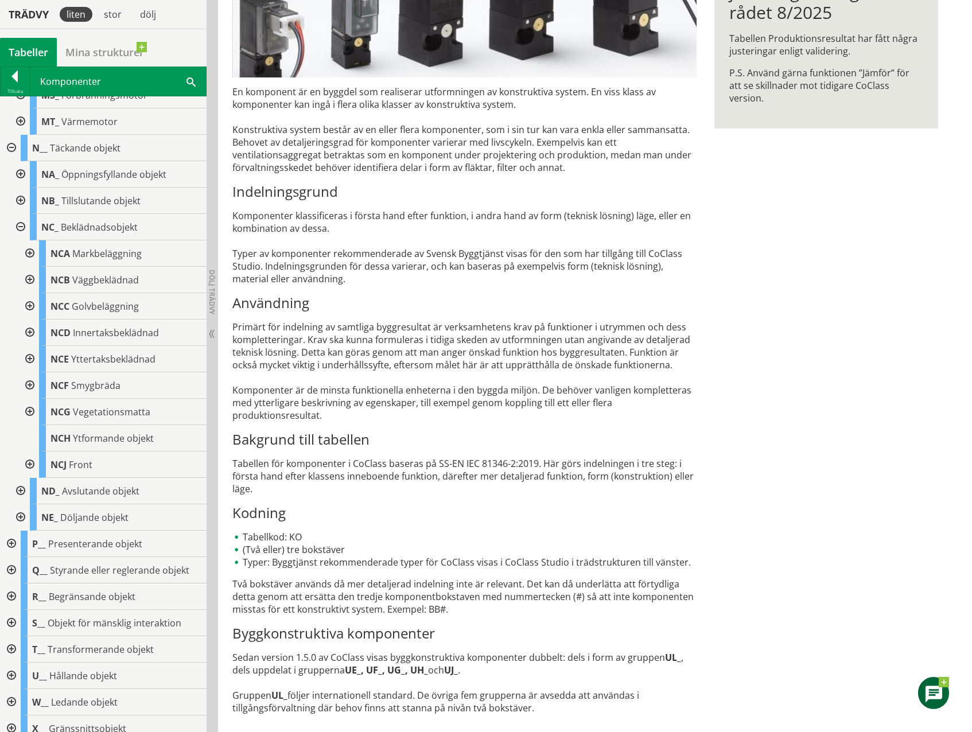
scroll to position [459, 0]
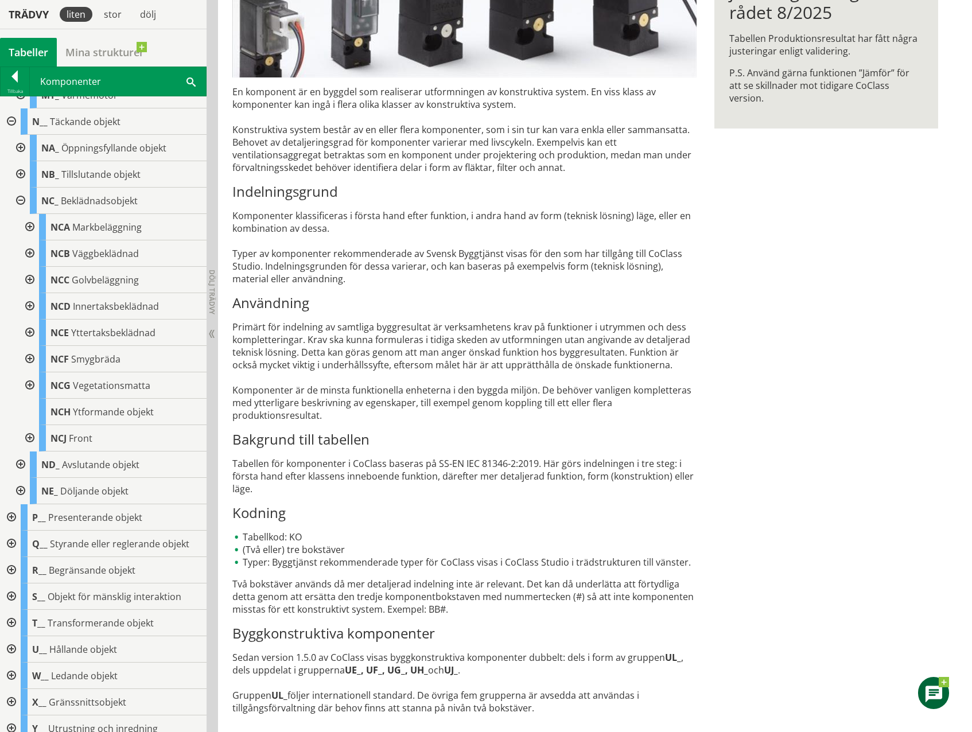
click at [28, 240] on div at bounding box center [28, 227] width 21 height 26
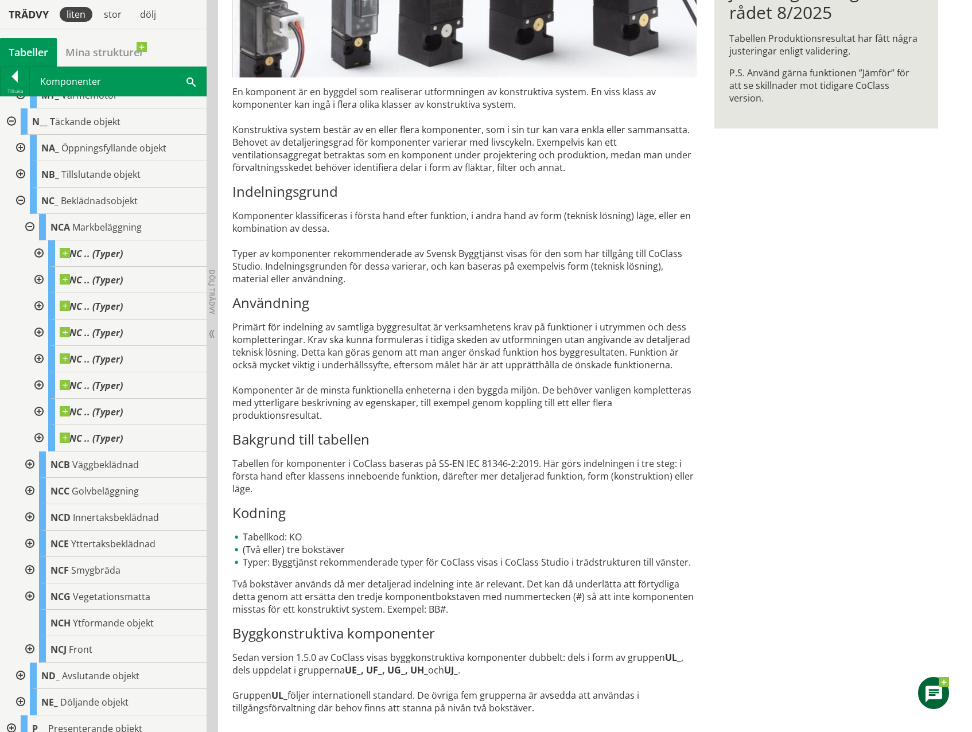
click at [28, 240] on div at bounding box center [28, 227] width 21 height 26
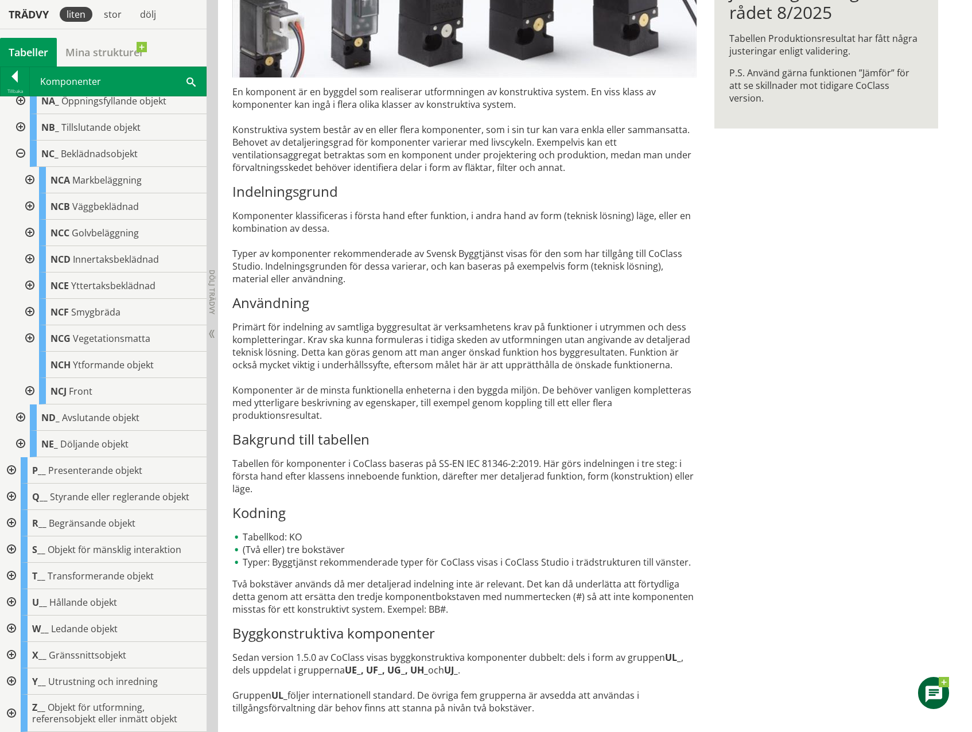
scroll to position [528, 0]
click at [11, 600] on div at bounding box center [10, 602] width 21 height 26
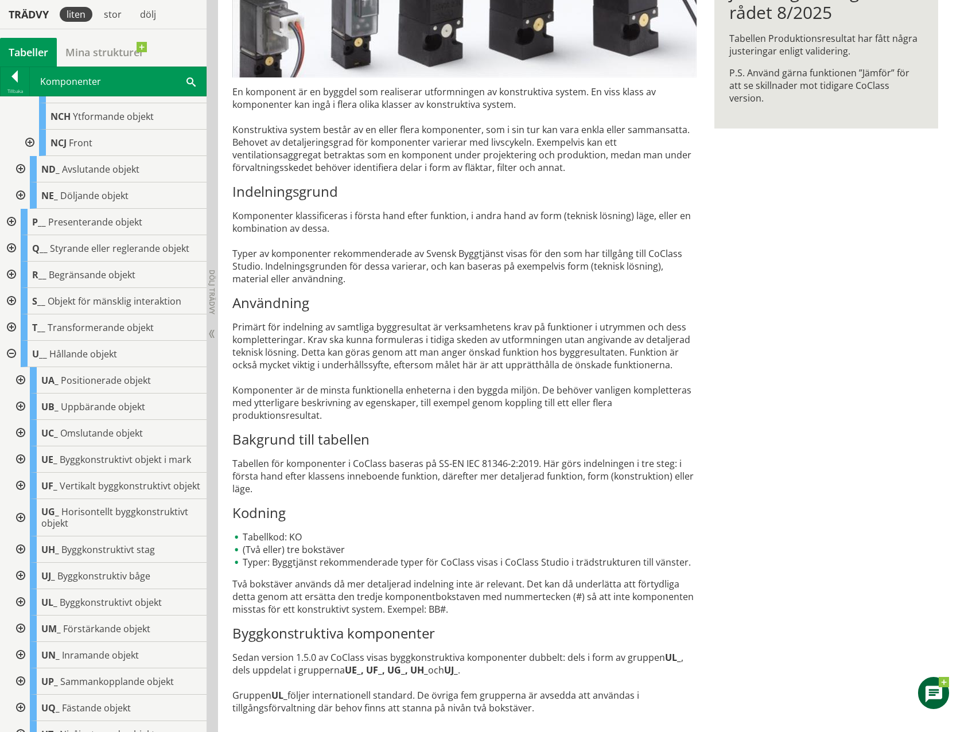
scroll to position [757, 0]
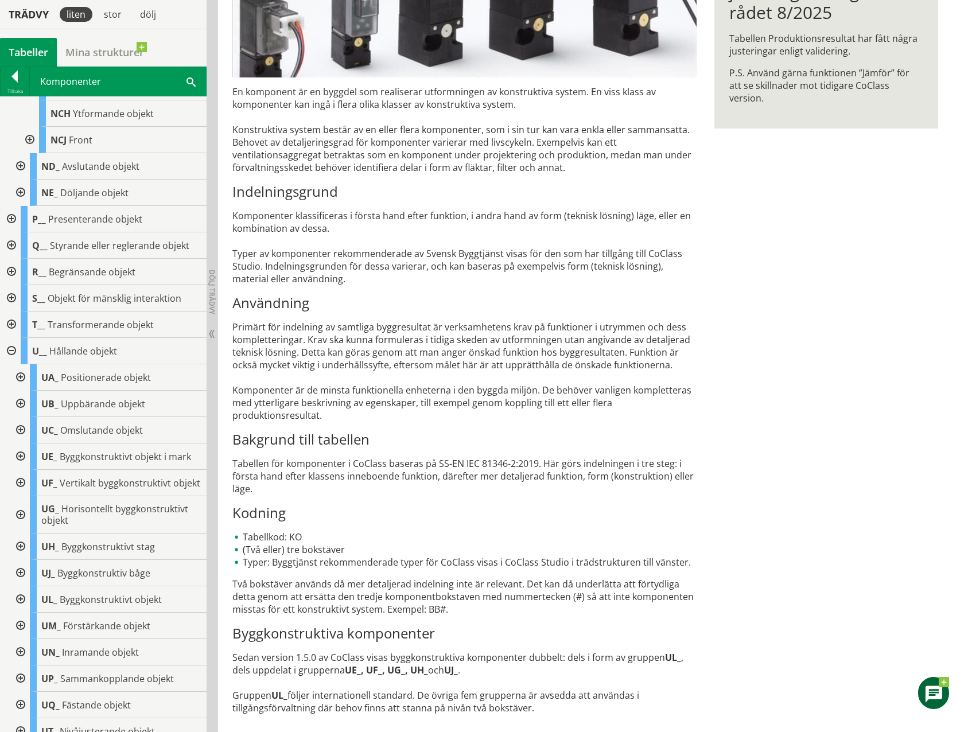
click at [21, 470] on div at bounding box center [19, 457] width 21 height 26
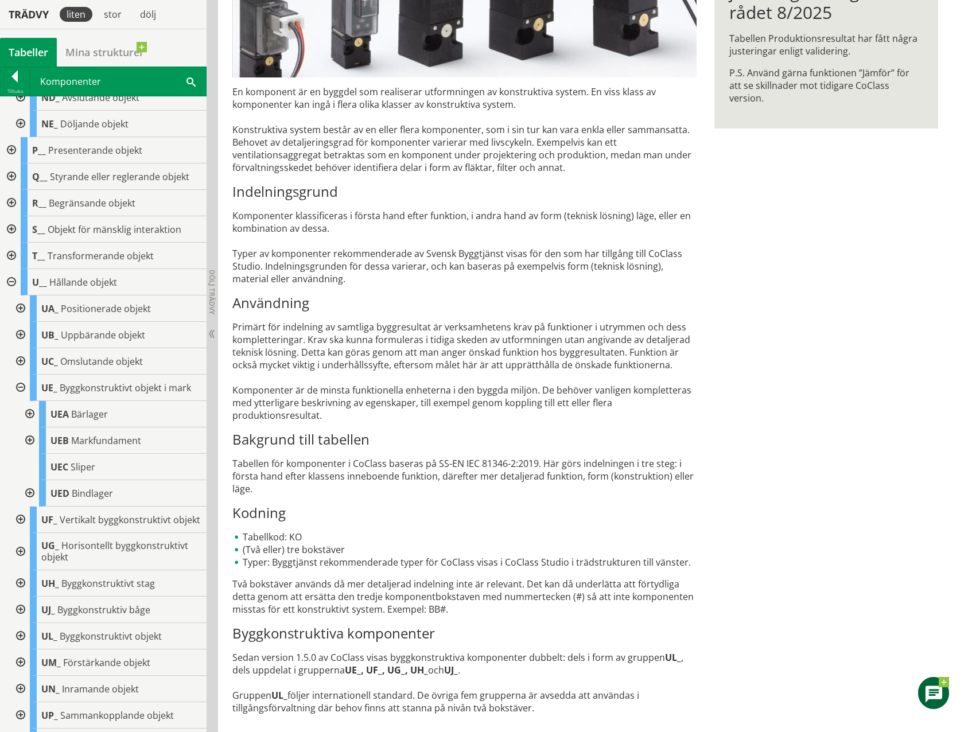
scroll to position [872, 0]
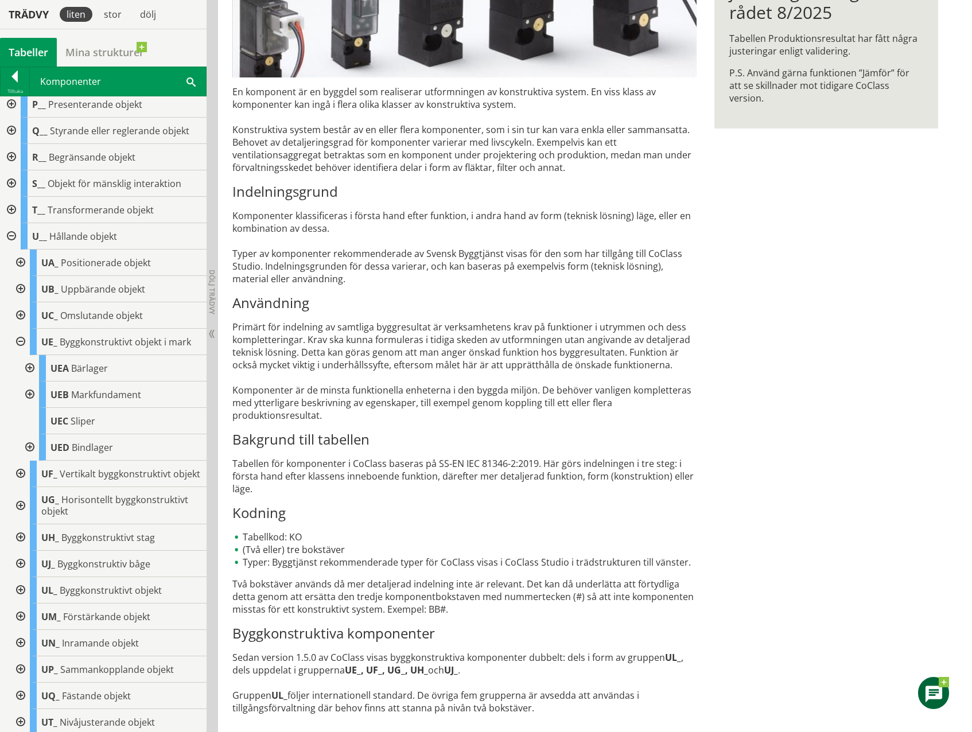
click at [17, 604] on div at bounding box center [19, 590] width 21 height 26
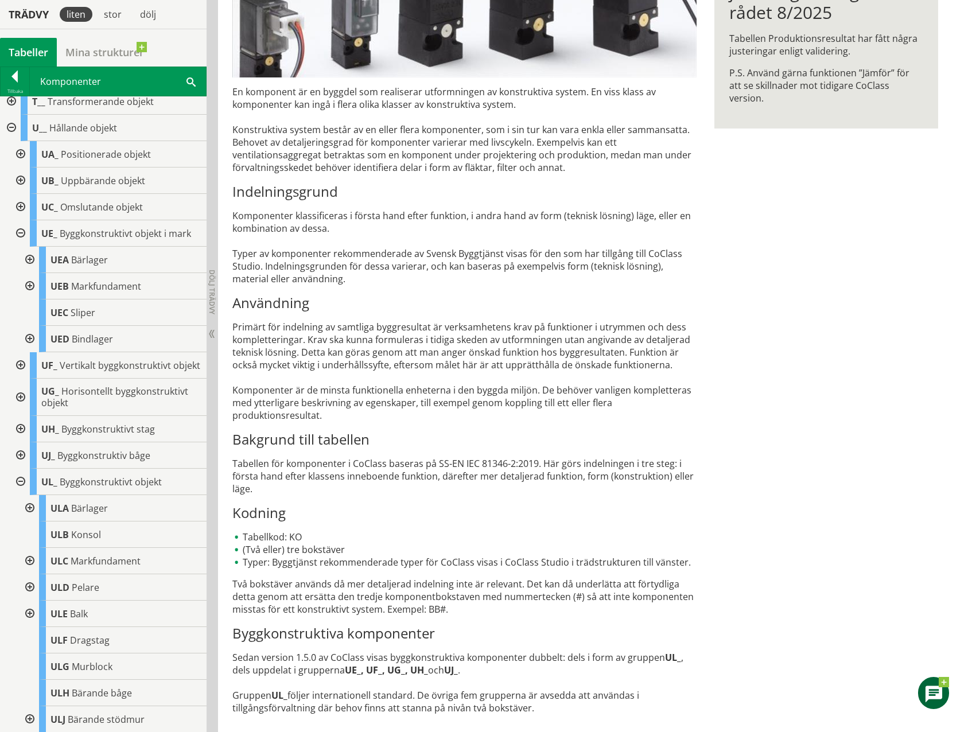
scroll to position [1044, 0]
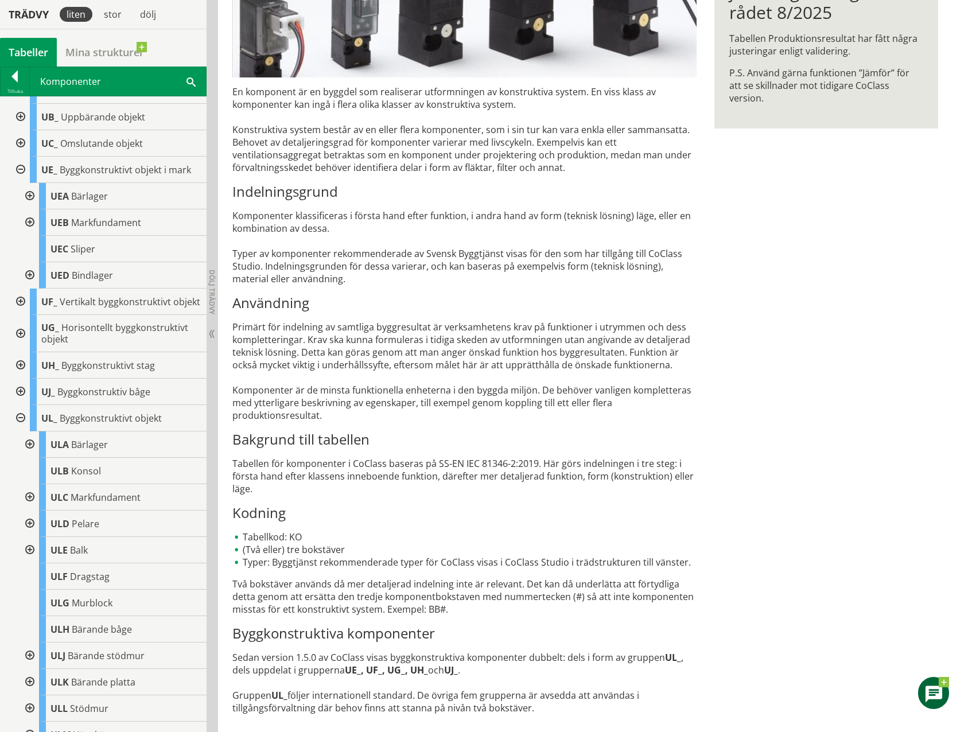
click at [32, 511] on div at bounding box center [28, 497] width 21 height 26
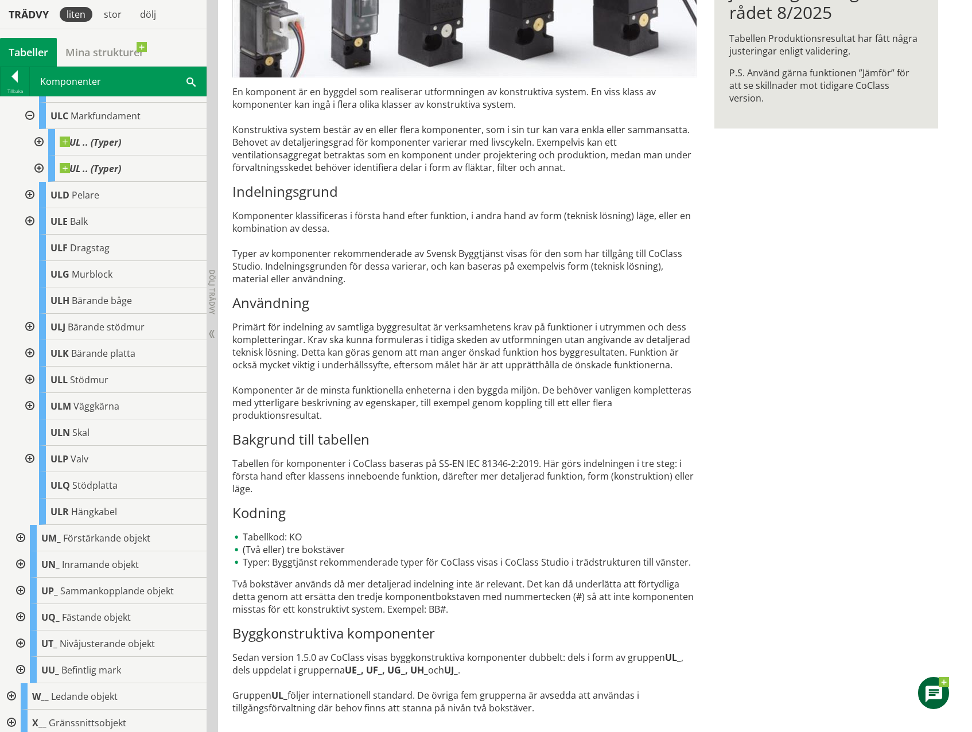
scroll to position [1446, 0]
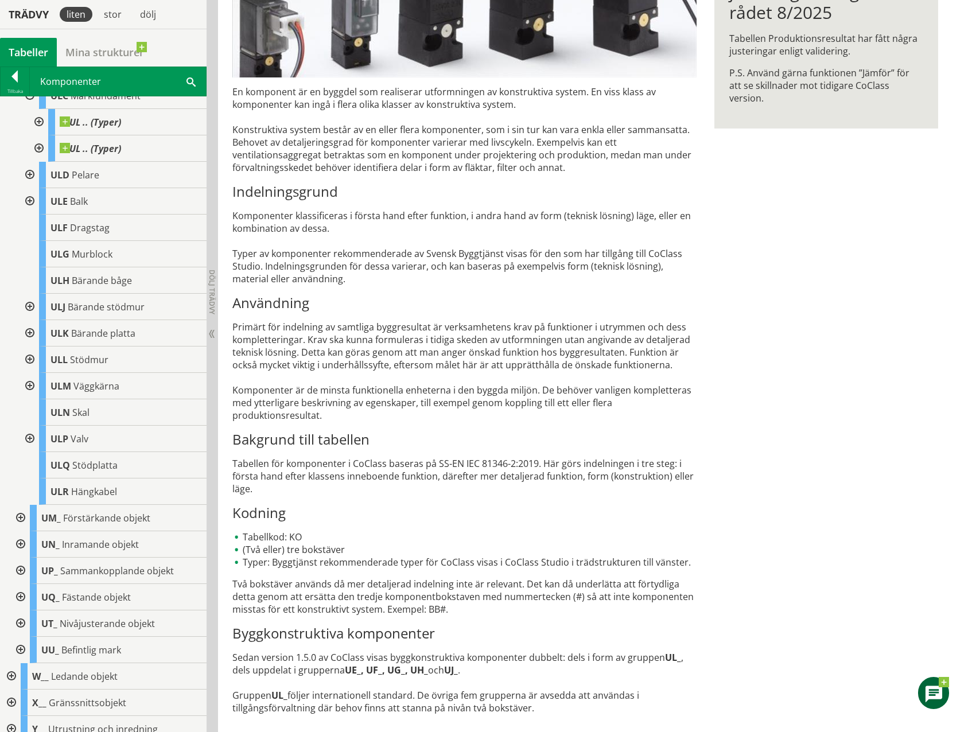
click at [22, 637] on div at bounding box center [19, 624] width 21 height 26
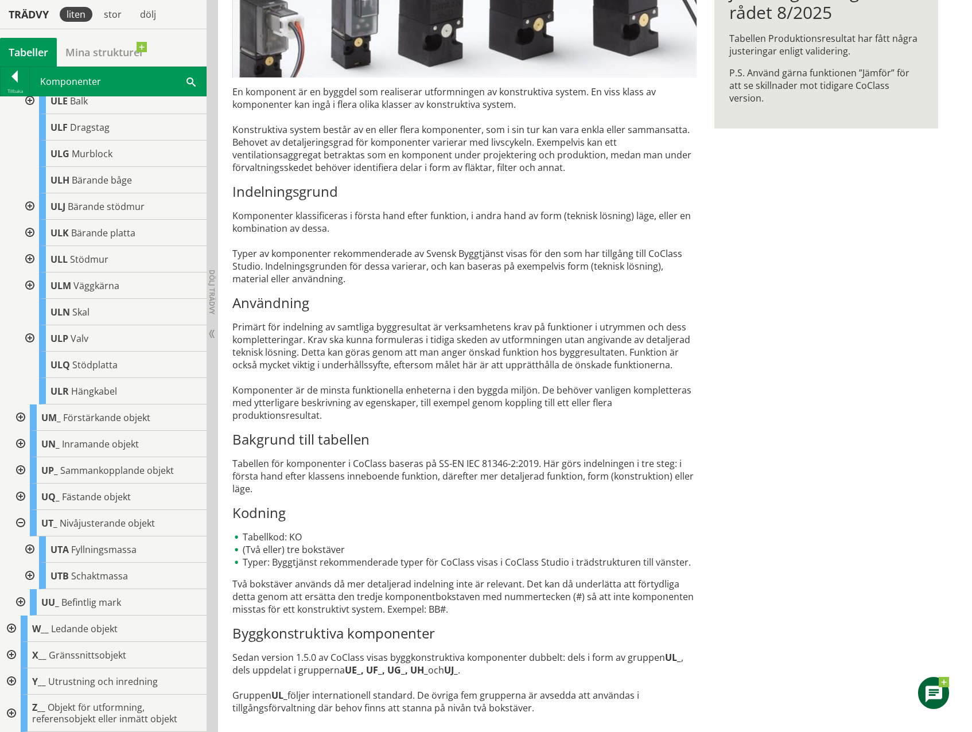
scroll to position [1579, 0]
click at [20, 524] on div at bounding box center [19, 523] width 21 height 26
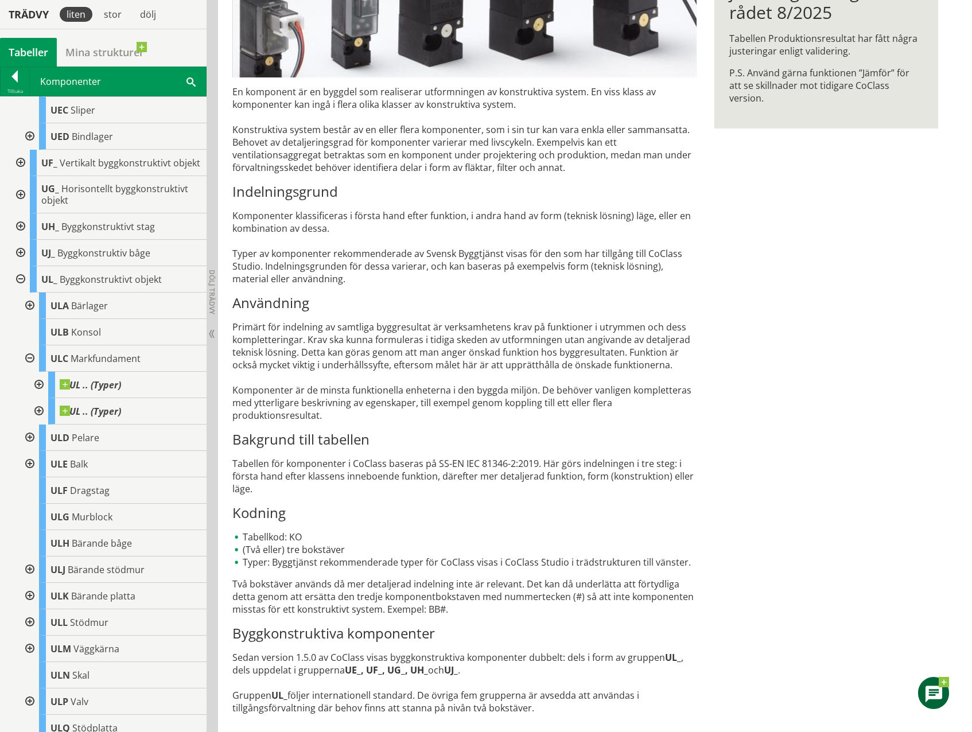
scroll to position [1182, 0]
click at [15, 215] on div at bounding box center [19, 195] width 21 height 37
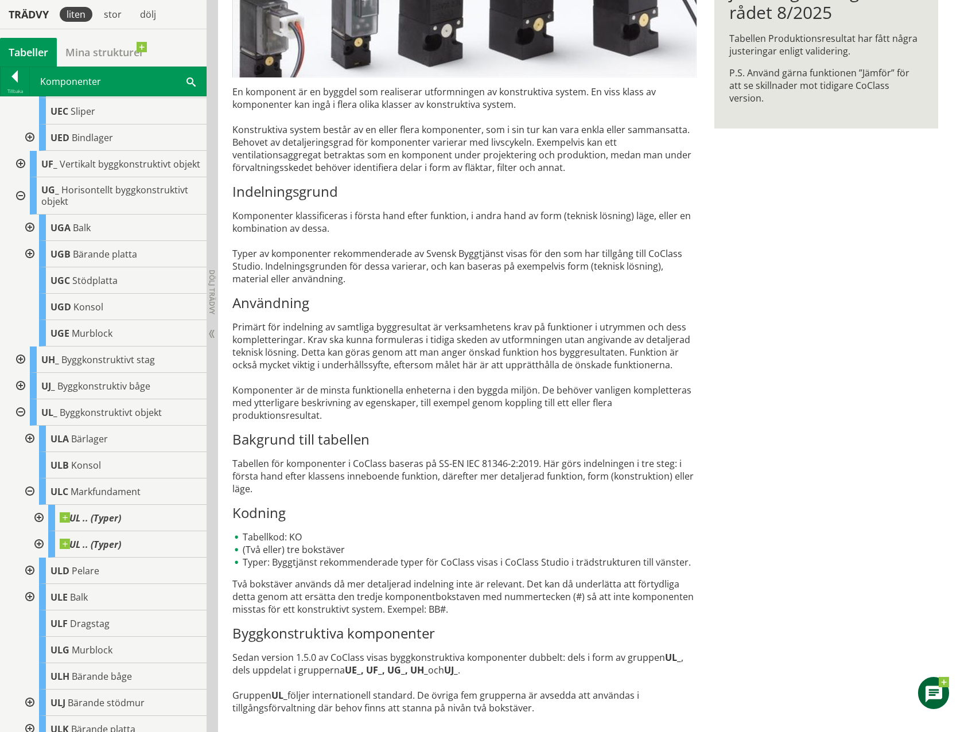
click at [31, 267] on div at bounding box center [28, 254] width 21 height 26
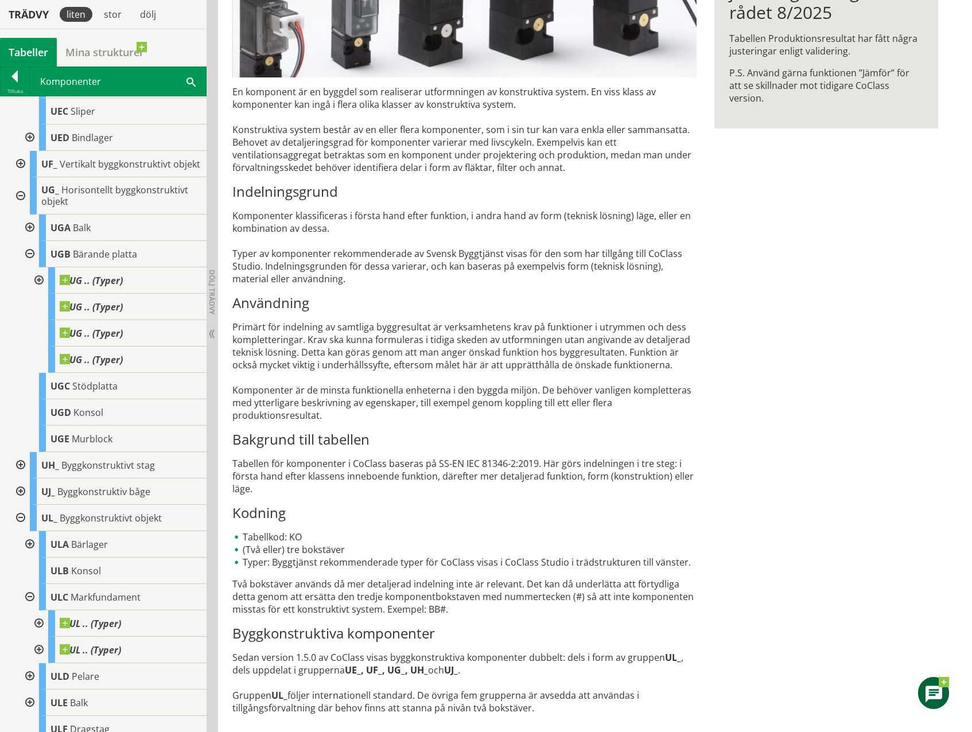
click at [31, 267] on div at bounding box center [28, 254] width 21 height 26
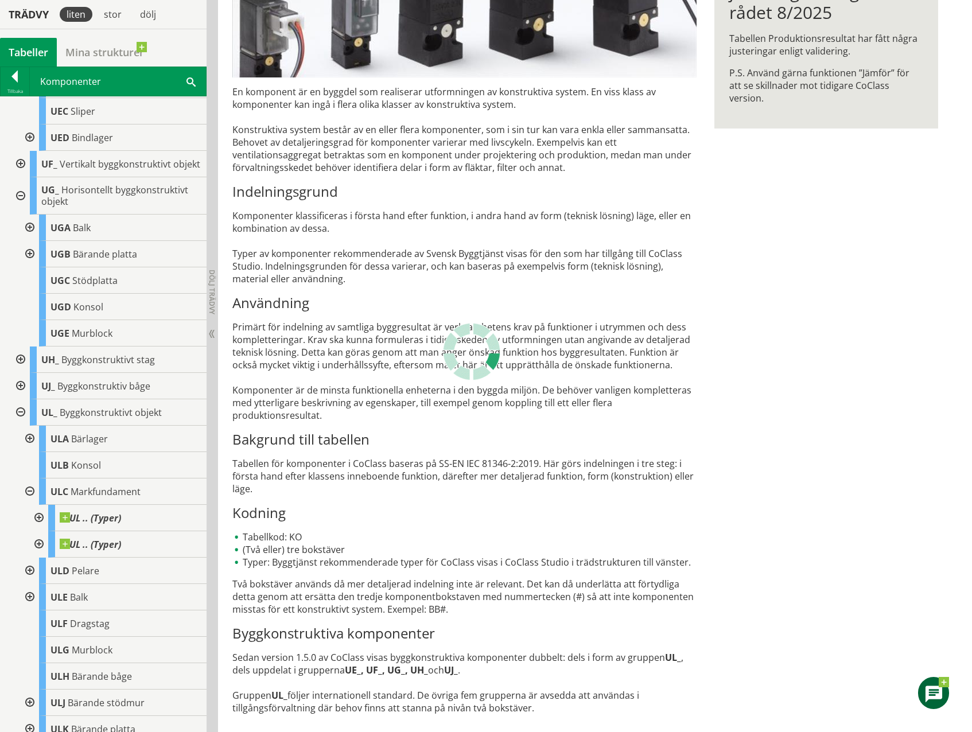
click at [30, 241] on div at bounding box center [28, 228] width 21 height 26
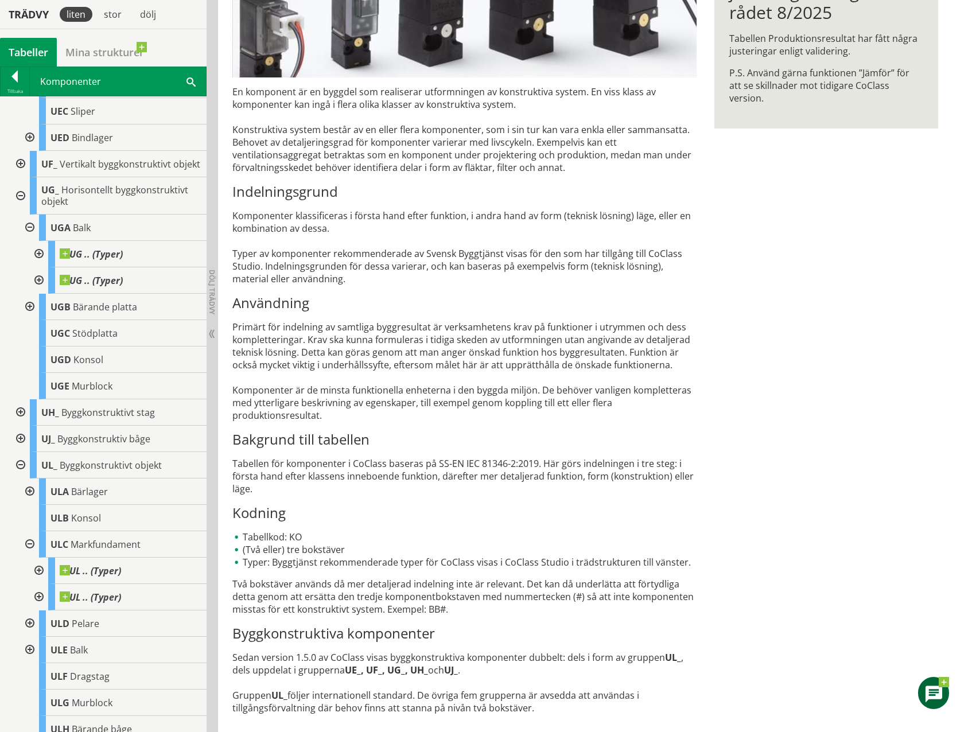
click at [30, 241] on div at bounding box center [28, 228] width 21 height 26
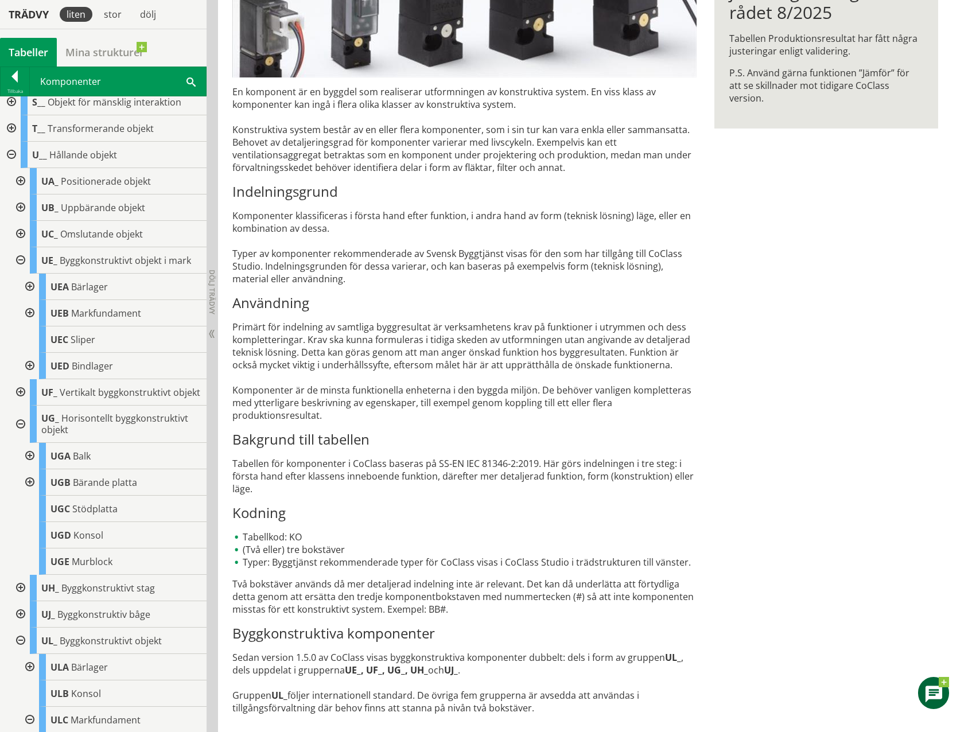
scroll to position [953, 0]
click at [16, 407] on div at bounding box center [19, 393] width 21 height 26
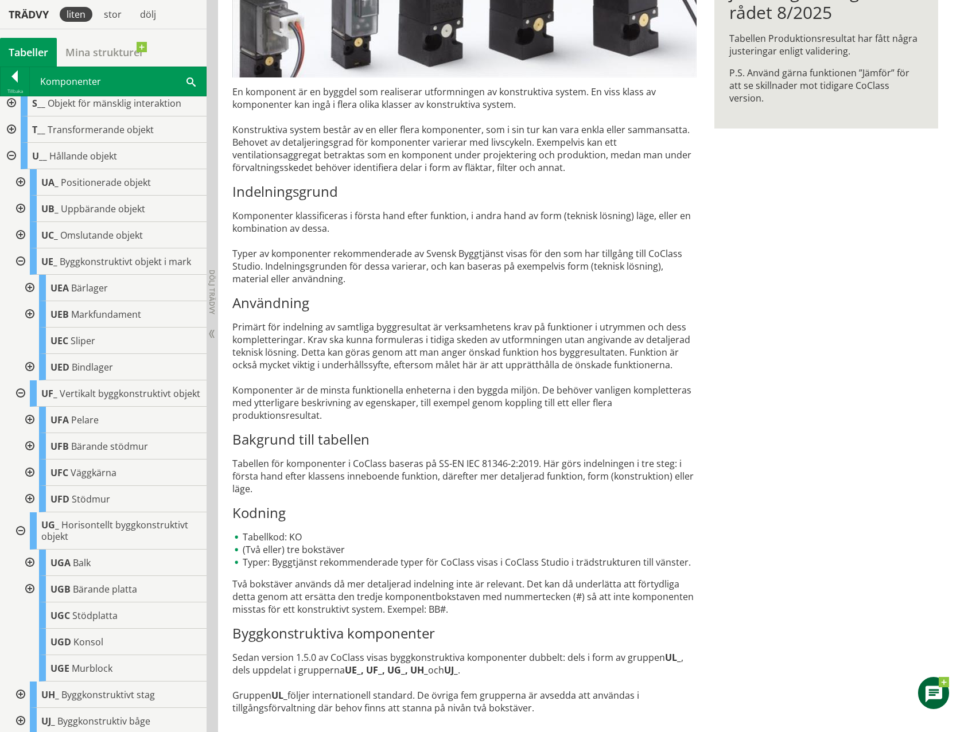
click at [29, 433] on div at bounding box center [28, 420] width 21 height 26
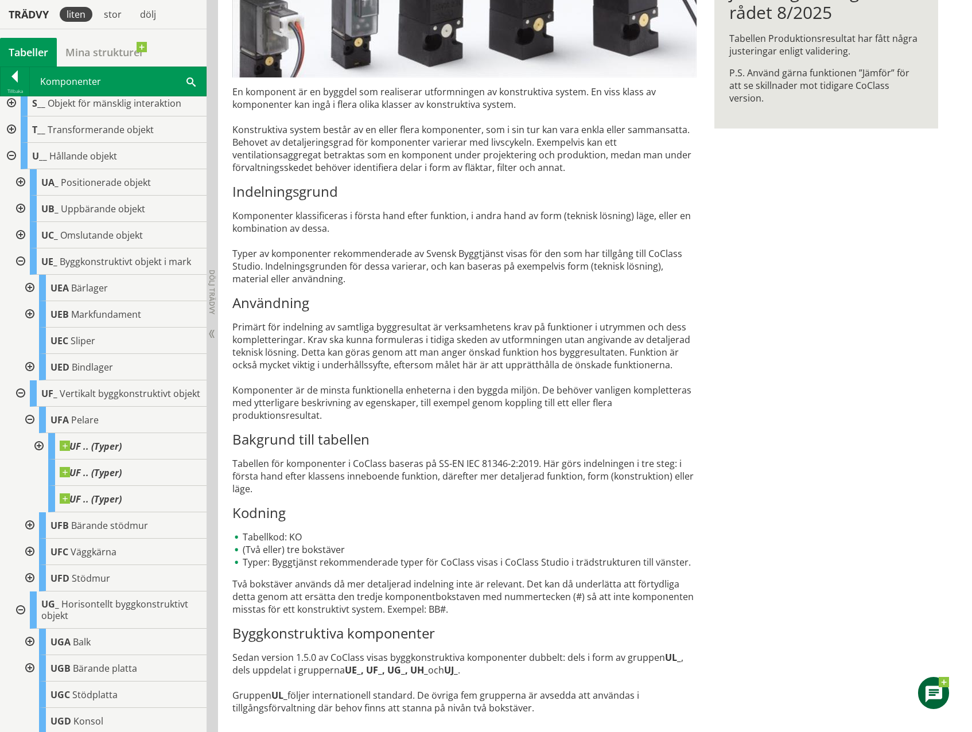
click at [40, 460] on div at bounding box center [38, 446] width 21 height 26
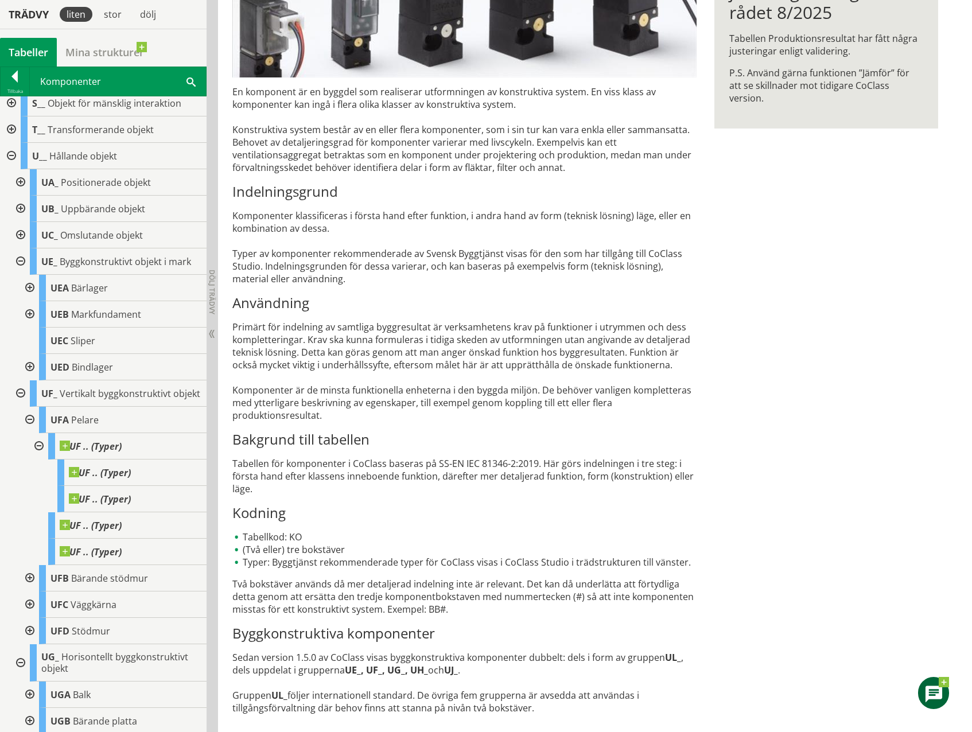
click at [40, 460] on div at bounding box center [38, 446] width 21 height 26
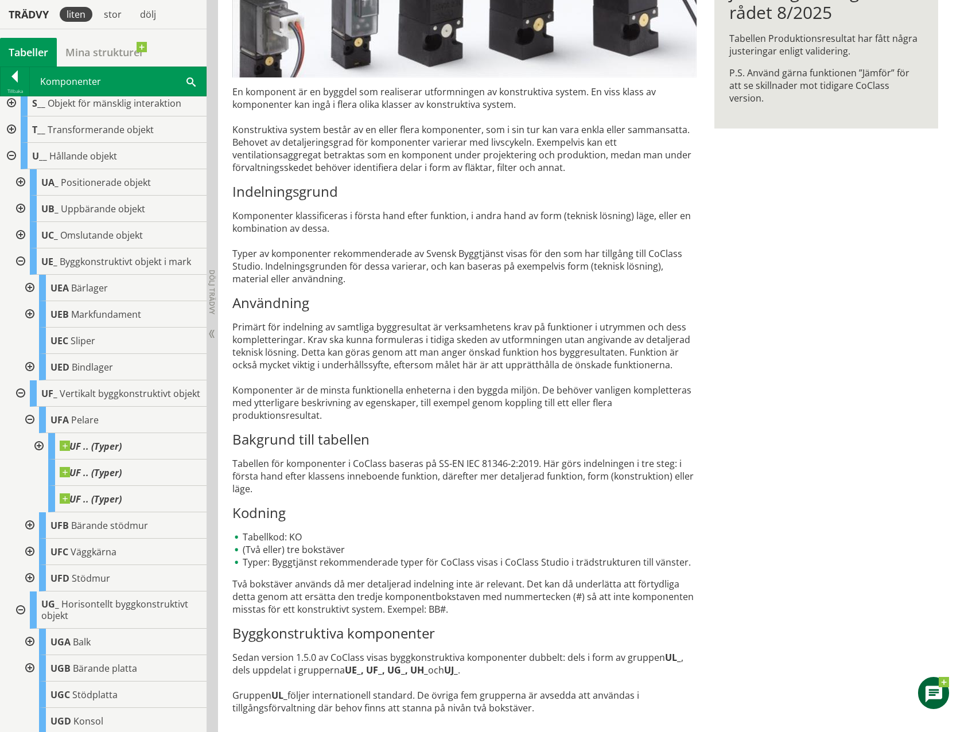
click at [32, 433] on div at bounding box center [28, 420] width 21 height 26
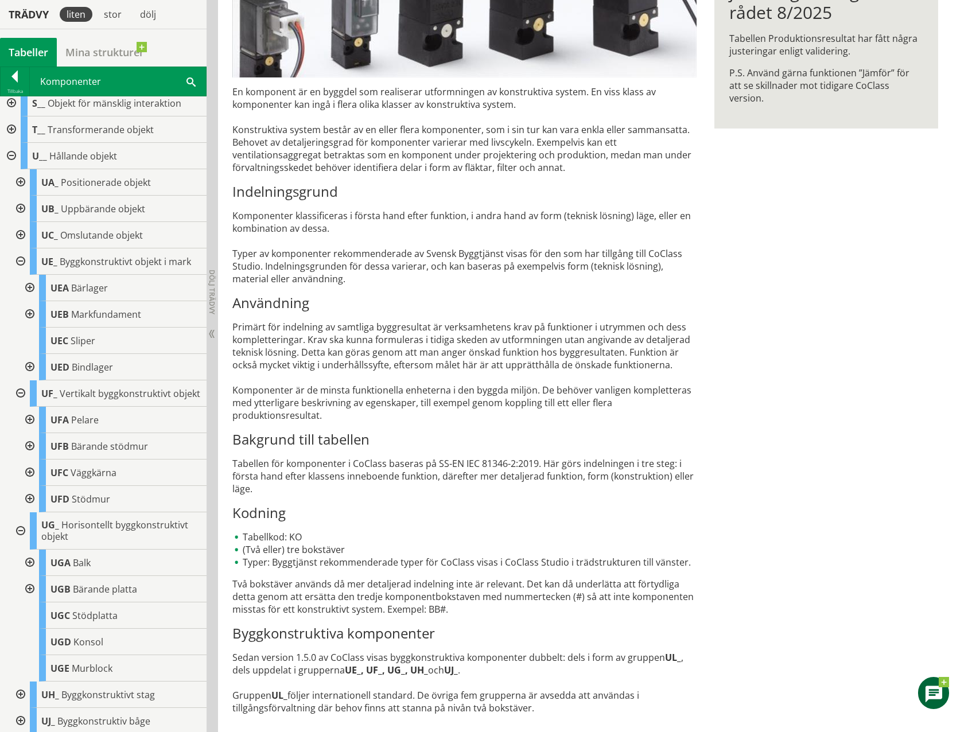
click at [20, 407] on div at bounding box center [19, 393] width 21 height 26
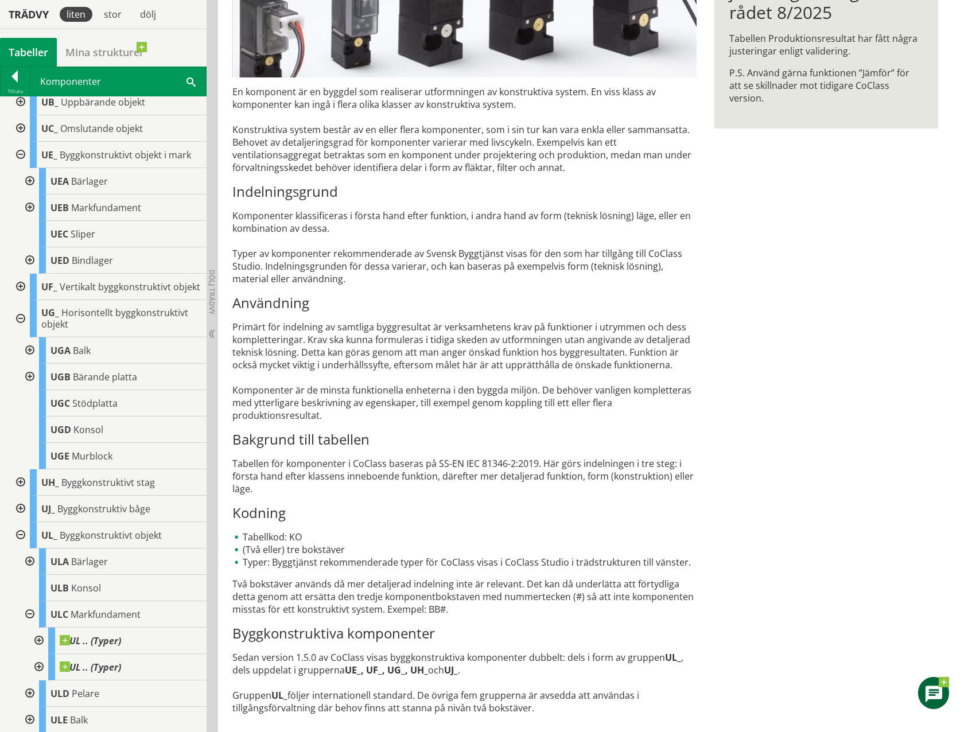
scroll to position [1125, 0]
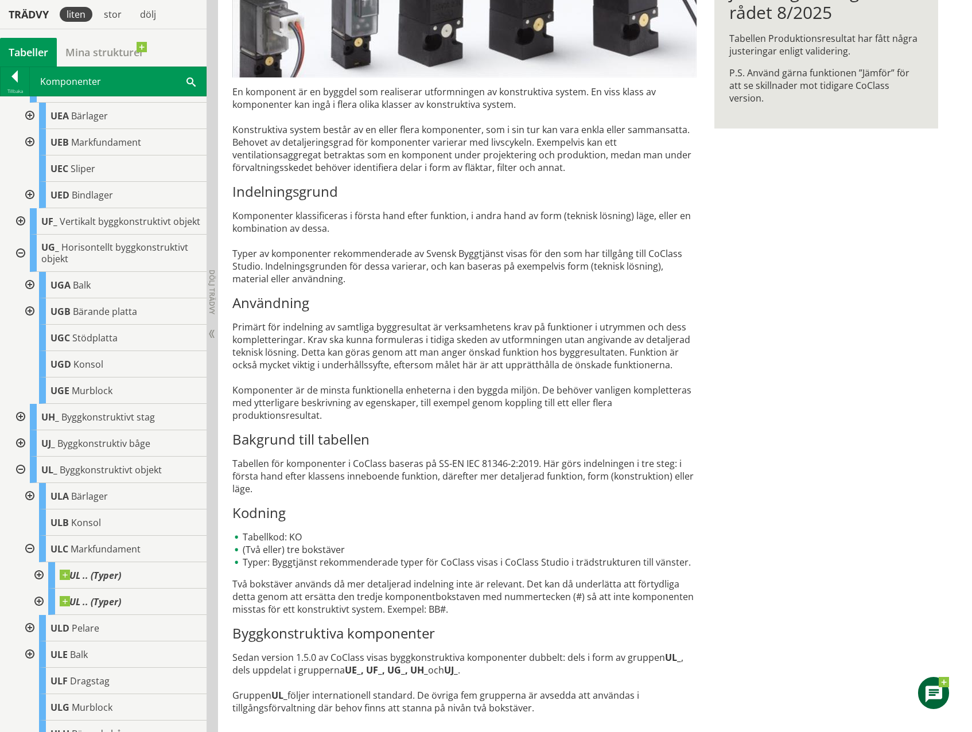
click at [14, 82] on div at bounding box center [15, 79] width 29 height 16
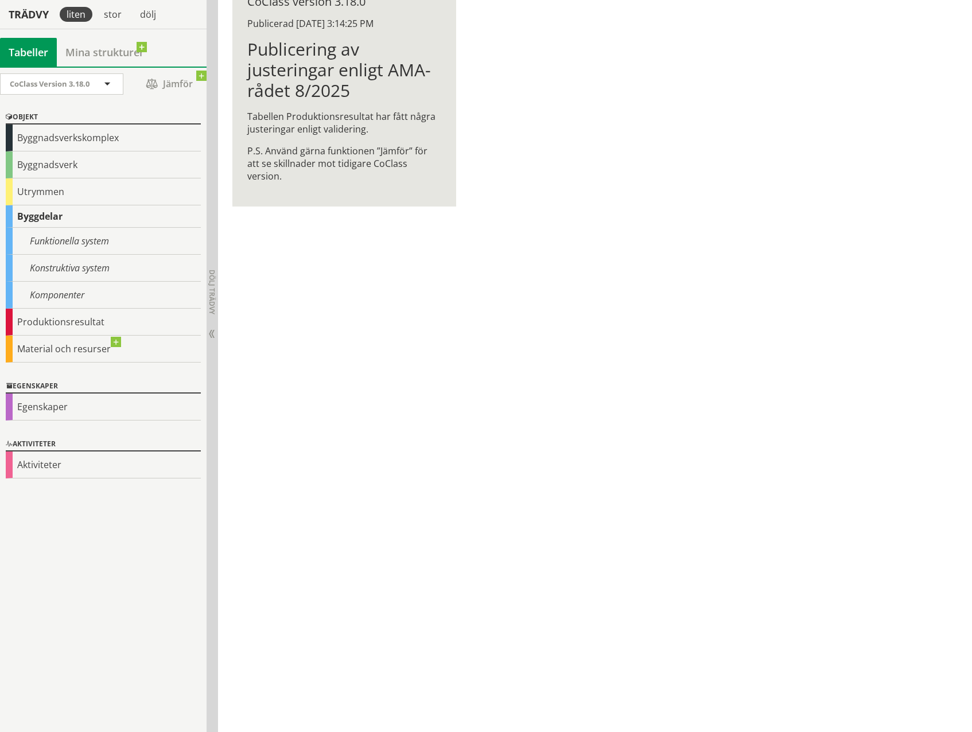
click at [62, 243] on div "Funktionella system" at bounding box center [103, 241] width 195 height 27
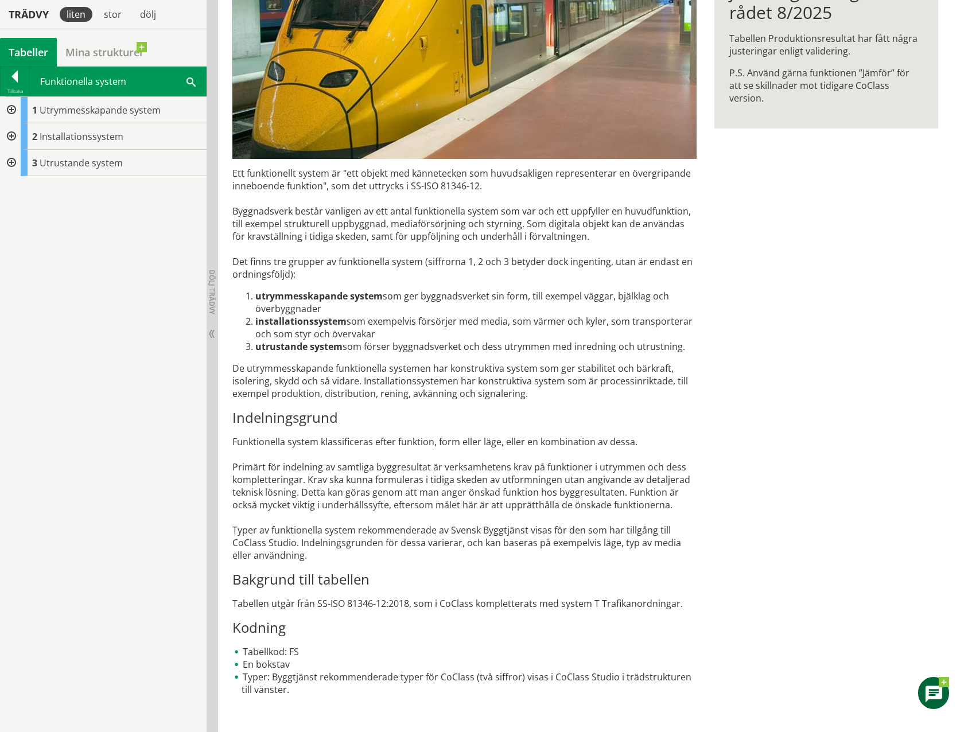
click at [14, 111] on div at bounding box center [10, 110] width 21 height 26
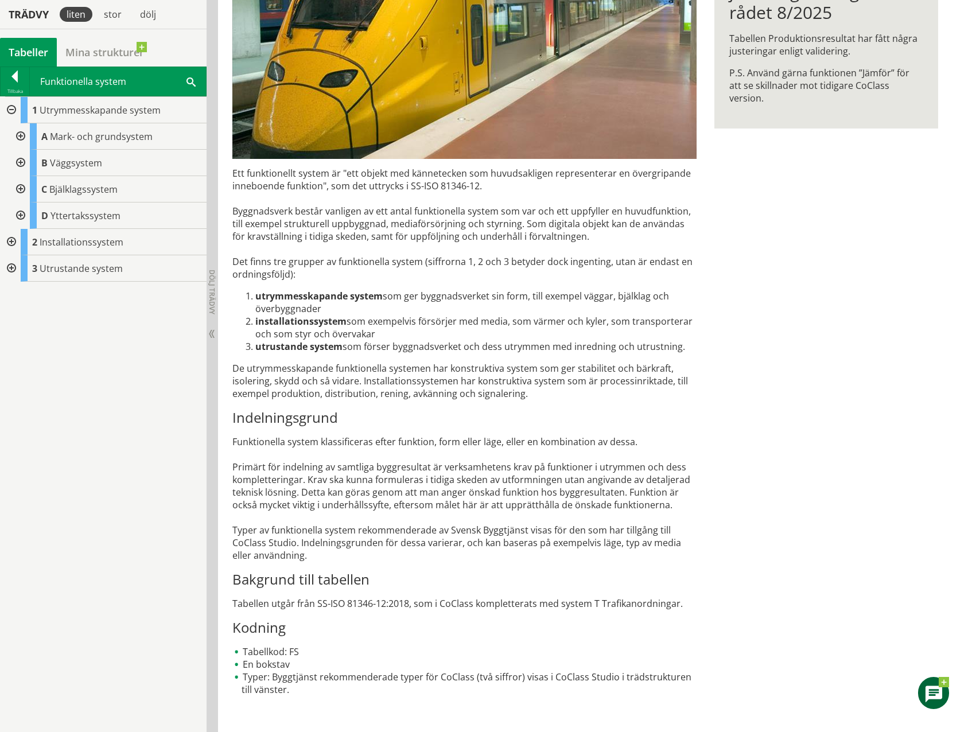
click at [21, 139] on div at bounding box center [19, 136] width 21 height 26
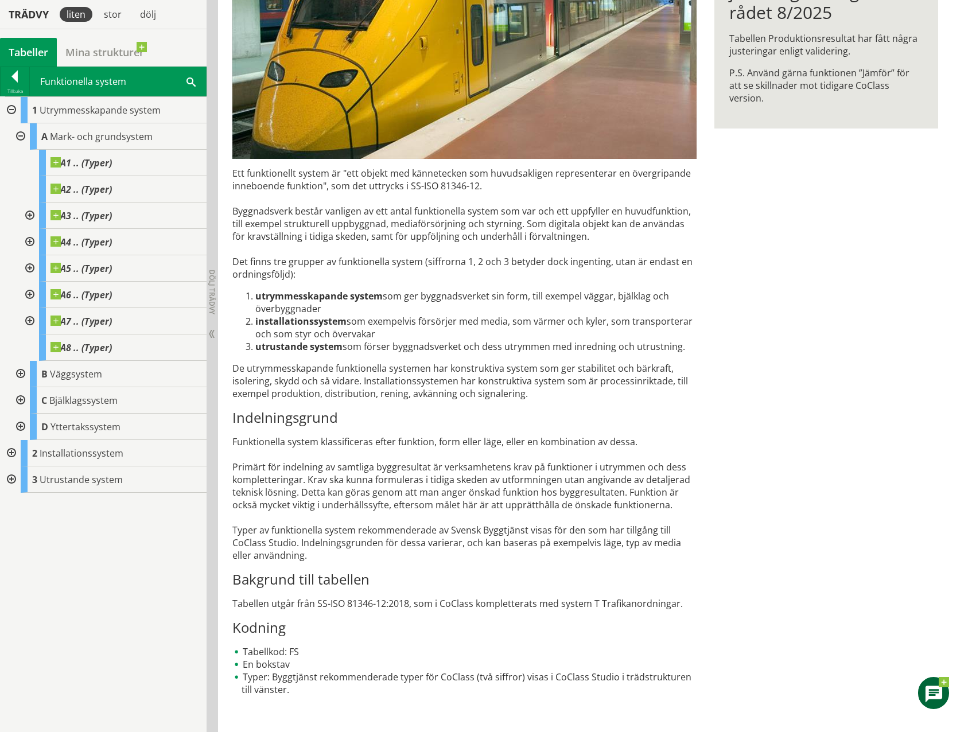
click at [22, 136] on div at bounding box center [19, 136] width 21 height 26
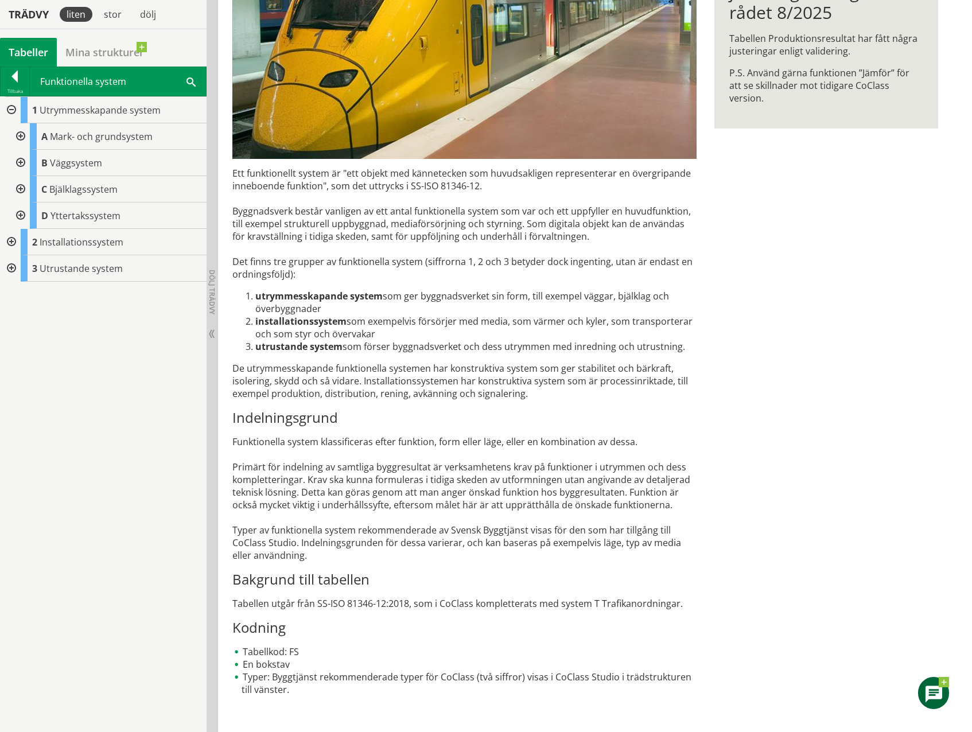
click at [7, 242] on div at bounding box center [10, 242] width 21 height 26
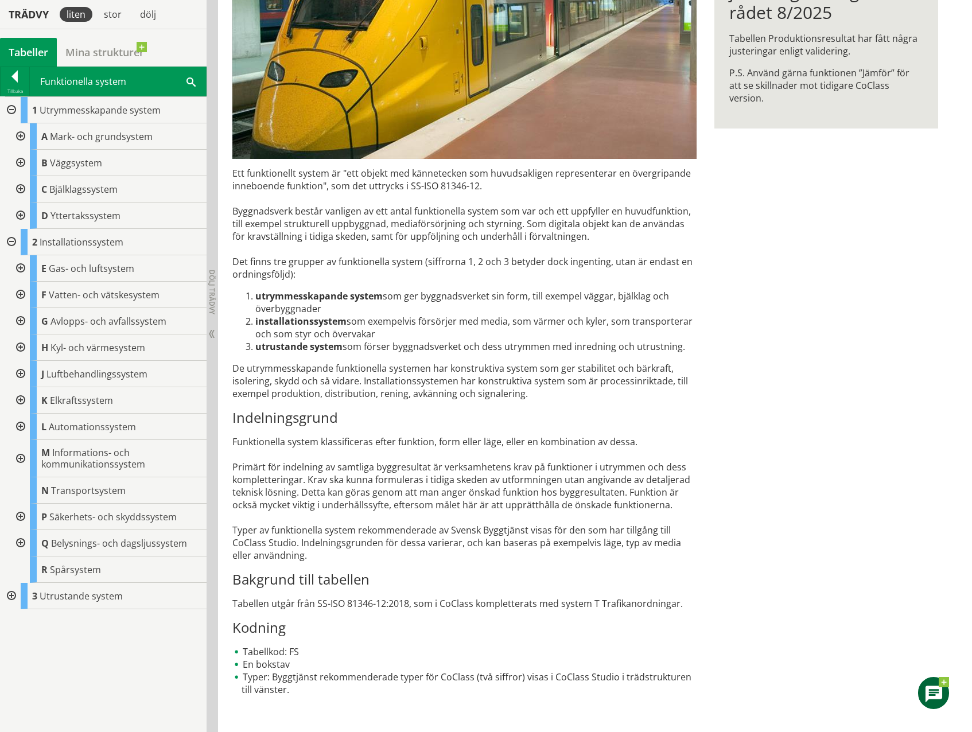
click at [11, 595] on div at bounding box center [10, 596] width 21 height 26
click at [19, 646] on div at bounding box center [19, 649] width 21 height 26
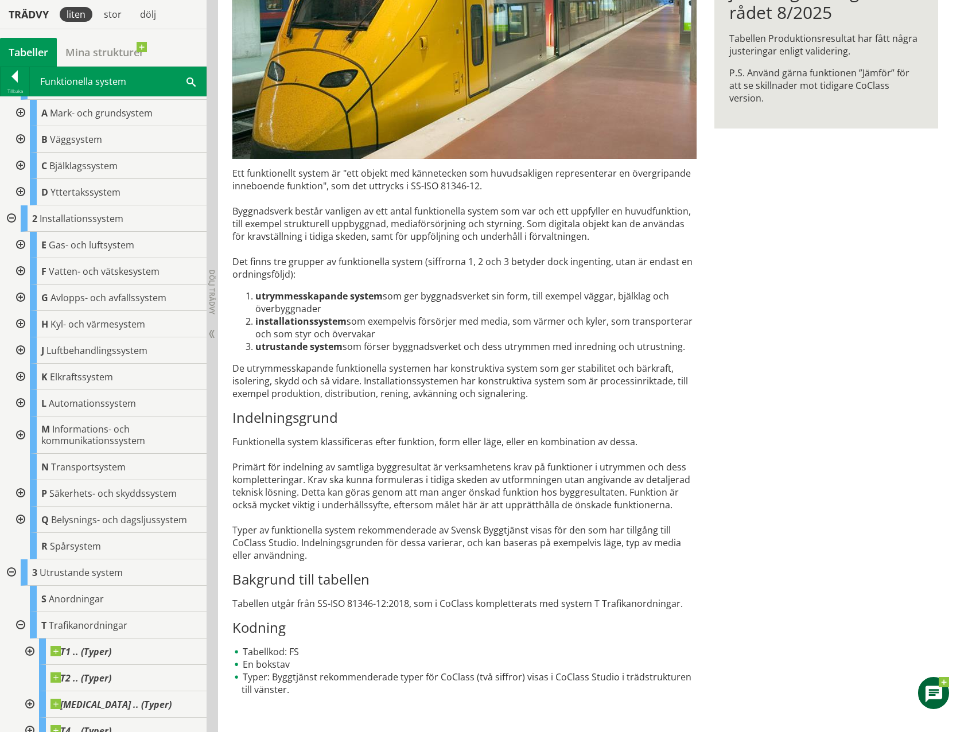
scroll to position [36, 0]
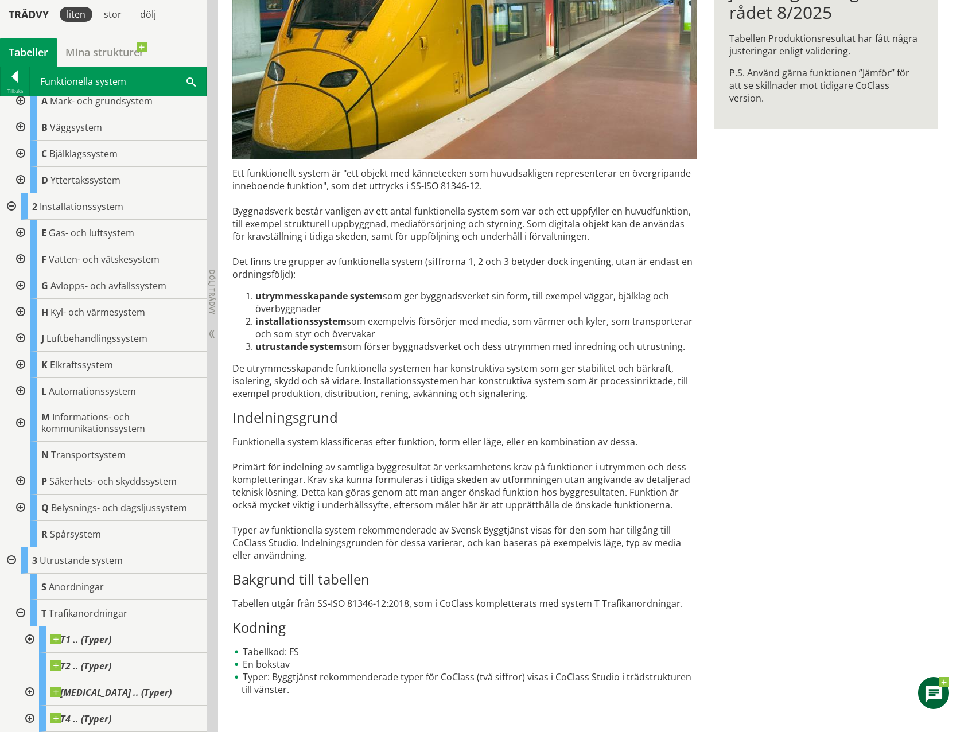
click at [21, 614] on div at bounding box center [19, 613] width 21 height 26
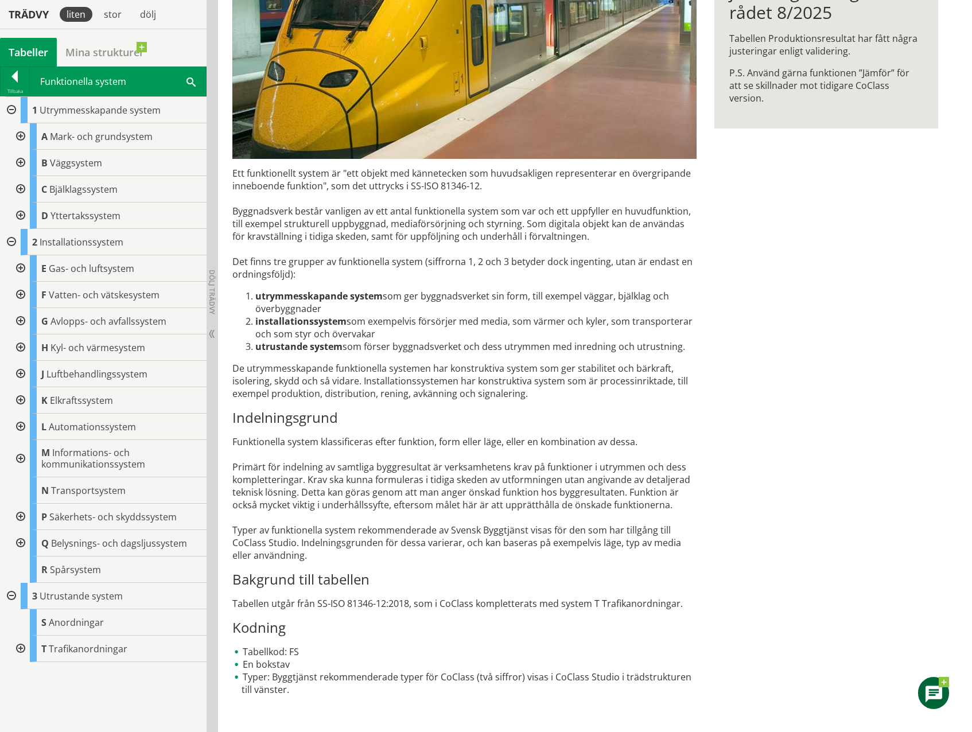
scroll to position [0, 0]
click at [12, 599] on div at bounding box center [10, 596] width 21 height 26
click at [11, 240] on div at bounding box center [10, 242] width 21 height 26
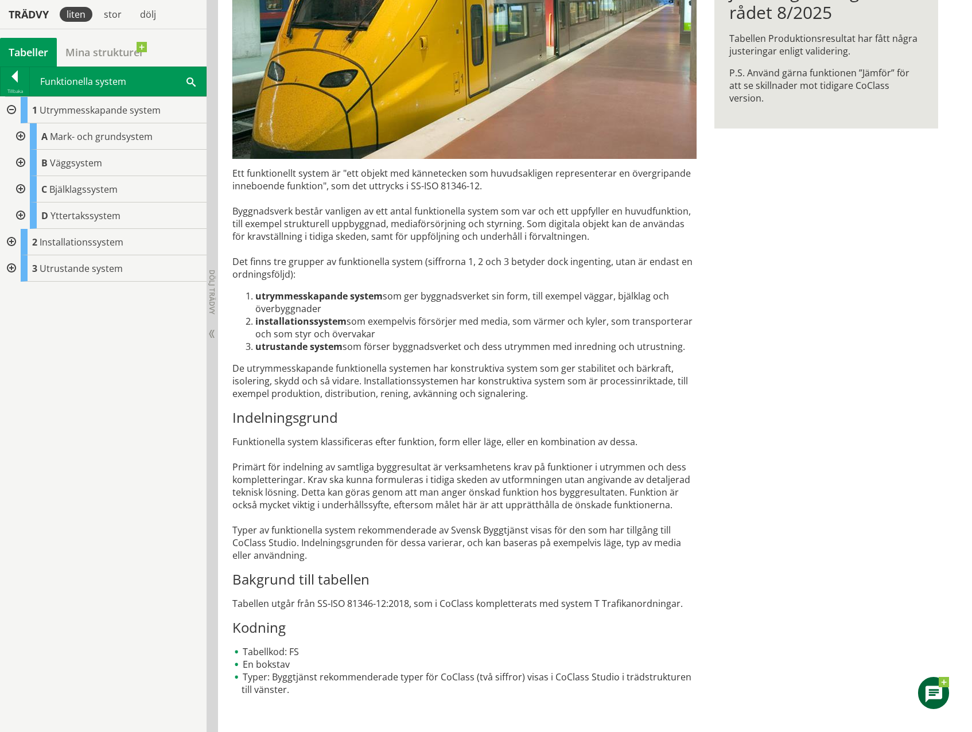
click at [7, 109] on div at bounding box center [10, 110] width 21 height 26
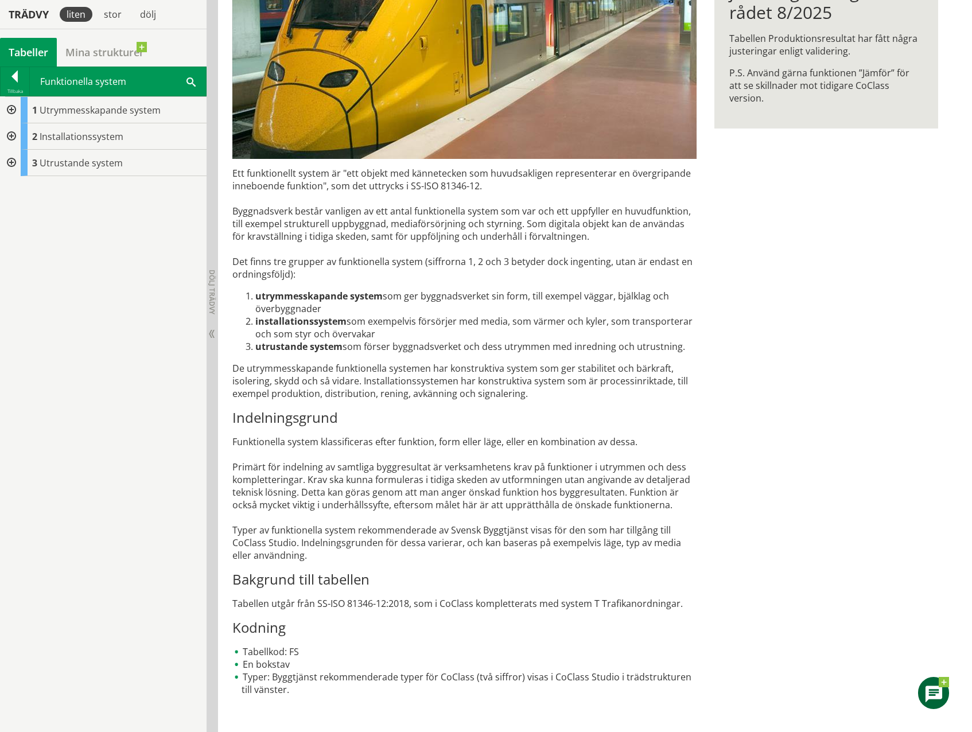
click at [12, 112] on div at bounding box center [10, 110] width 21 height 26
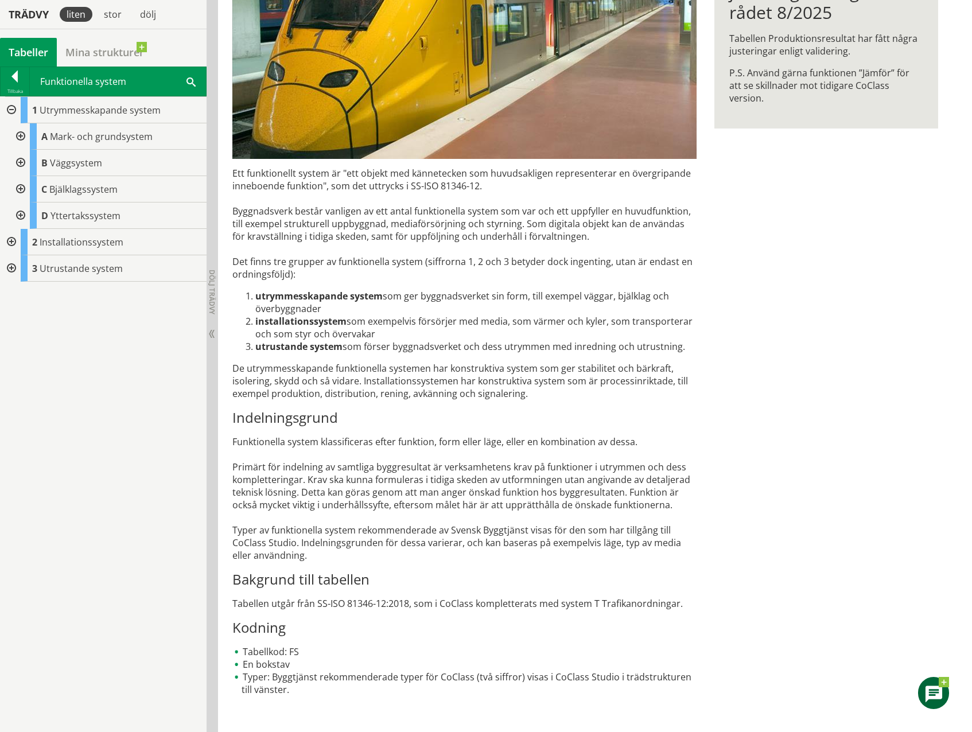
click at [20, 188] on div at bounding box center [19, 189] width 21 height 26
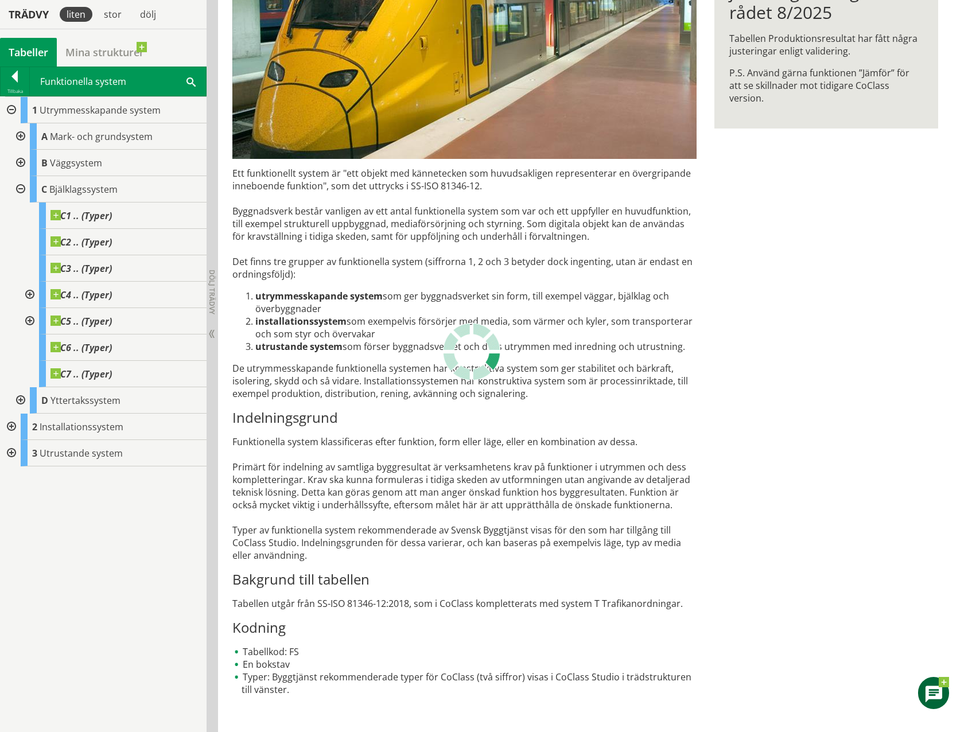
click at [20, 188] on div at bounding box center [19, 189] width 21 height 26
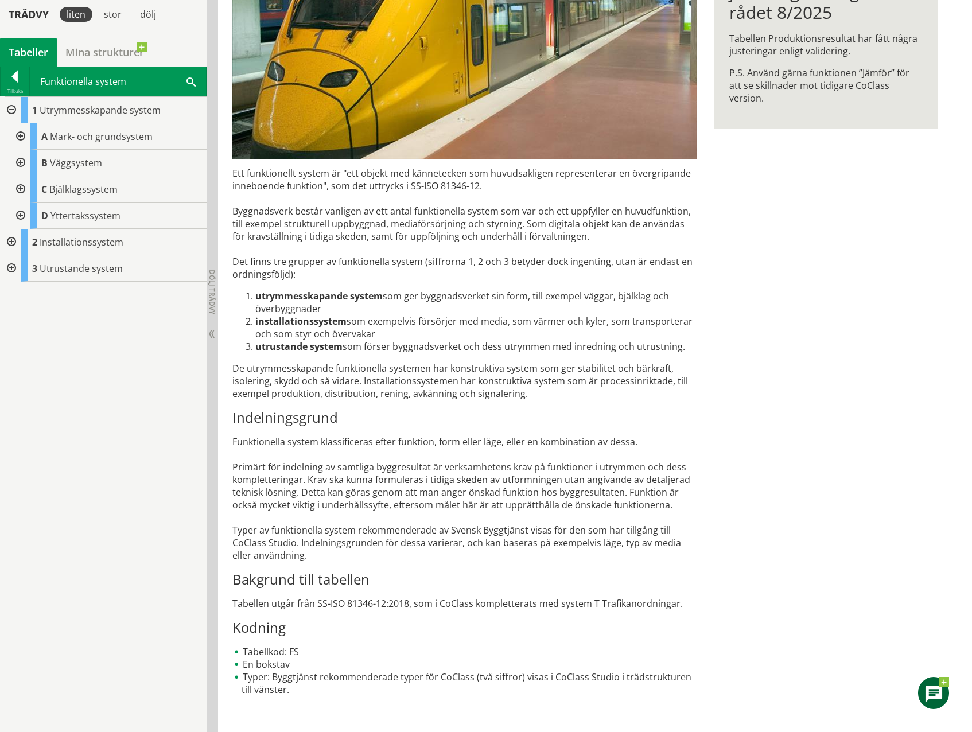
click at [18, 215] on div at bounding box center [19, 216] width 21 height 26
click at [21, 136] on div at bounding box center [19, 136] width 21 height 26
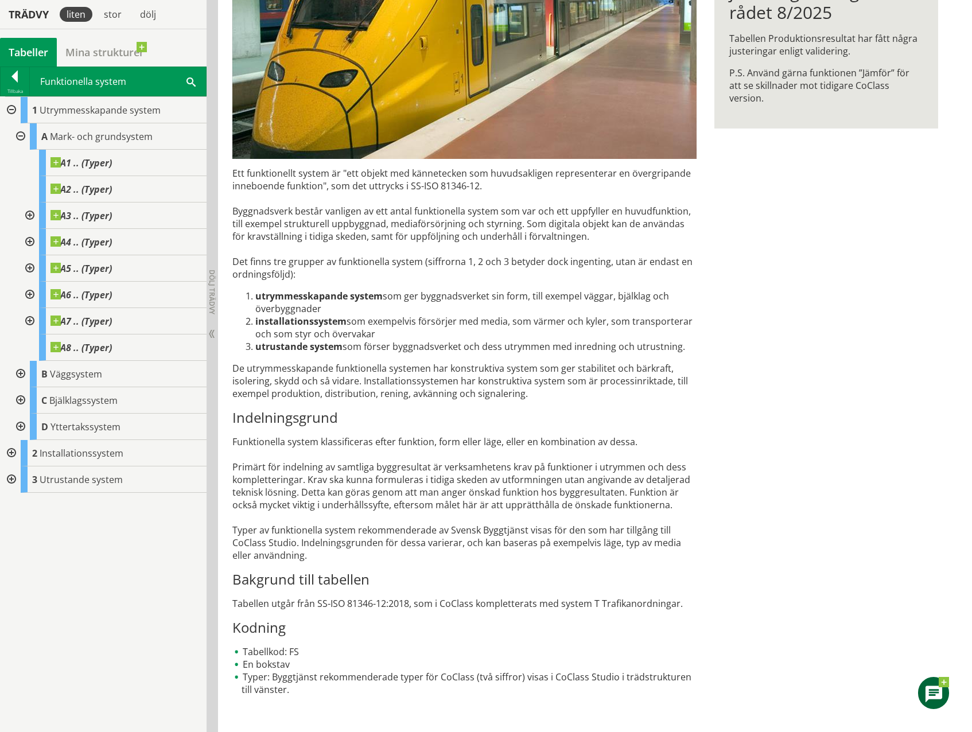
click at [21, 136] on div at bounding box center [19, 136] width 21 height 26
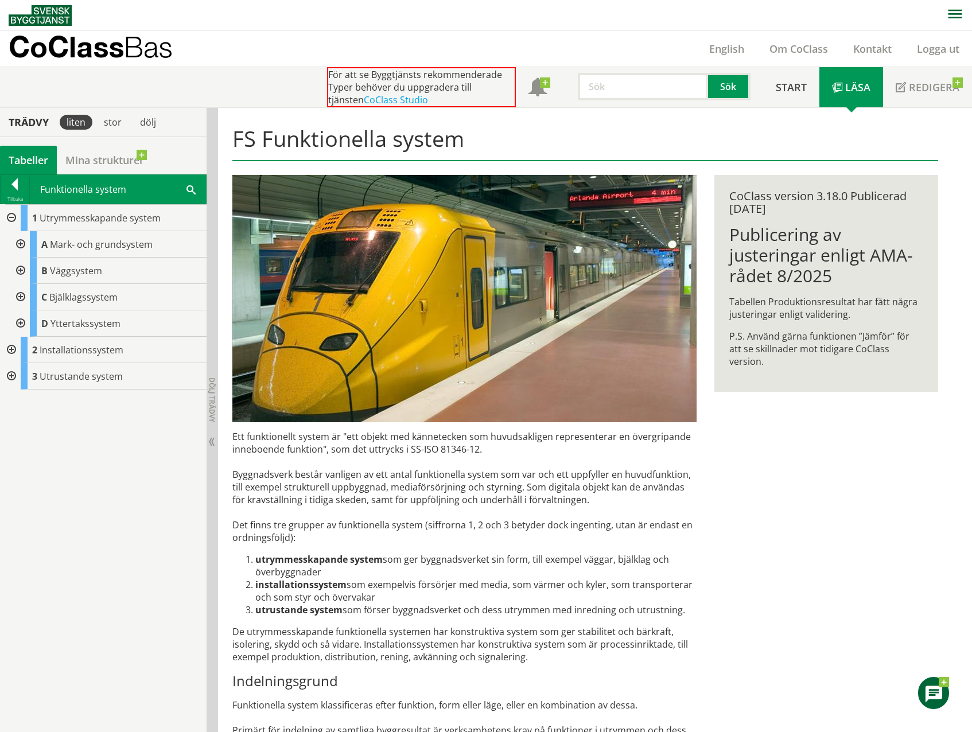
click at [14, 189] on div at bounding box center [15, 186] width 29 height 16
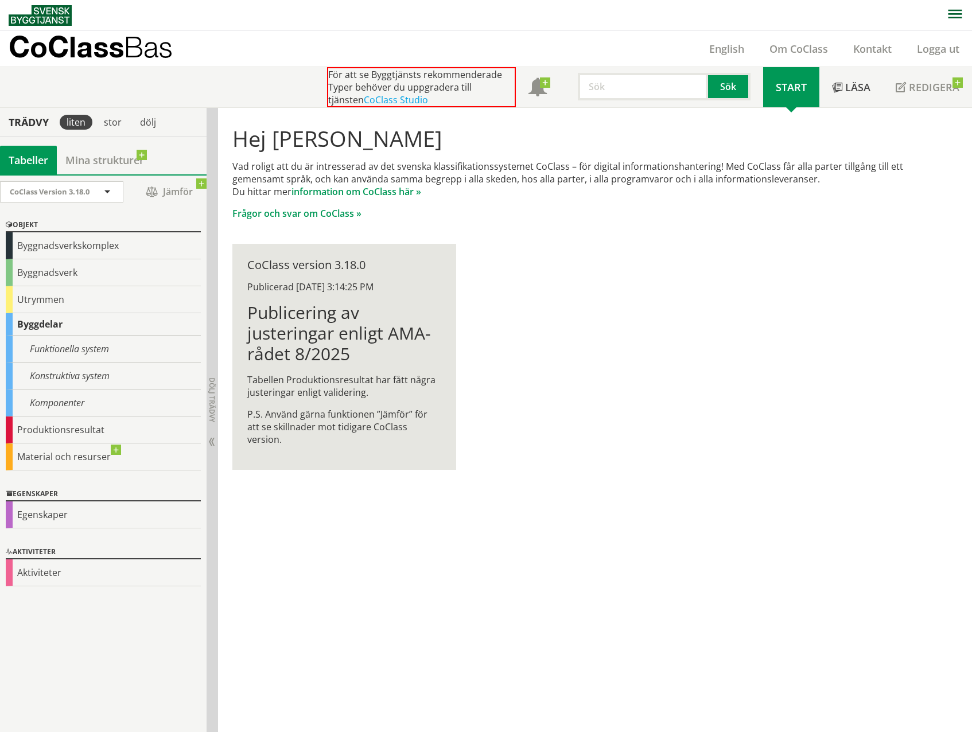
click at [46, 512] on div "Egenskaper" at bounding box center [103, 515] width 195 height 27
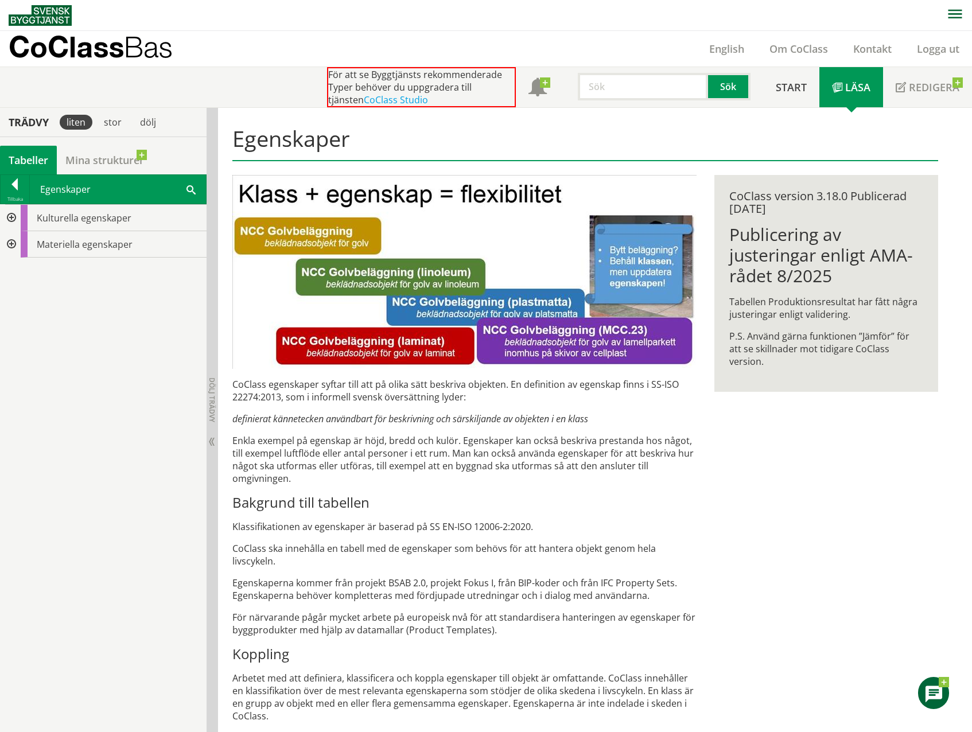
click at [9, 244] on div at bounding box center [10, 244] width 21 height 26
click at [20, 295] on div at bounding box center [19, 297] width 21 height 26
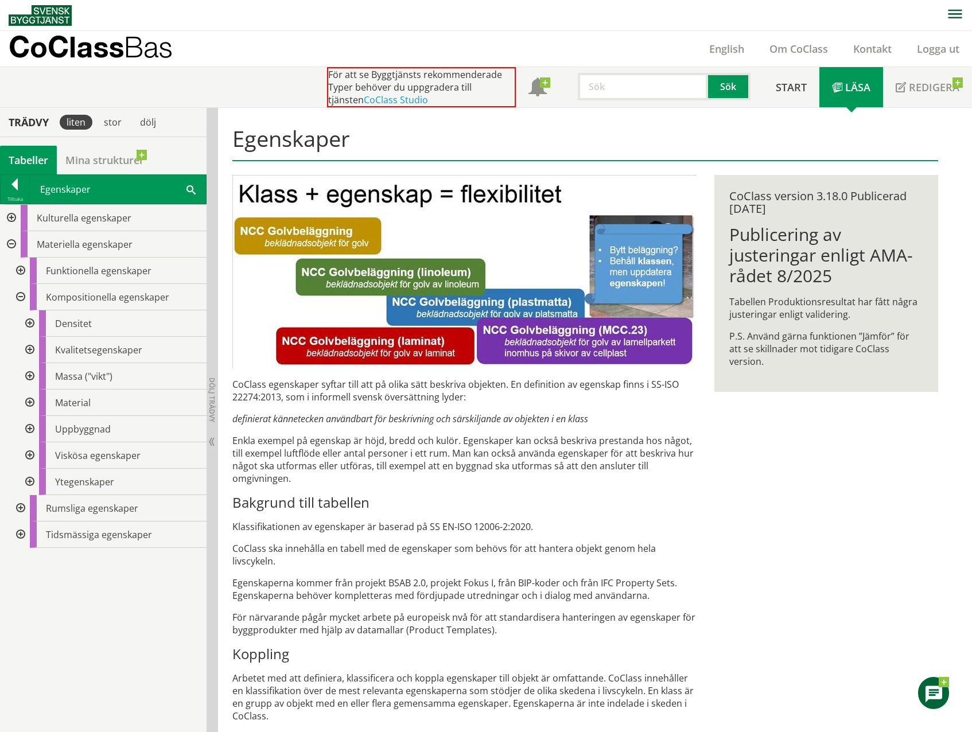
click at [35, 377] on div at bounding box center [28, 376] width 21 height 26
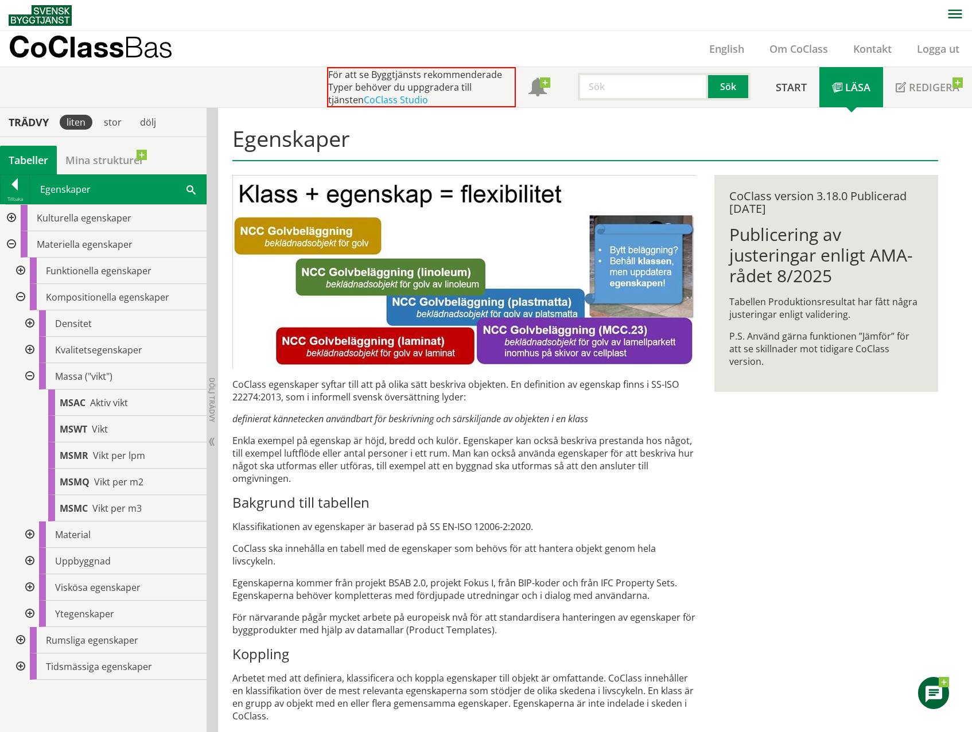
click at [30, 376] on div at bounding box center [28, 376] width 21 height 26
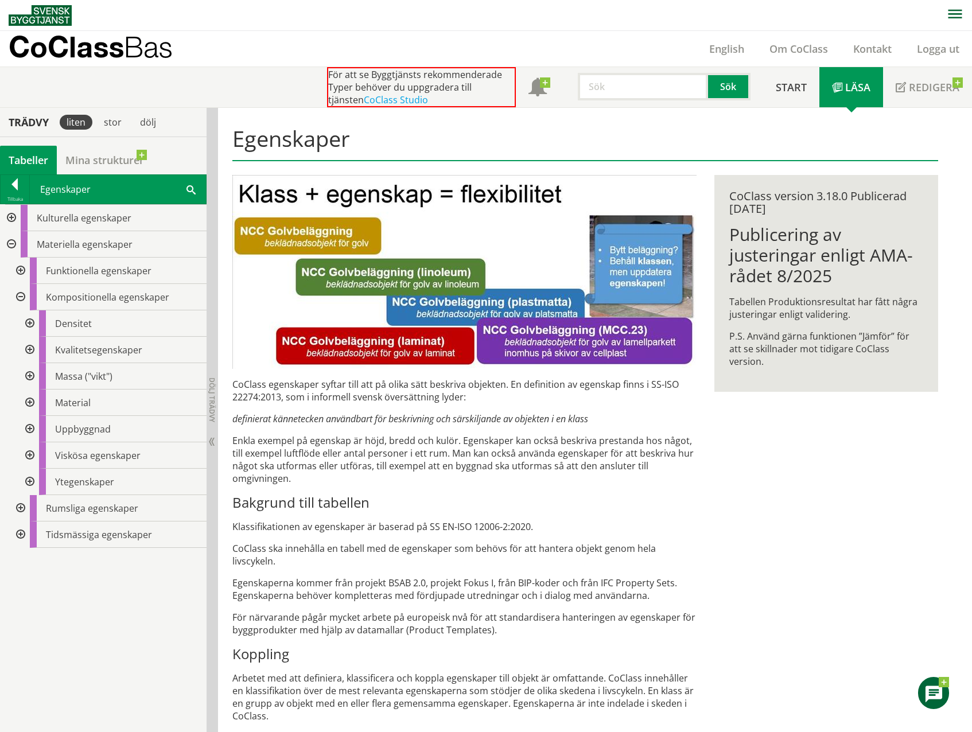
click at [18, 271] on div at bounding box center [19, 271] width 21 height 26
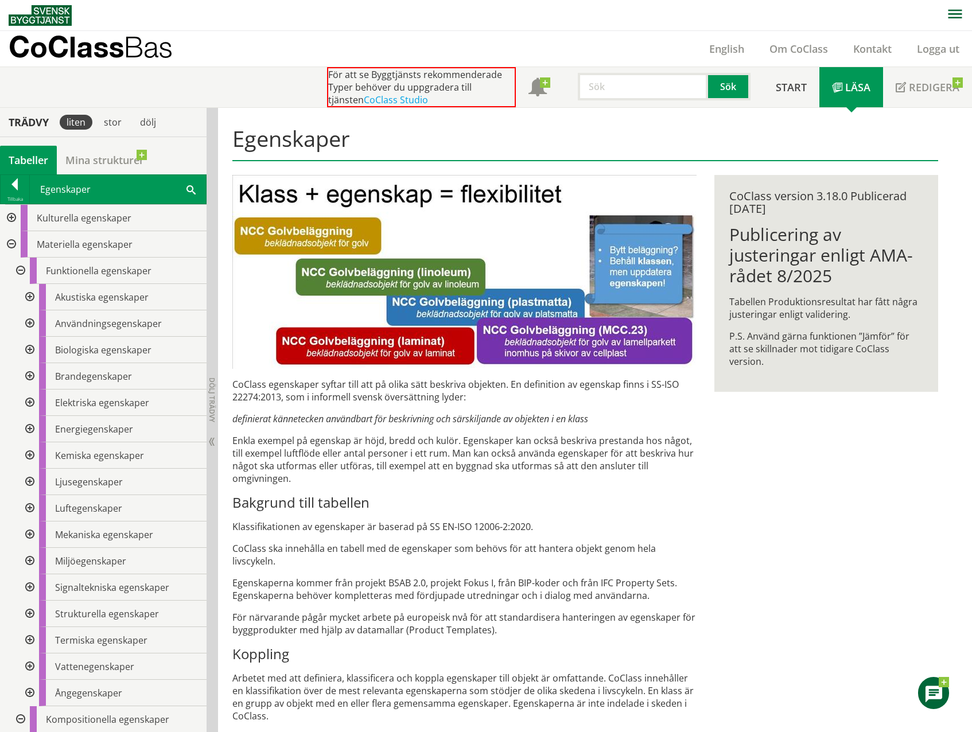
click at [29, 611] on div at bounding box center [28, 614] width 21 height 26
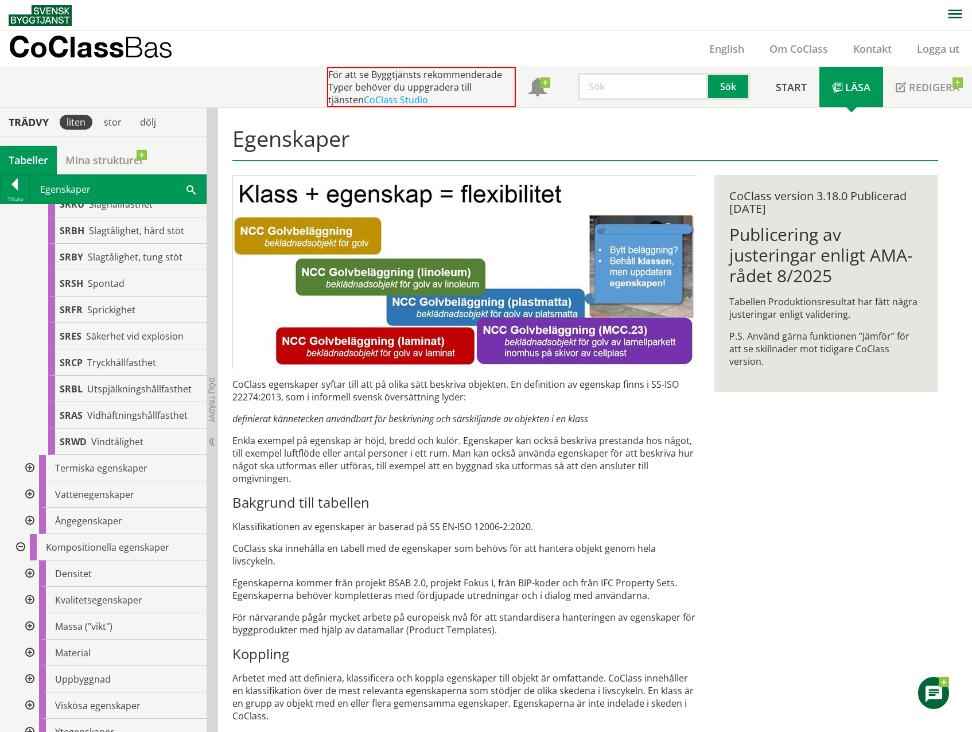
scroll to position [1435, 0]
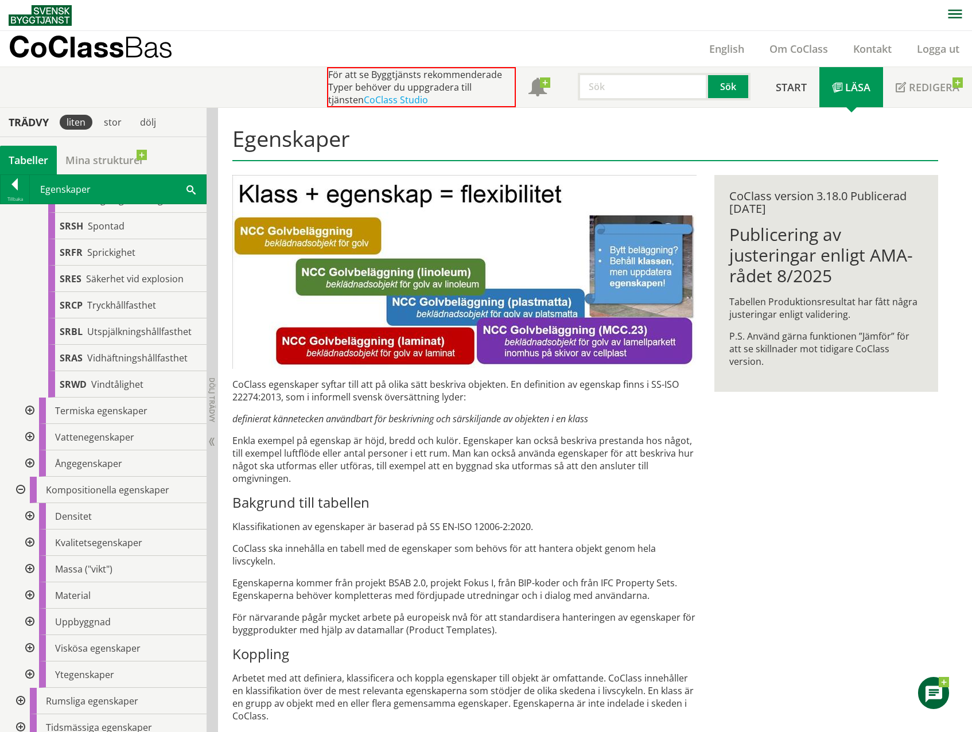
click at [31, 678] on div at bounding box center [28, 675] width 21 height 26
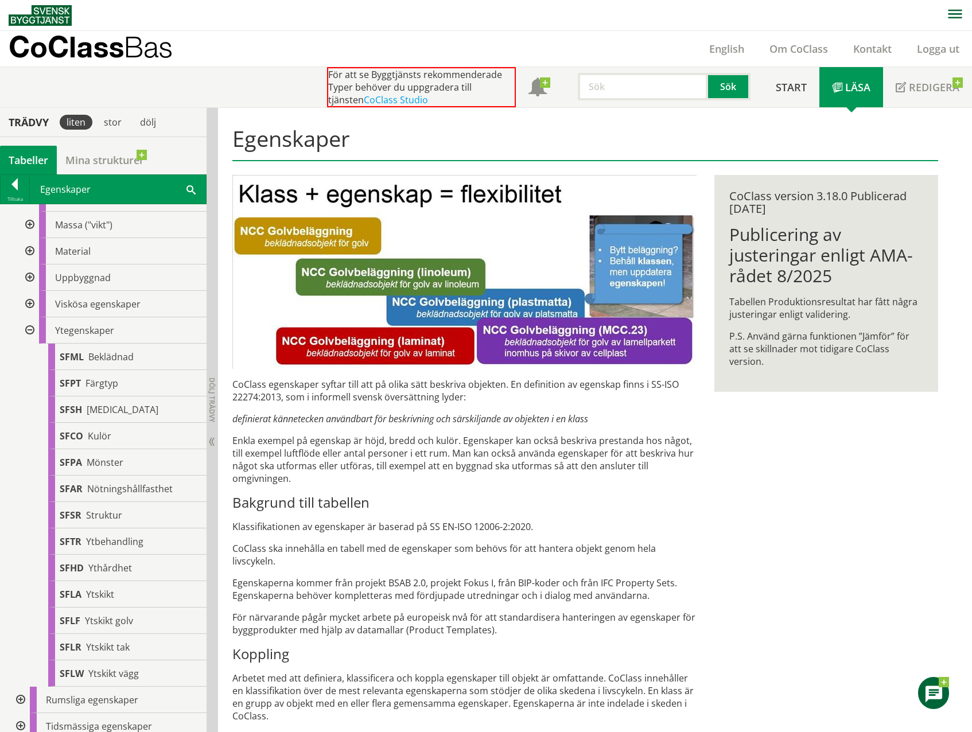
scroll to position [1786, 0]
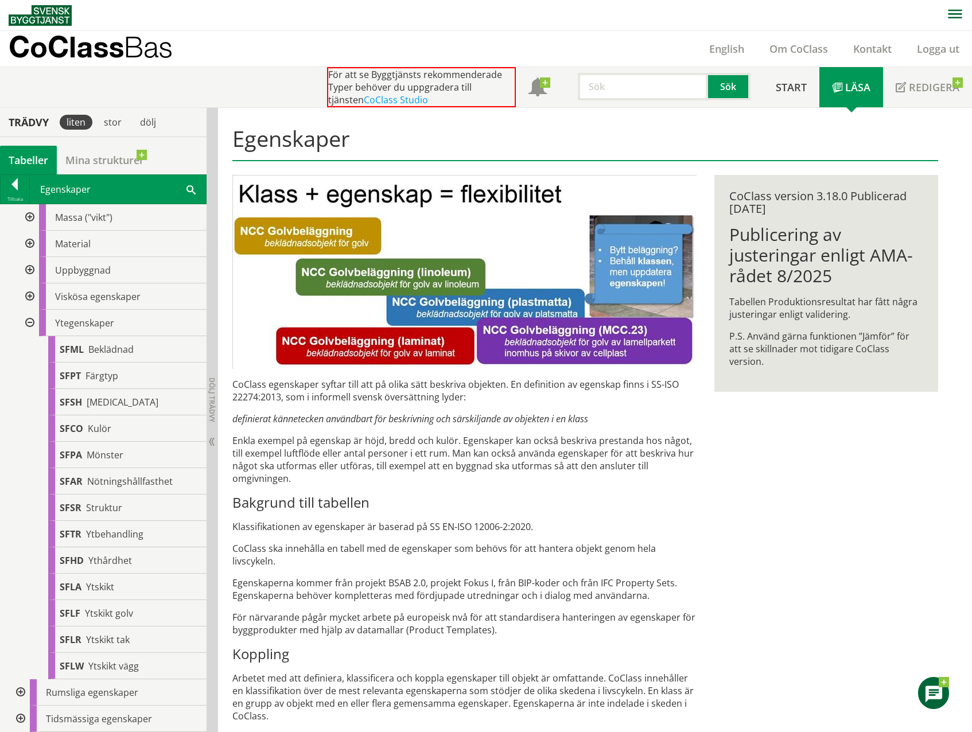
click at [28, 322] on div at bounding box center [28, 323] width 21 height 26
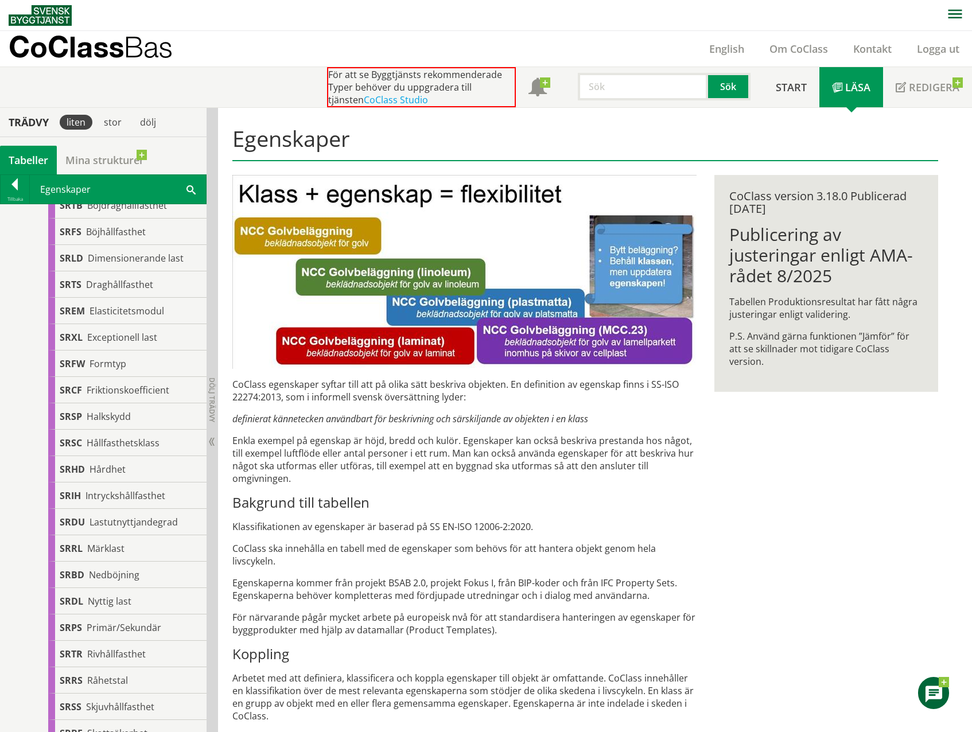
scroll to position [812, 0]
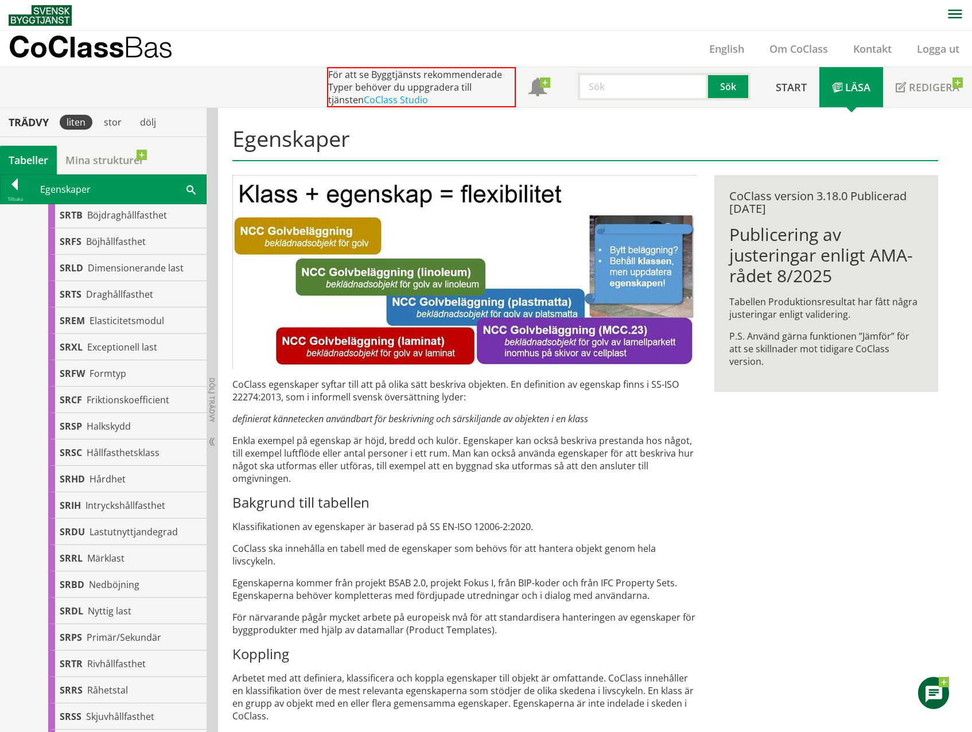
click at [13, 181] on div at bounding box center [15, 186] width 29 height 16
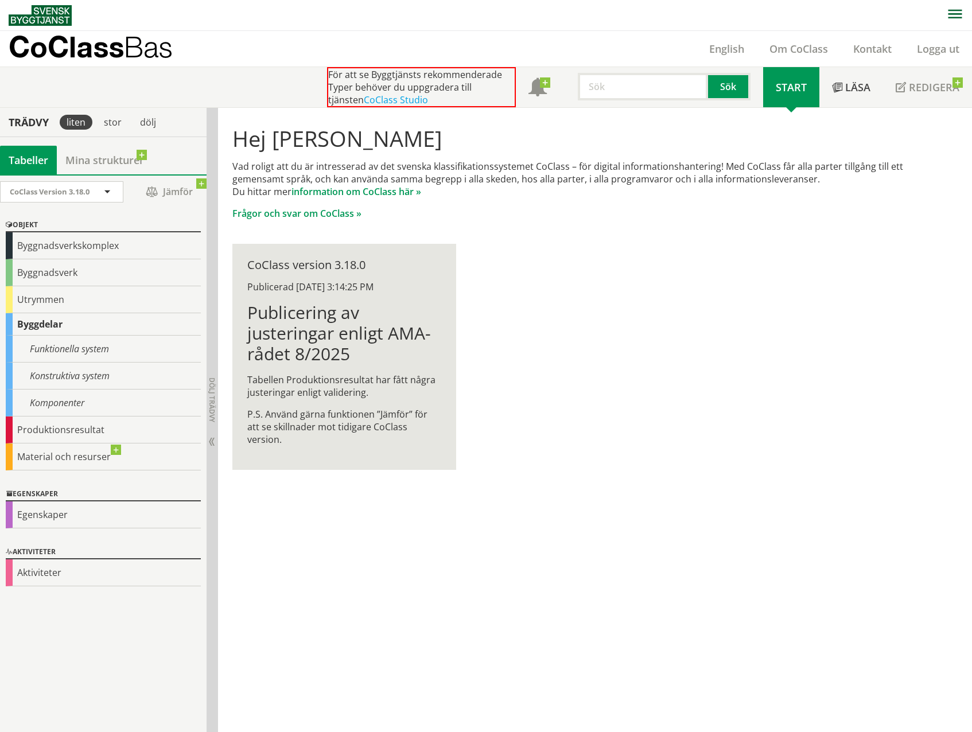
click at [57, 459] on div "Material och resurser" at bounding box center [103, 457] width 195 height 27
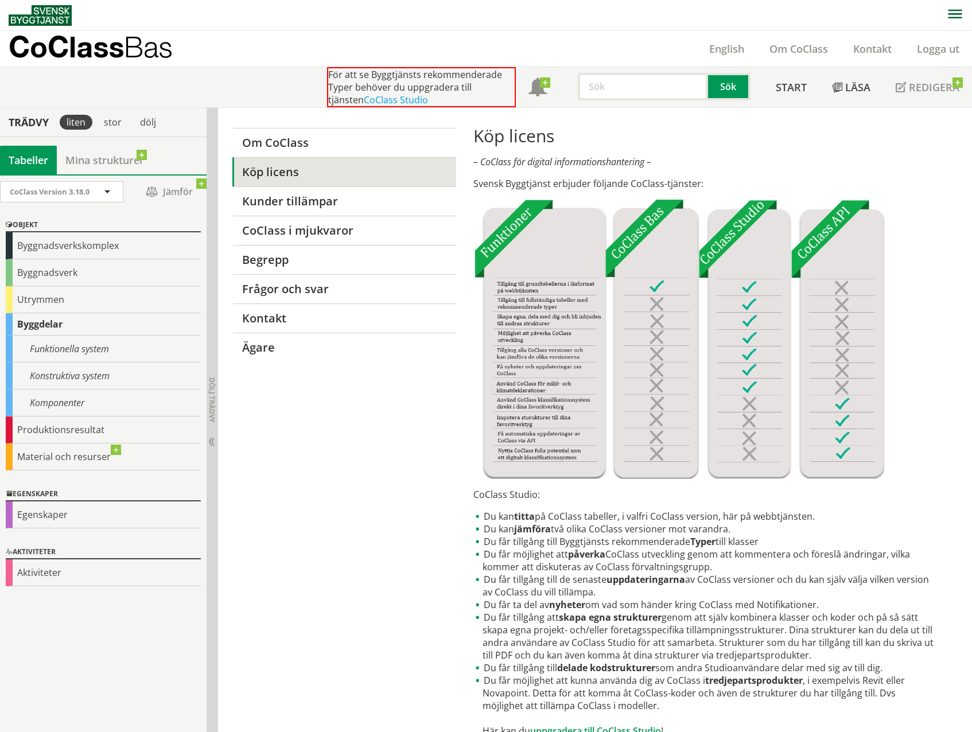
click at [80, 347] on div "Funktionella system" at bounding box center [103, 349] width 195 height 27
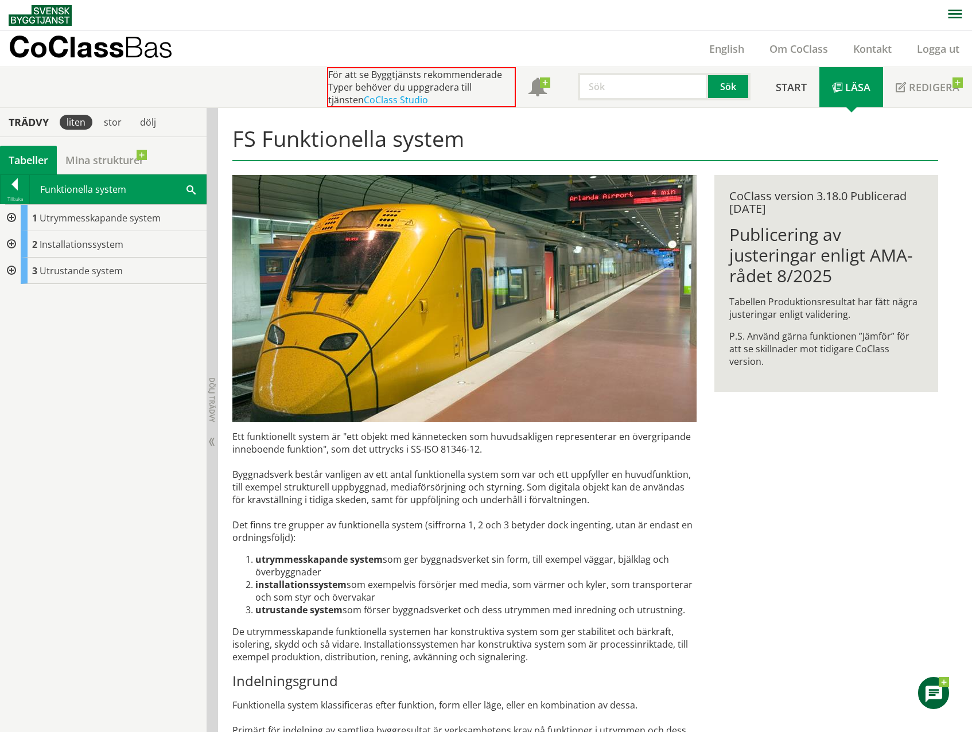
click at [19, 187] on div at bounding box center [15, 186] width 29 height 16
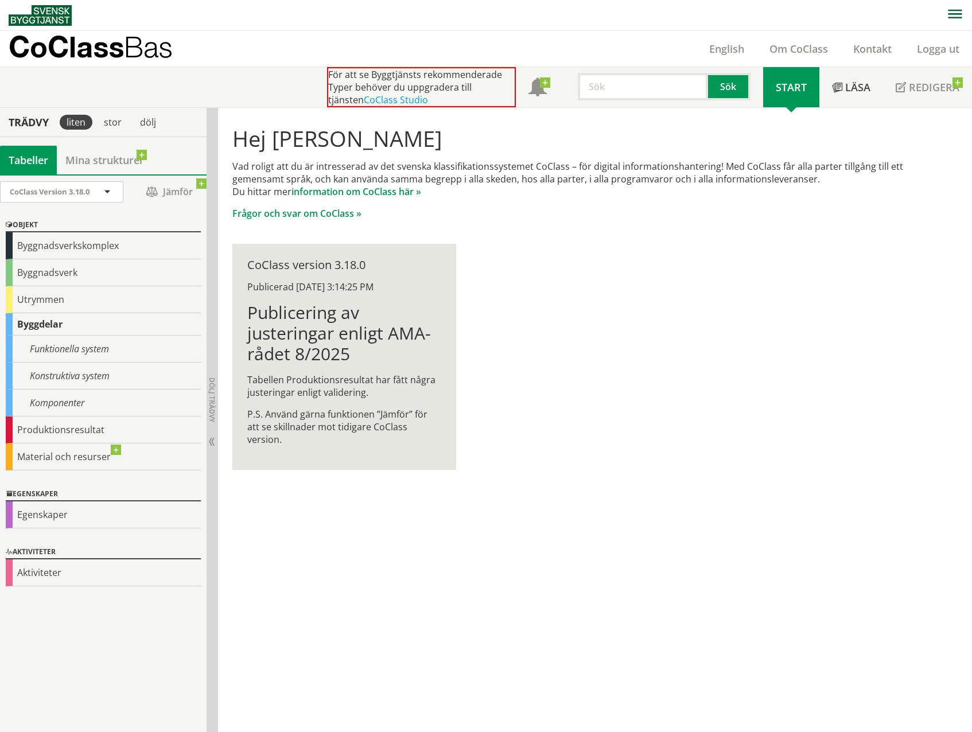
click at [53, 373] on div "Konstruktiva system" at bounding box center [103, 376] width 195 height 27
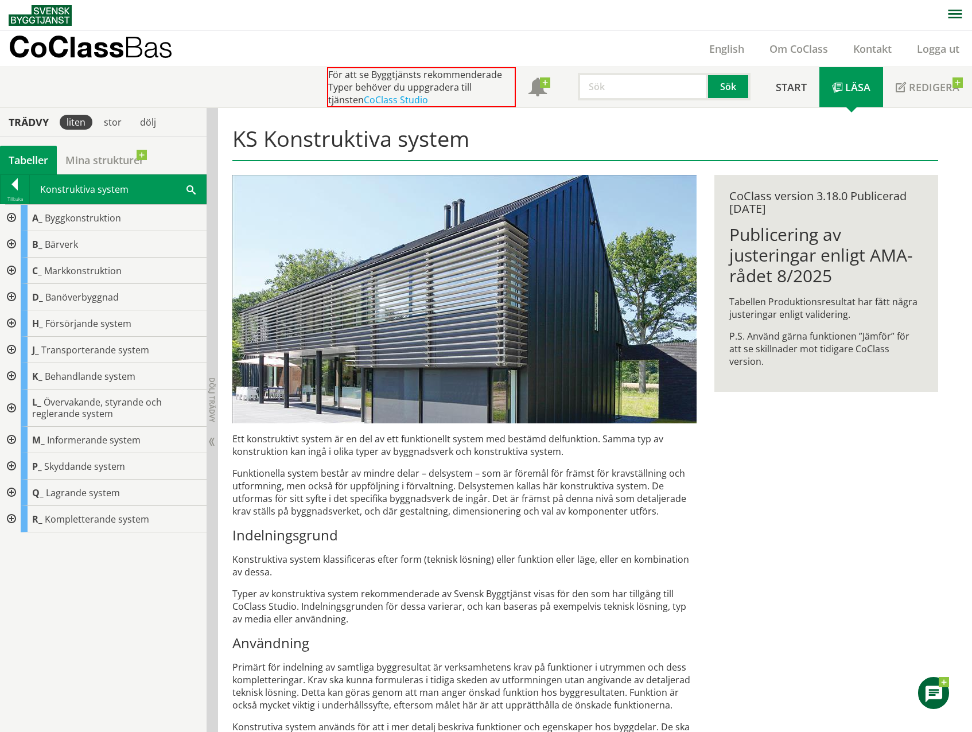
click at [11, 218] on div at bounding box center [10, 218] width 21 height 26
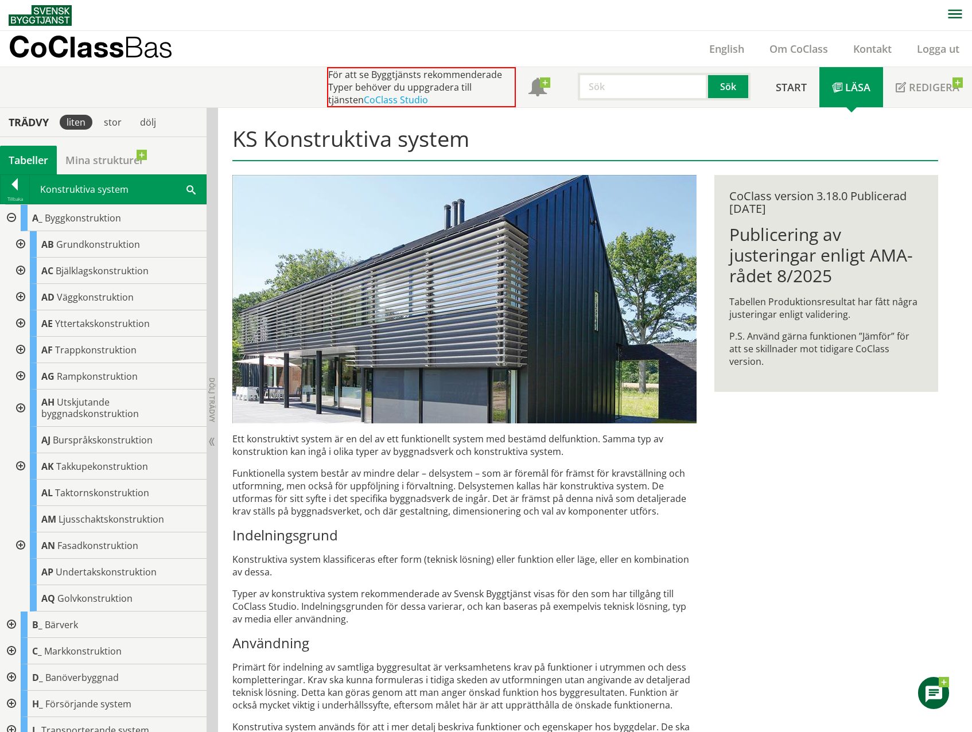
click at [20, 246] on div at bounding box center [19, 244] width 21 height 26
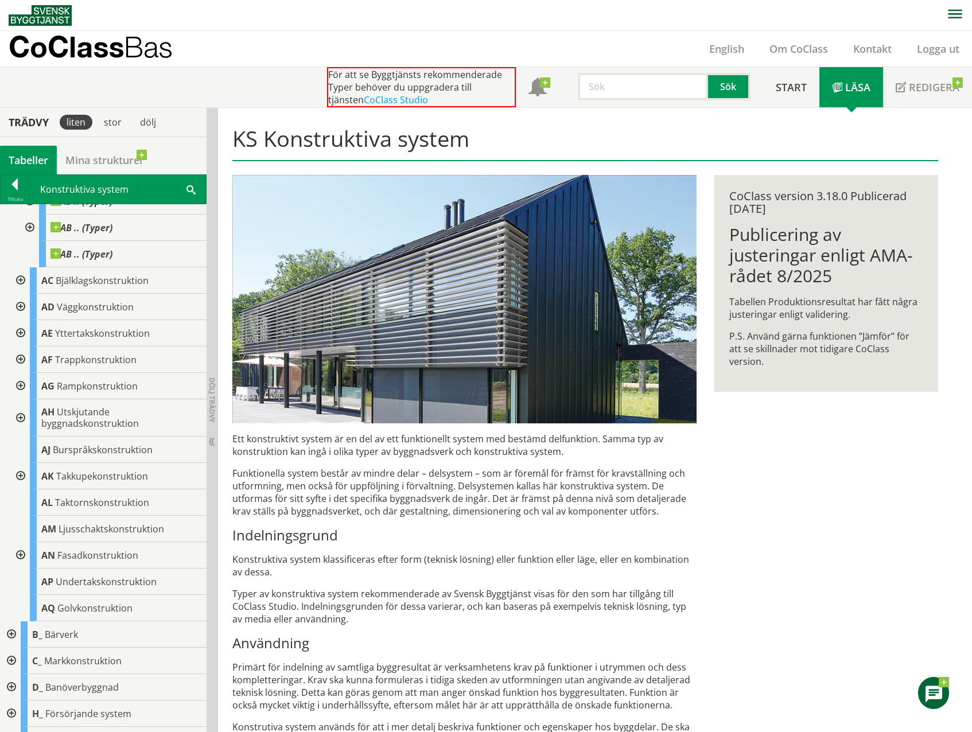
scroll to position [115, 0]
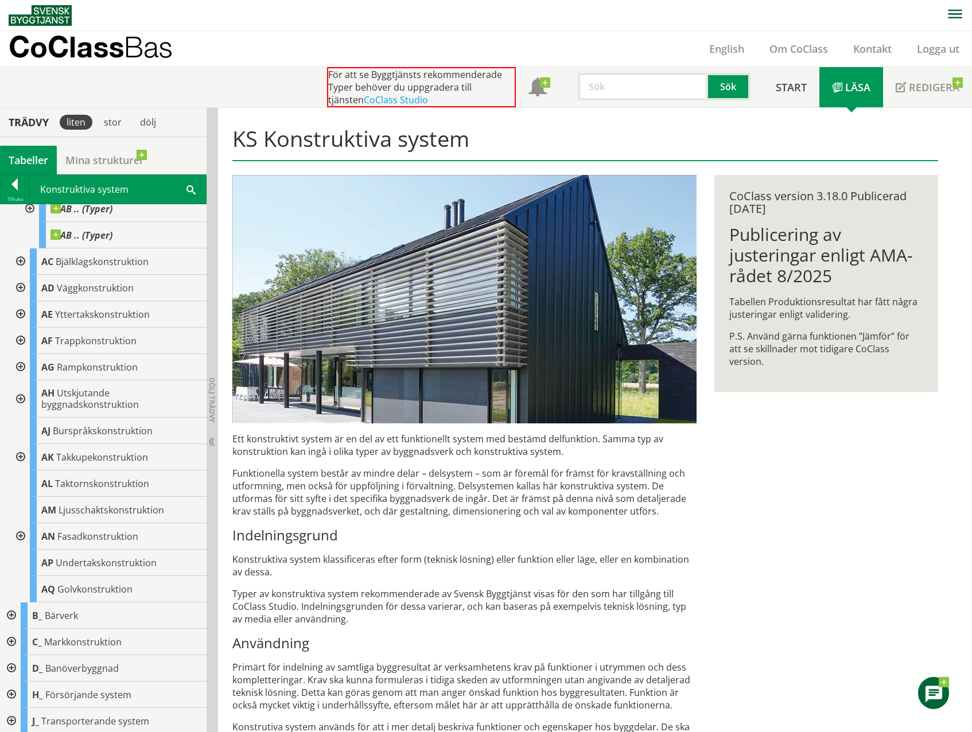
click at [10, 617] on div at bounding box center [10, 616] width 21 height 26
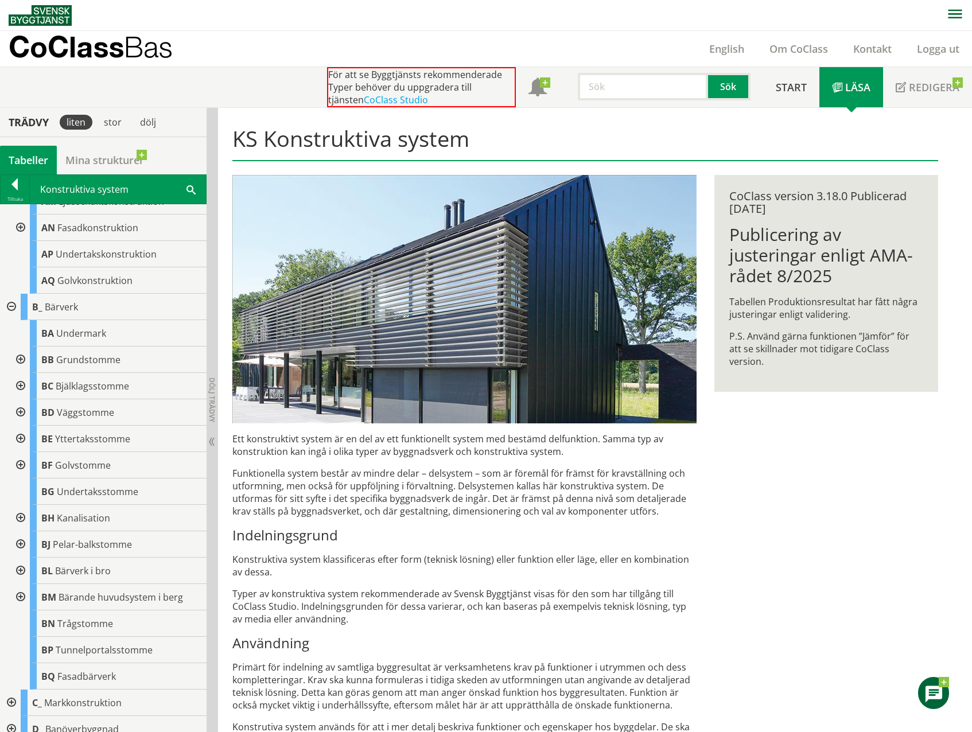
scroll to position [459, 0]
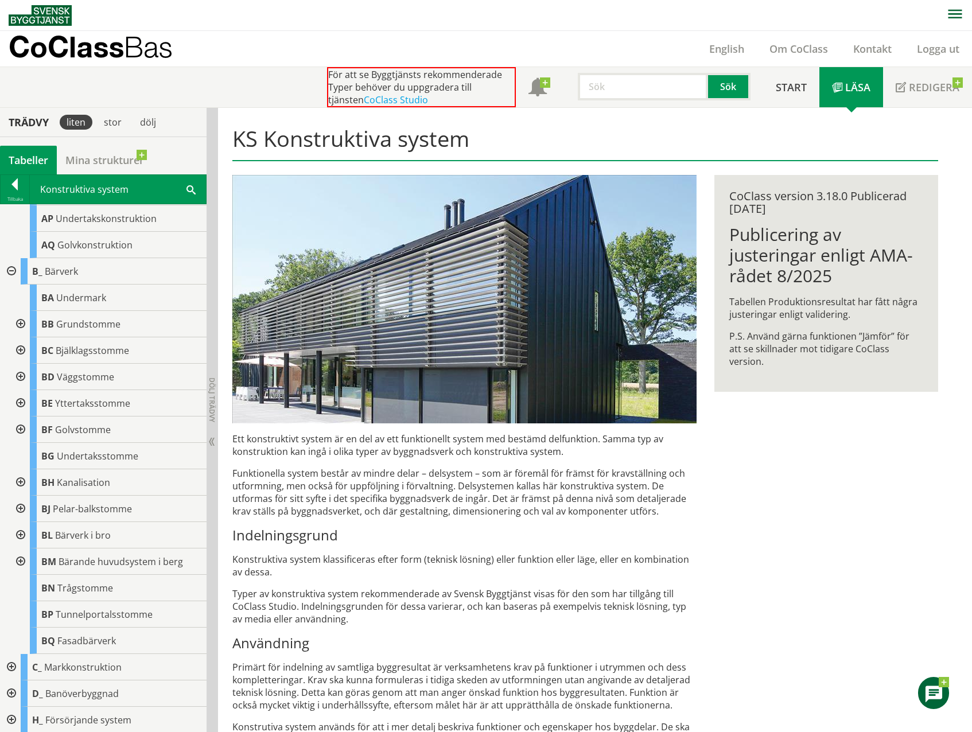
click at [83, 298] on span "Undermark" at bounding box center [81, 297] width 50 height 13
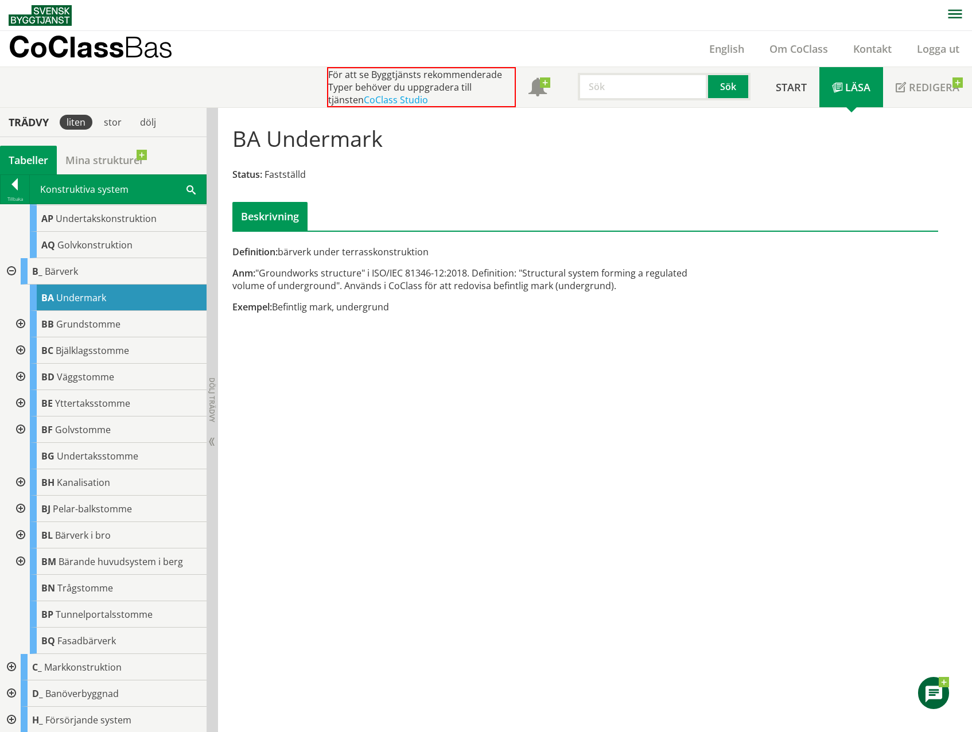
click at [21, 537] on div at bounding box center [19, 535] width 21 height 26
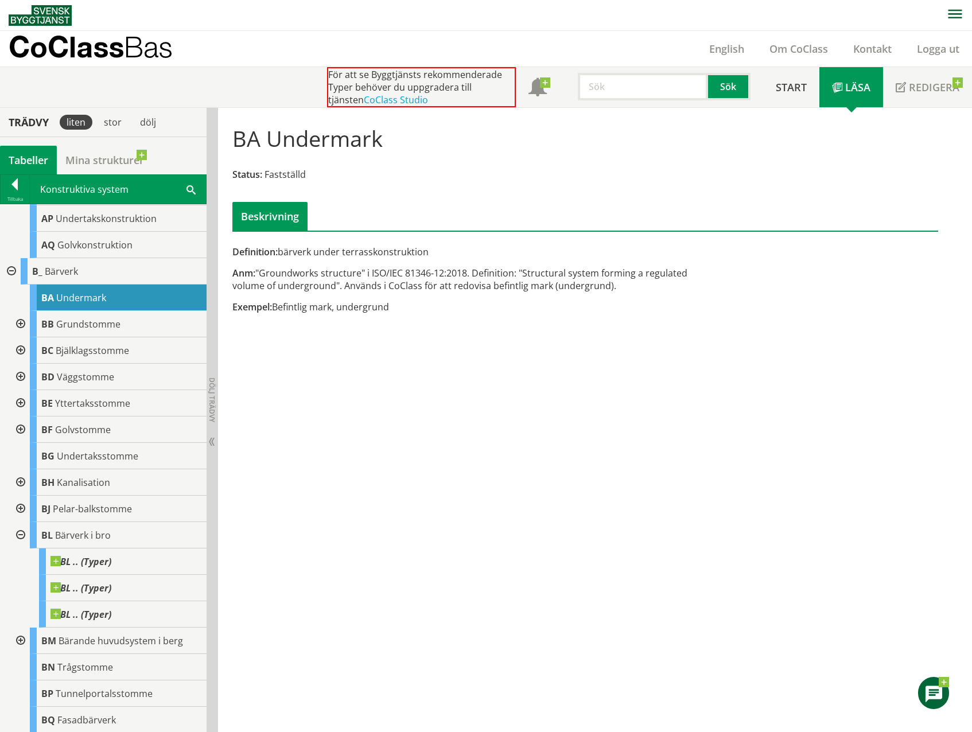
click at [76, 533] on span "Bärverk i bro" at bounding box center [83, 535] width 56 height 13
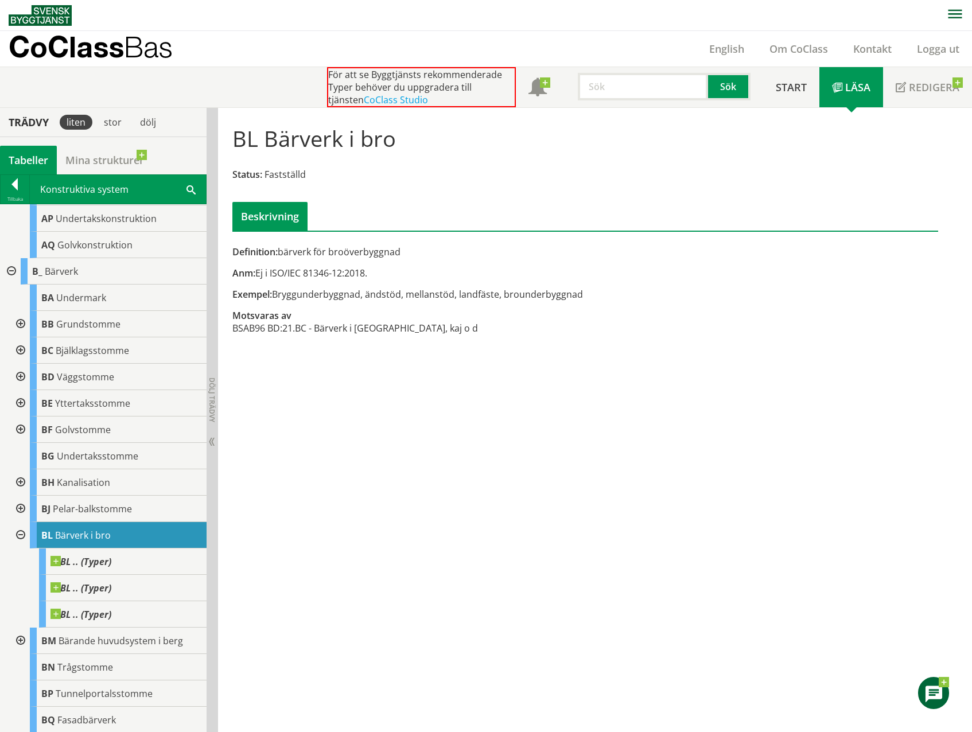
click at [76, 510] on span "Pelar-balkstomme" at bounding box center [92, 509] width 79 height 13
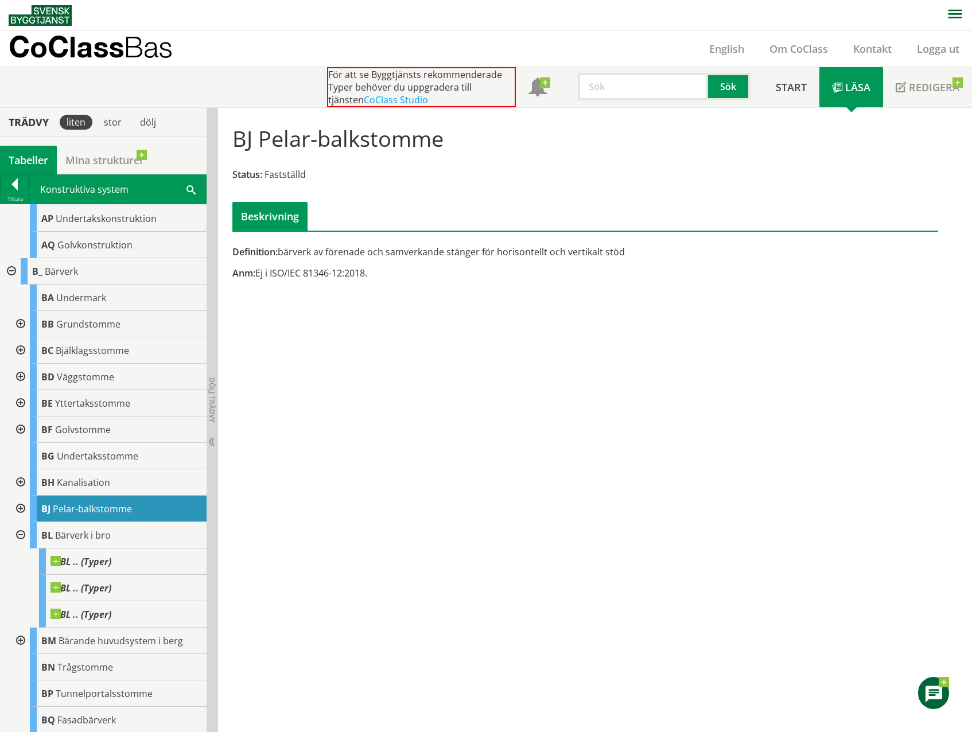
click at [20, 324] on div at bounding box center [19, 324] width 21 height 26
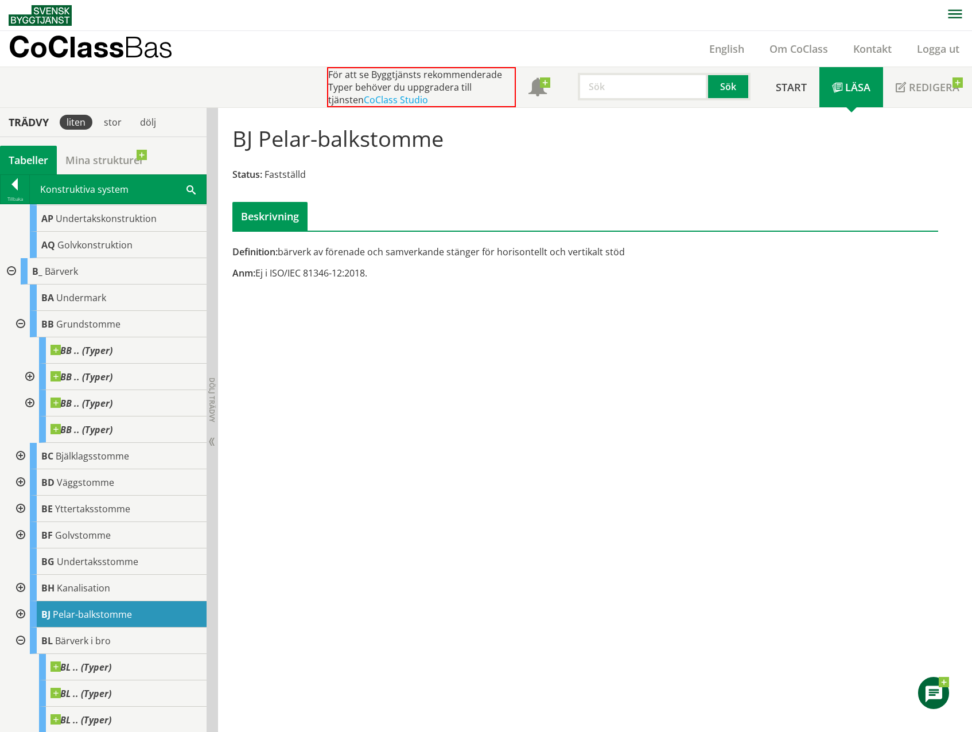
click at [81, 324] on span "Grundstomme" at bounding box center [88, 324] width 64 height 13
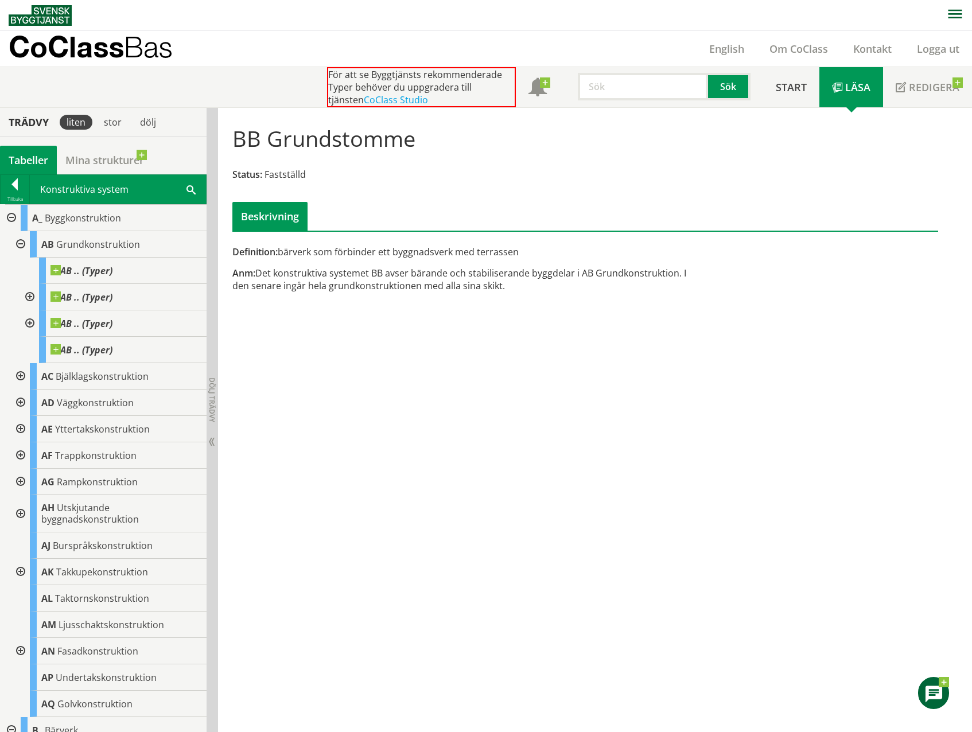
click at [94, 248] on span "Grundkonstruktion" at bounding box center [98, 244] width 84 height 13
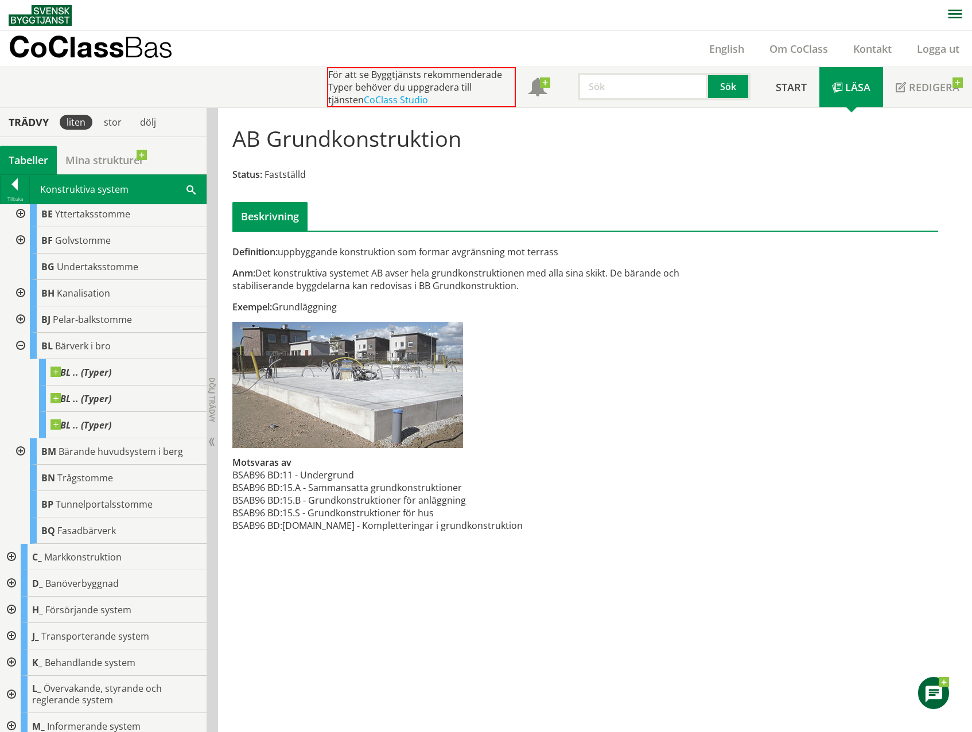
scroll to position [841, 0]
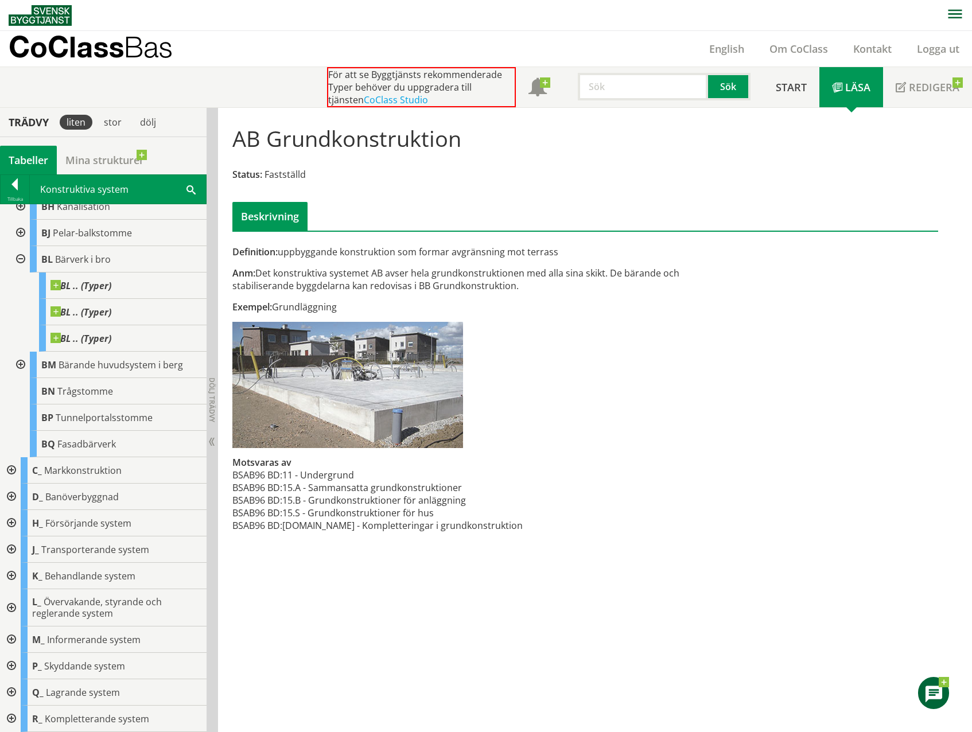
click at [7, 471] on div at bounding box center [10, 470] width 21 height 26
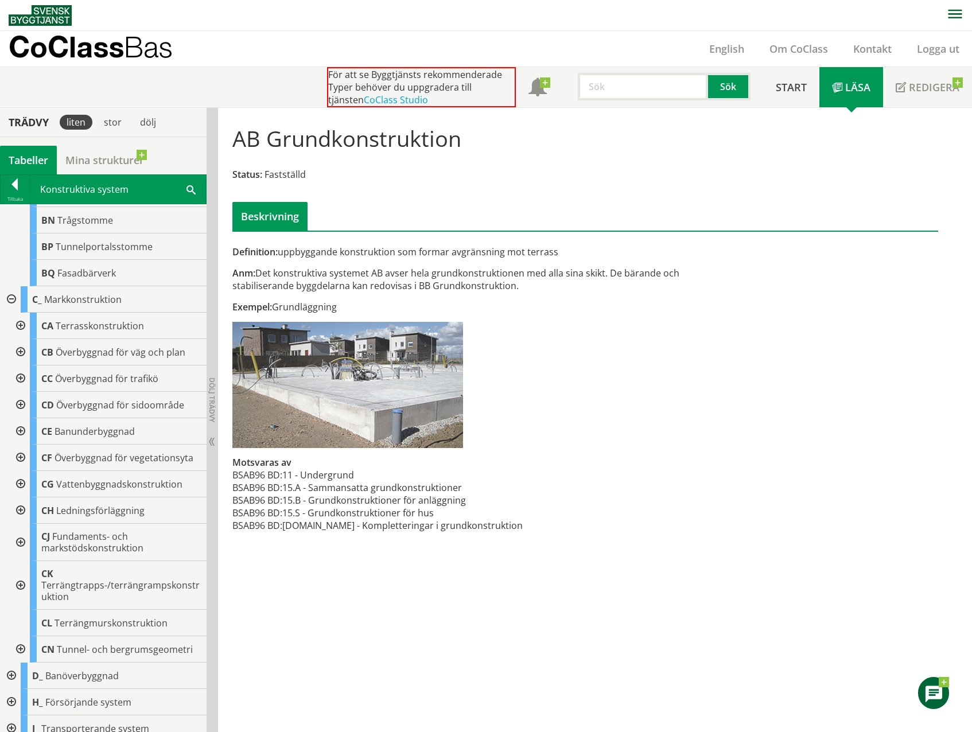
scroll to position [1013, 0]
click at [21, 426] on div at bounding box center [19, 430] width 21 height 26
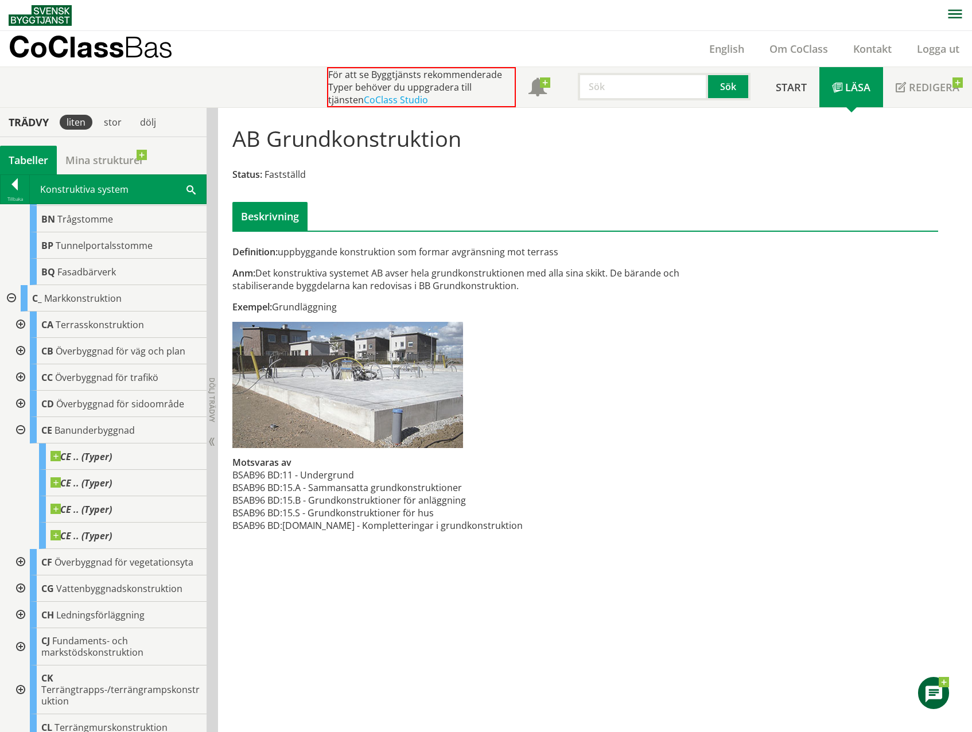
click at [67, 427] on span "Banunderbyggnad" at bounding box center [95, 430] width 80 height 13
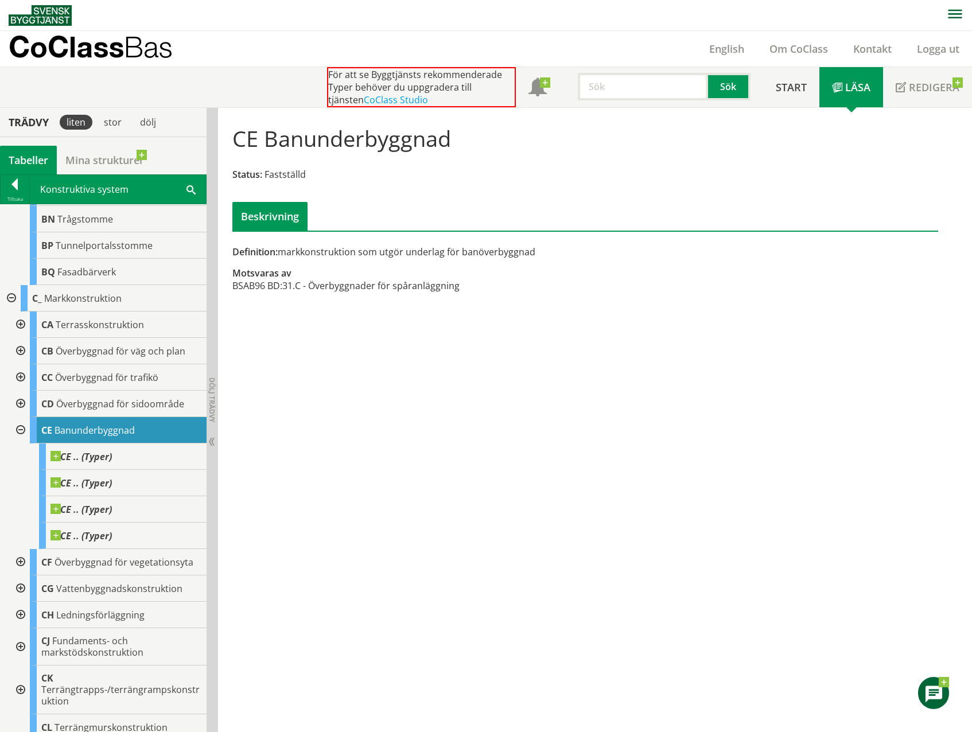
click at [83, 586] on span "Vattenbyggnadskonstruktion" at bounding box center [119, 588] width 126 height 13
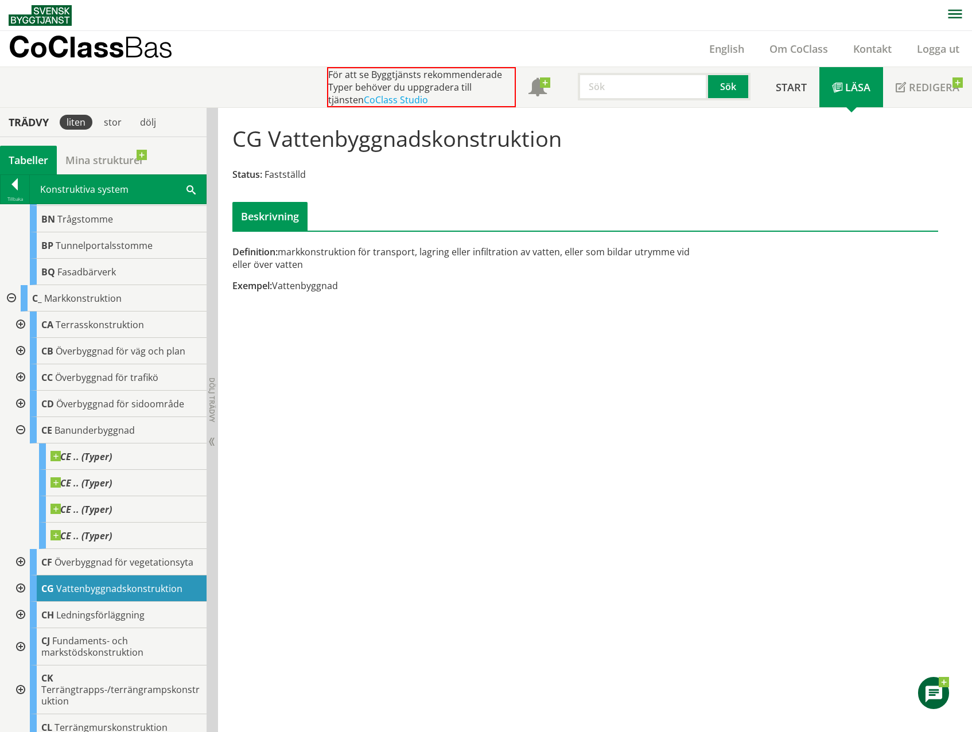
click at [17, 588] on div at bounding box center [19, 589] width 21 height 26
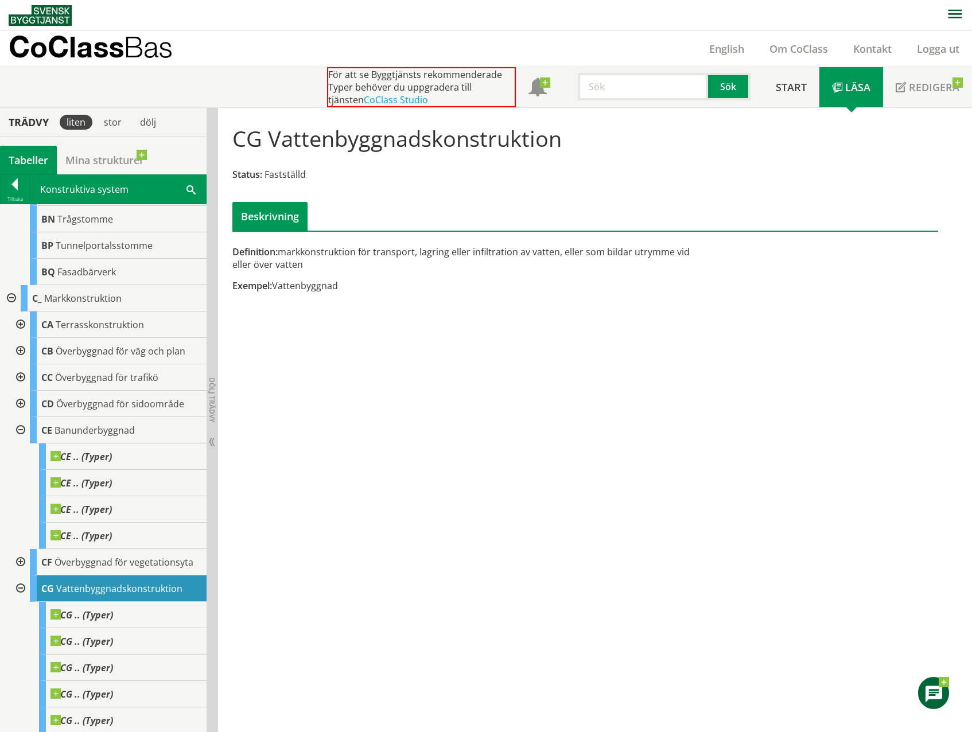
click at [17, 588] on div at bounding box center [19, 589] width 21 height 26
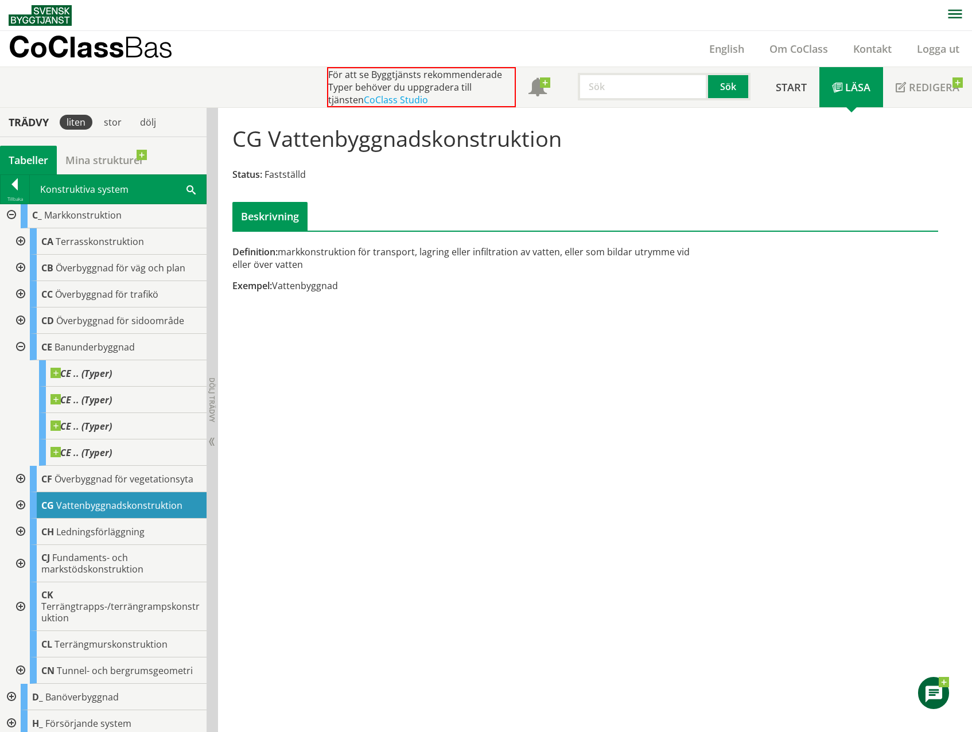
scroll to position [1128, 0]
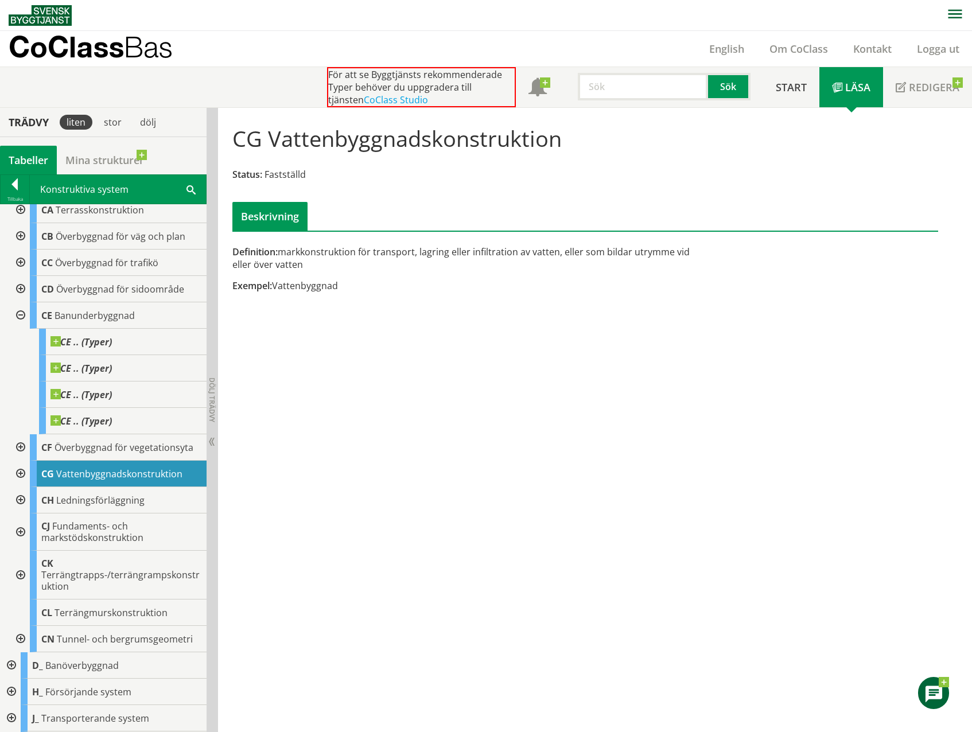
click at [23, 533] on div at bounding box center [19, 532] width 21 height 37
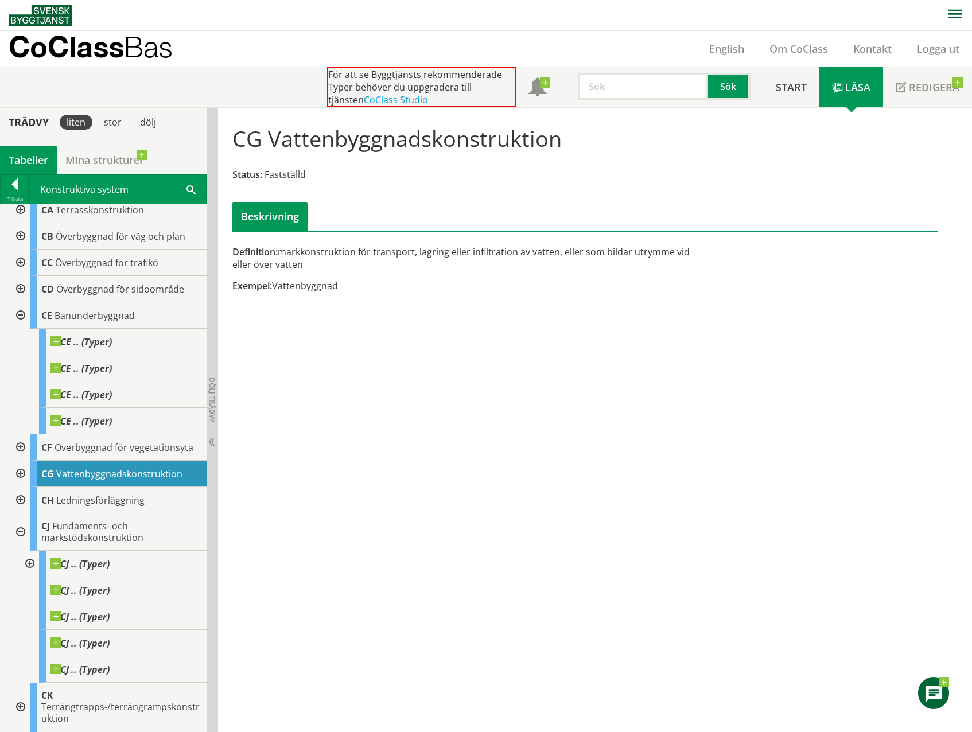
click at [81, 532] on span "Fundaments- och markstödskonstruktion" at bounding box center [92, 532] width 102 height 24
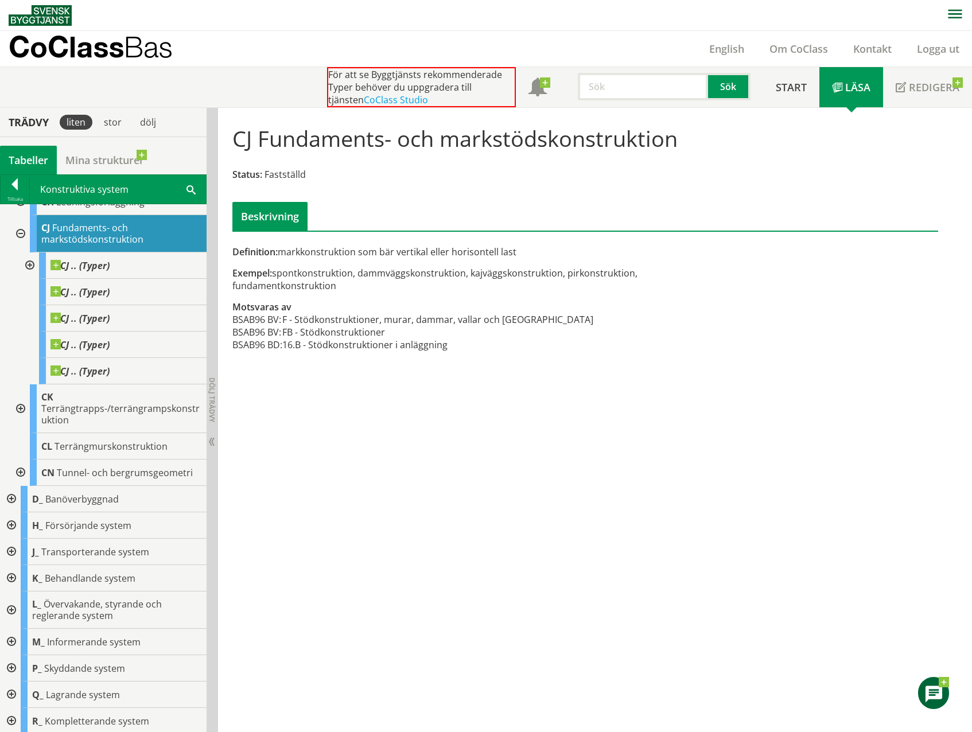
scroll to position [1428, 0]
